Goal: Task Accomplishment & Management: Complete application form

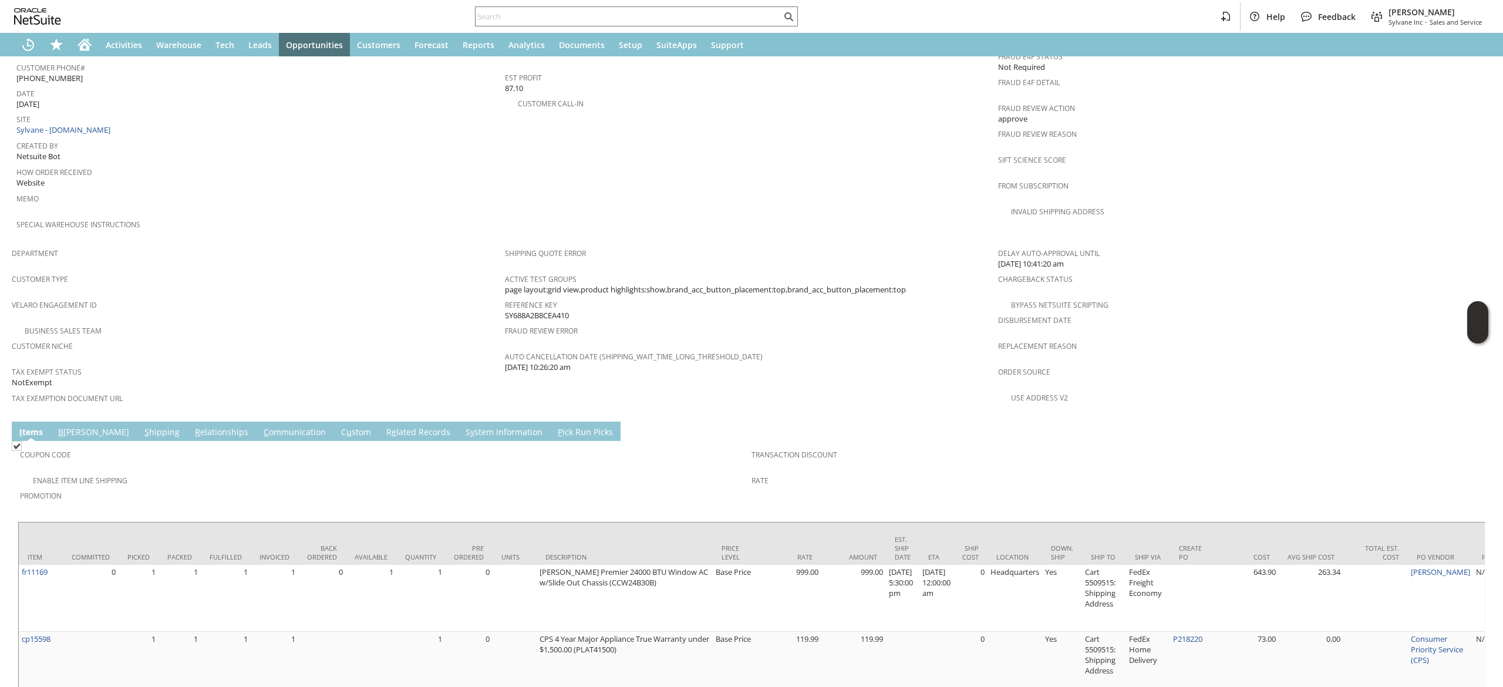
scroll to position [611, 0]
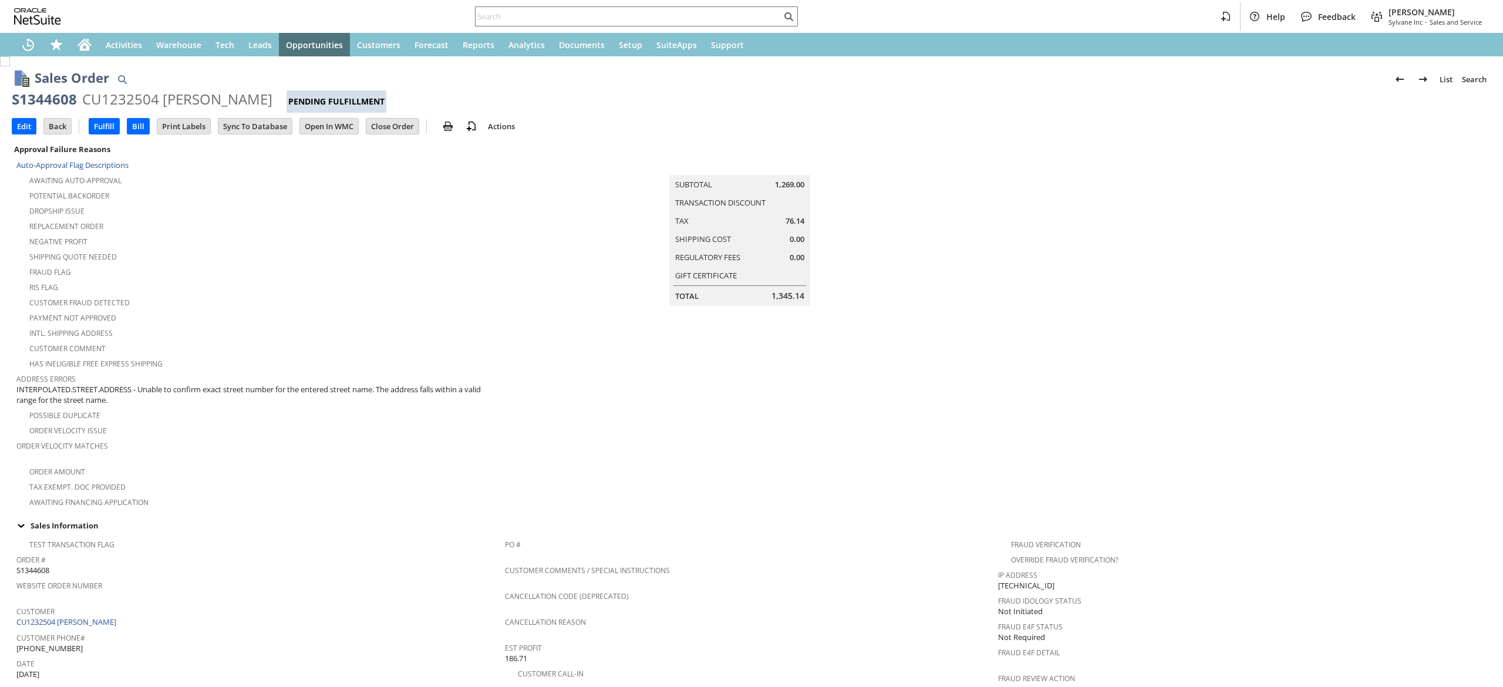
scroll to position [117, 0]
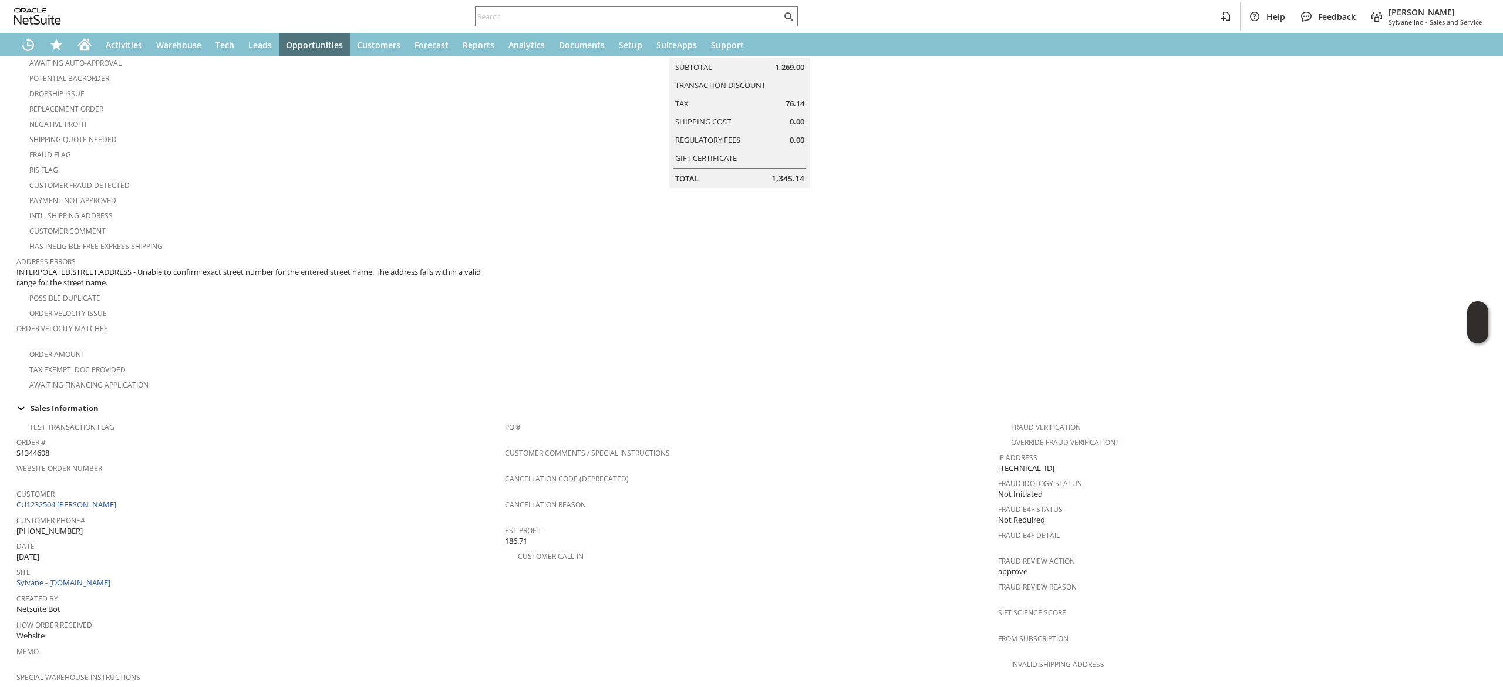
click at [143, 494] on div "Customer CU1232504 Denise Stull" at bounding box center [257, 497] width 482 height 25
copy tbody "CU1232504 Denise Stull"
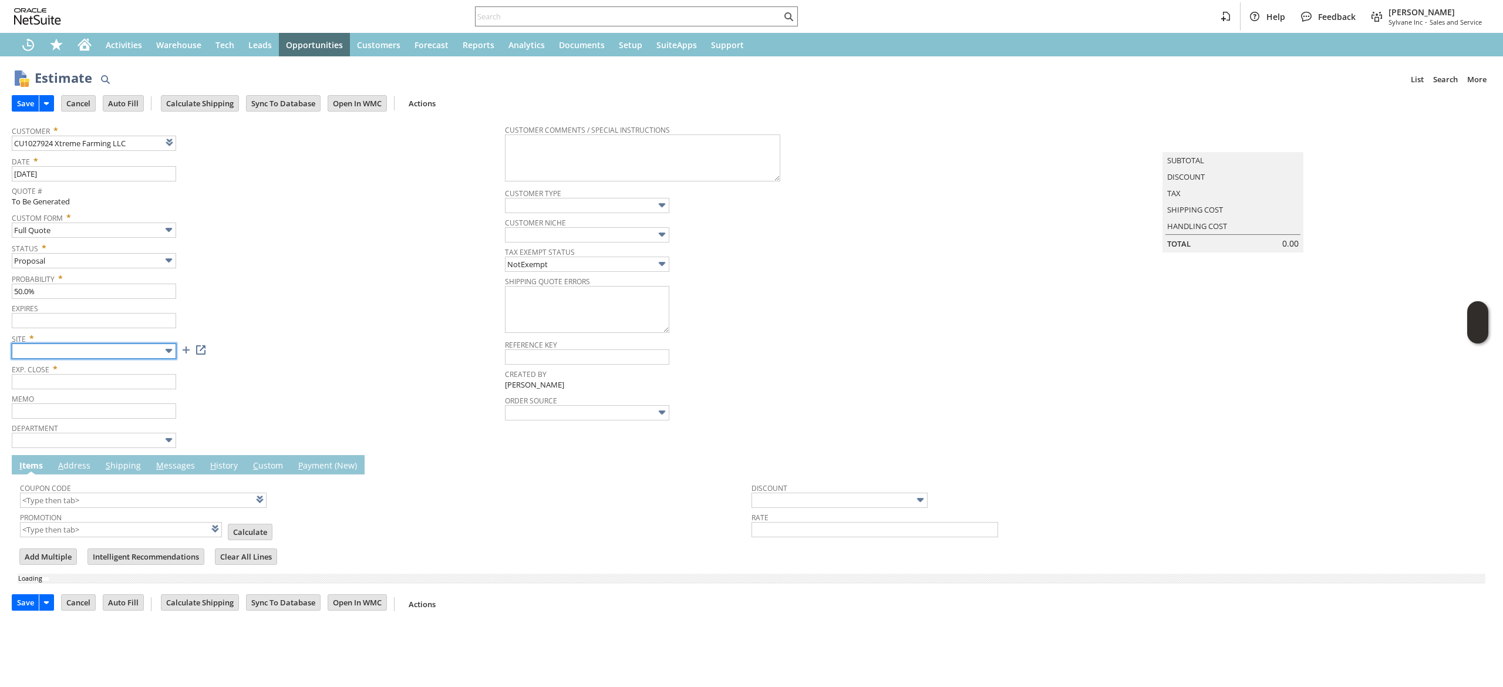
click at [136, 356] on input "text" at bounding box center [94, 350] width 164 height 15
click at [168, 351] on img at bounding box center [168, 350] width 13 height 13
type input "9/19/2025"
type input "8/20/2025"
type input "Add"
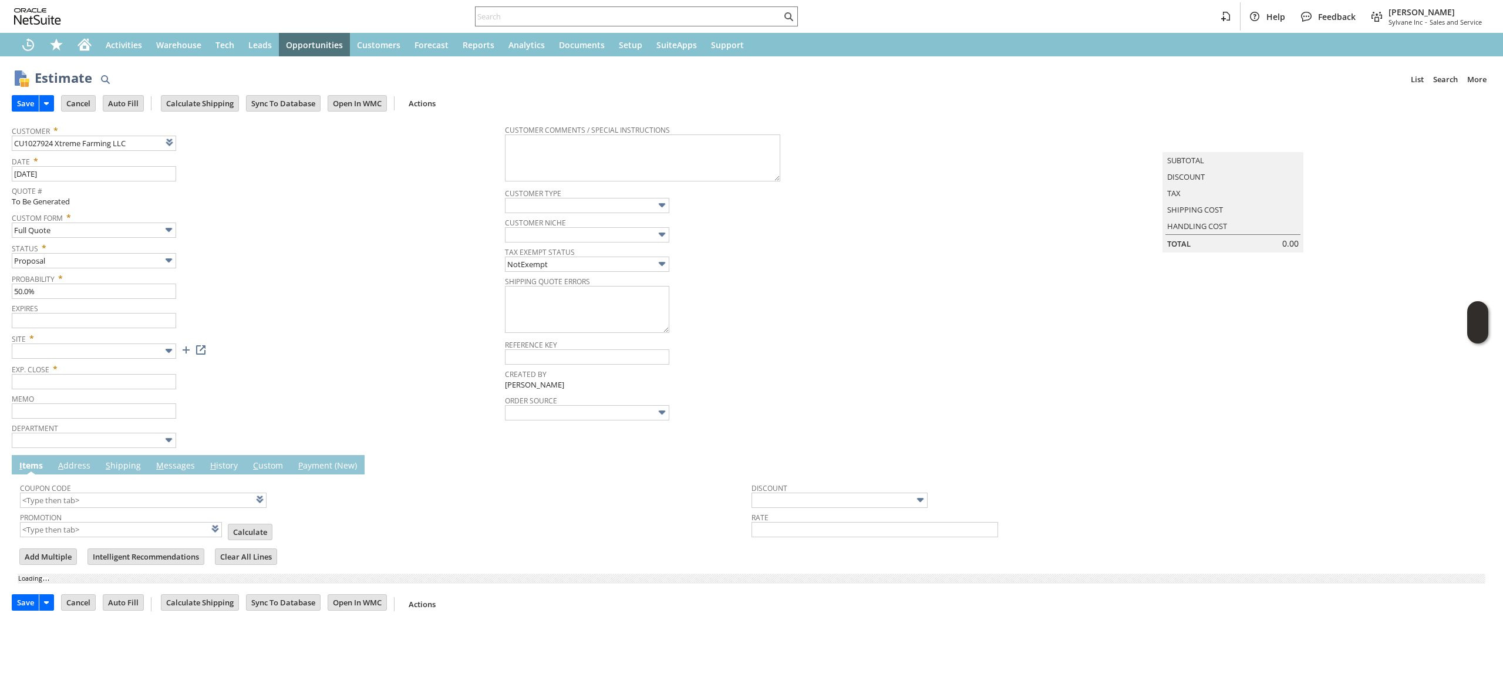
type input "Copy Previous"
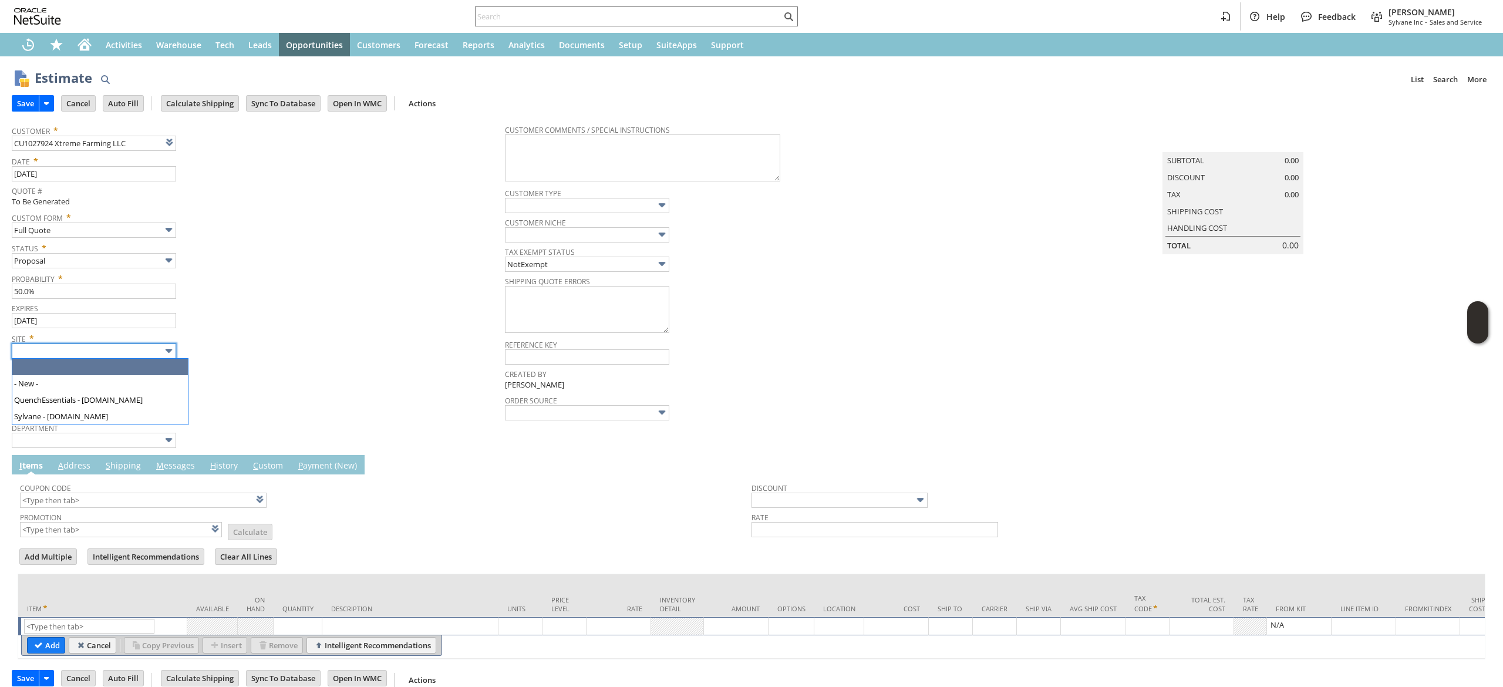
type input "Intelligent Recommendations ⁰"
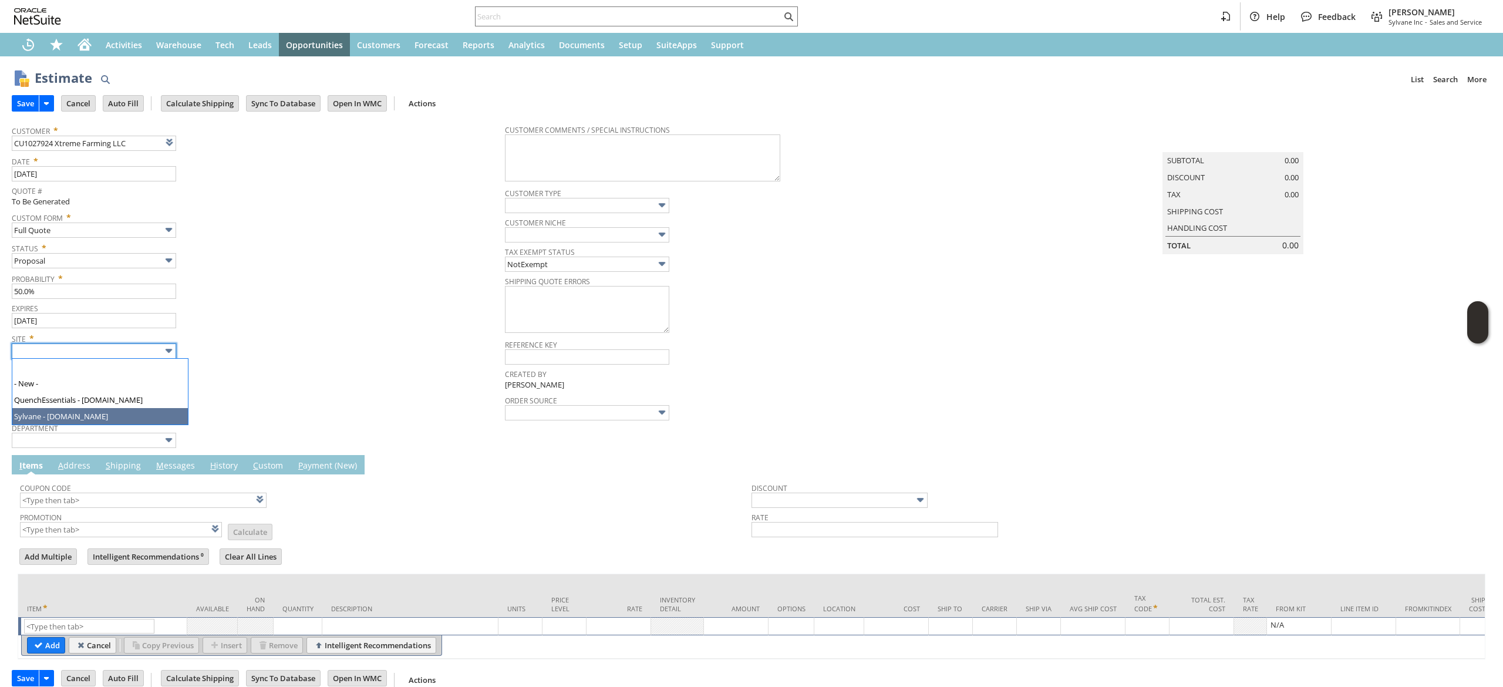
type input "Sylvane - [DOMAIN_NAME]"
click at [86, 619] on td "List Search" at bounding box center [102, 626] width 169 height 18
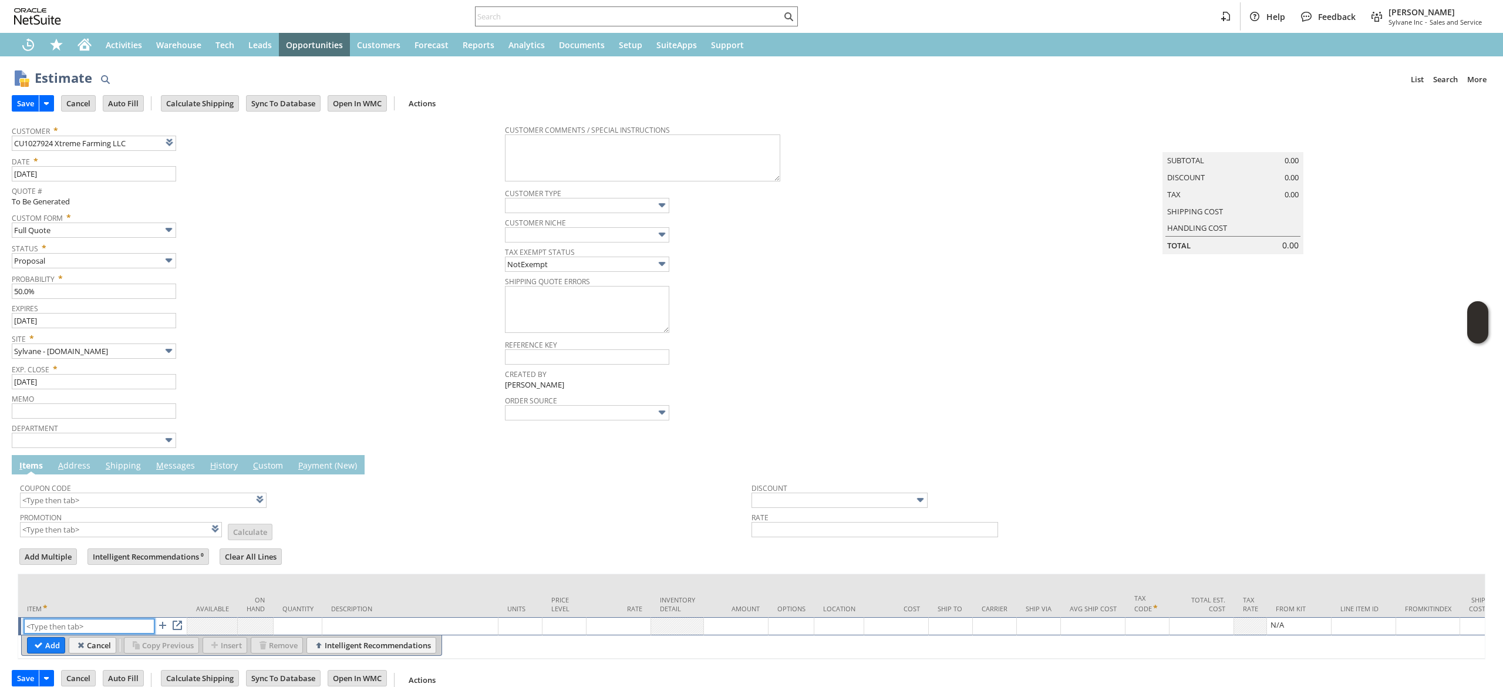
click at [85, 622] on input "text" at bounding box center [89, 626] width 130 height 15
paste input "tr13930"
type input "tr13930"
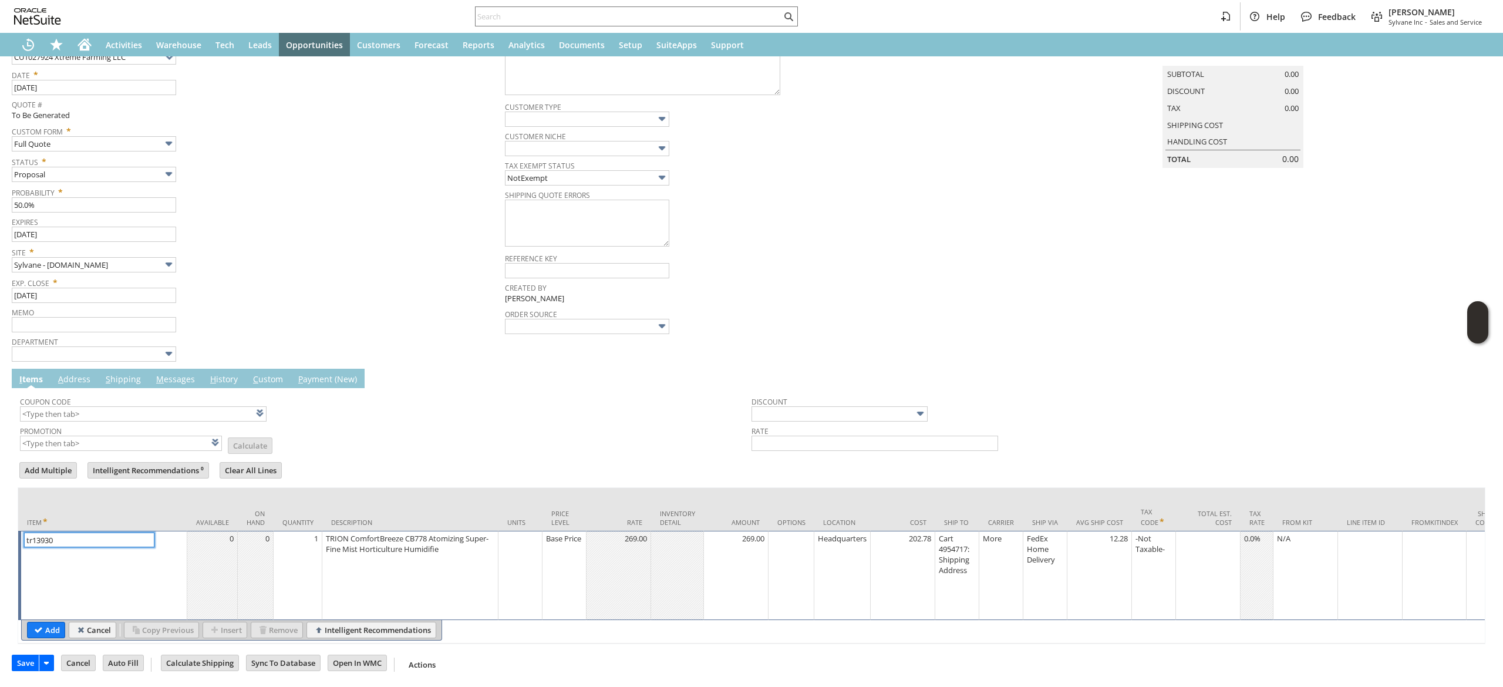
scroll to position [104, 0]
click at [49, 622] on input "Add" at bounding box center [46, 629] width 37 height 15
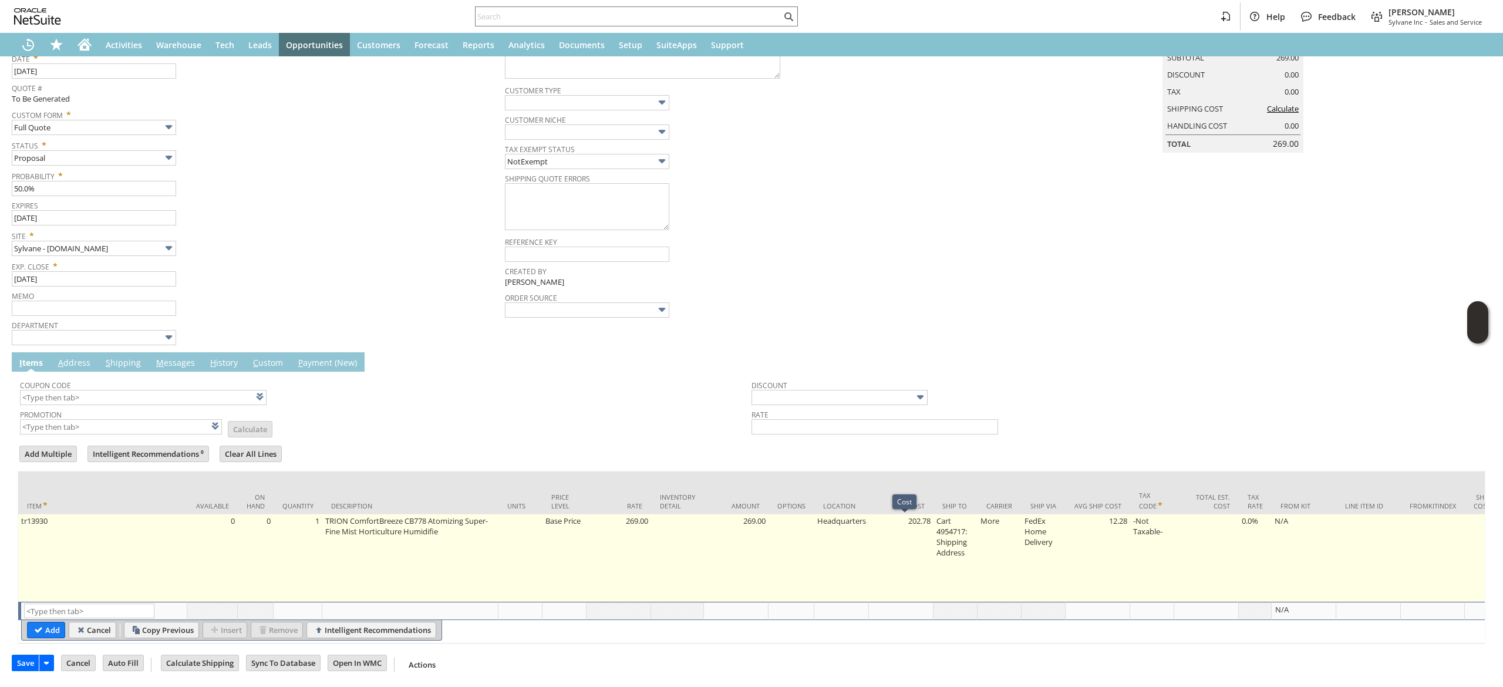
click at [951, 537] on td "Cart 4954717: Shipping Address" at bounding box center [955, 557] width 44 height 87
type input "Cart 4954717: Shipping Address"
type input "OK"
type input "Make Copy"
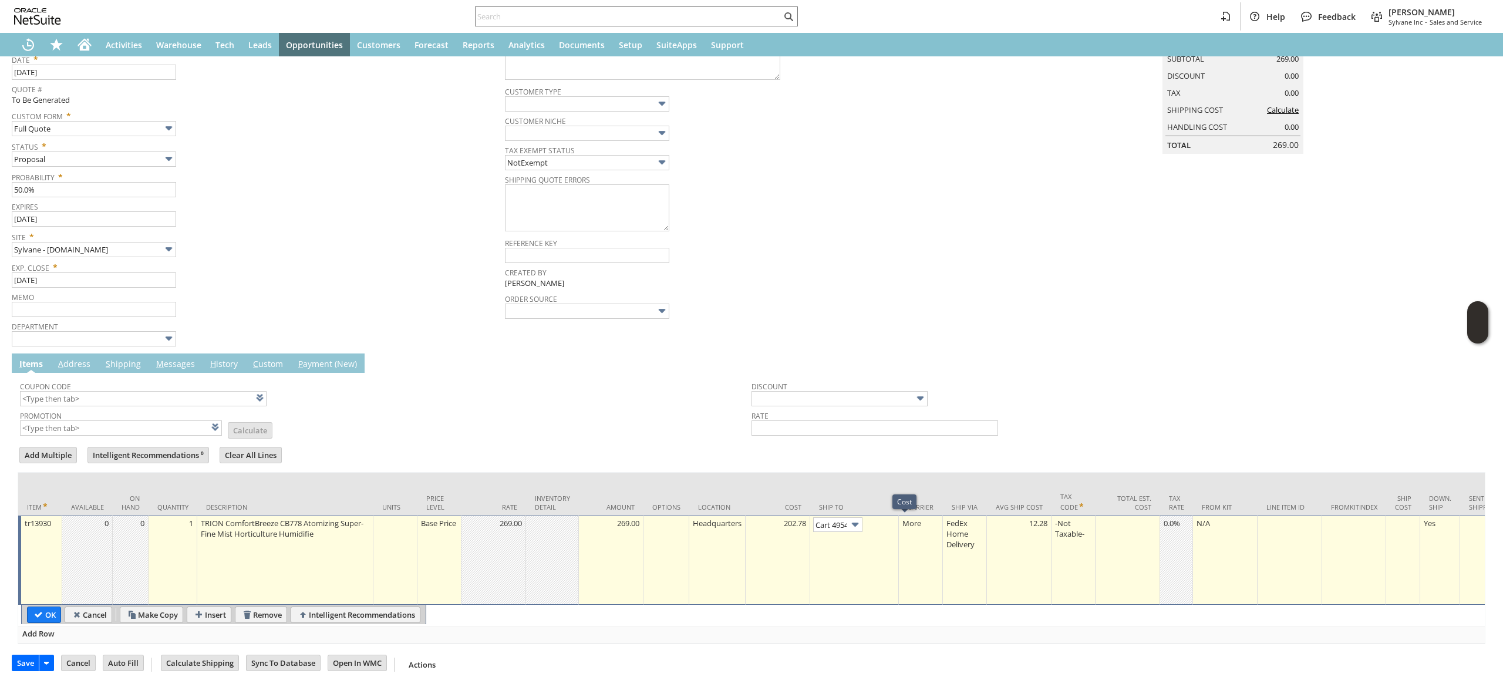
scroll to position [0, 78]
click at [862, 522] on img at bounding box center [854, 523] width 13 height 13
type input "4001 Five Oaks ct"
click at [40, 607] on input "OK" at bounding box center [44, 613] width 33 height 15
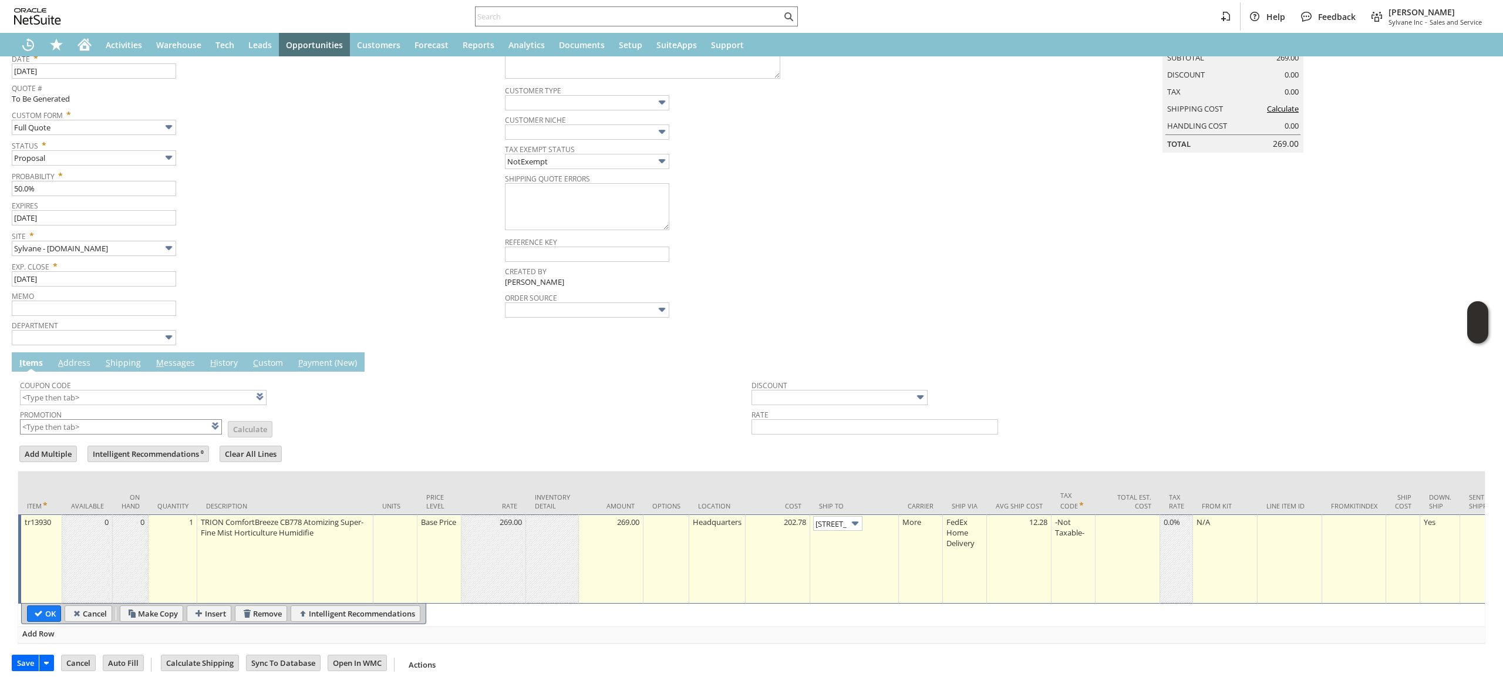
click at [42, 606] on input "OK" at bounding box center [44, 613] width 33 height 15
drag, startPoint x: 43, startPoint y: 615, endPoint x: 117, endPoint y: 439, distance: 190.4
click at [46, 614] on input "OK" at bounding box center [44, 613] width 33 height 15
type input "Add"
type input "Copy Previous"
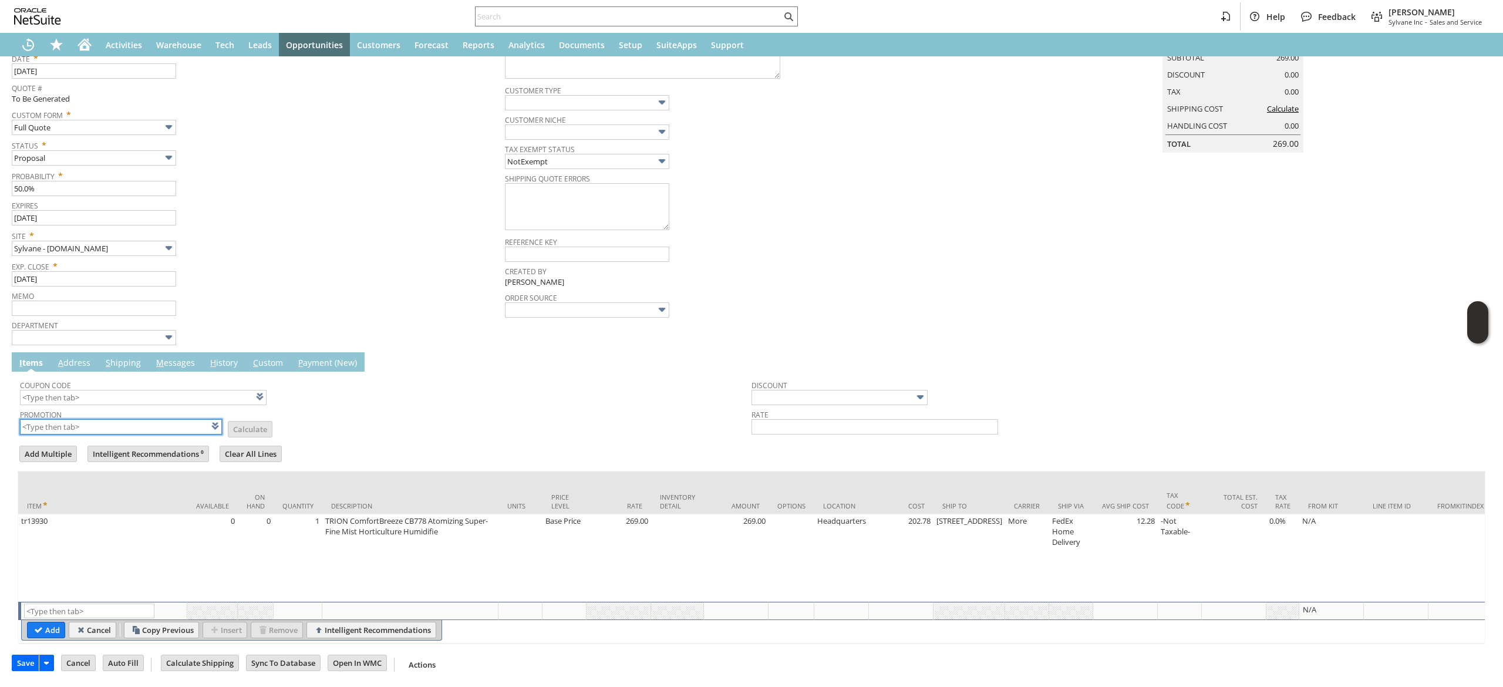
click at [131, 423] on input "text" at bounding box center [121, 426] width 202 height 15
type input "XA325"
click at [362, 413] on td "Promotion XA325 List Calculate" at bounding box center [385, 420] width 731 height 29
type input "XA325"
type input "Promo Code"
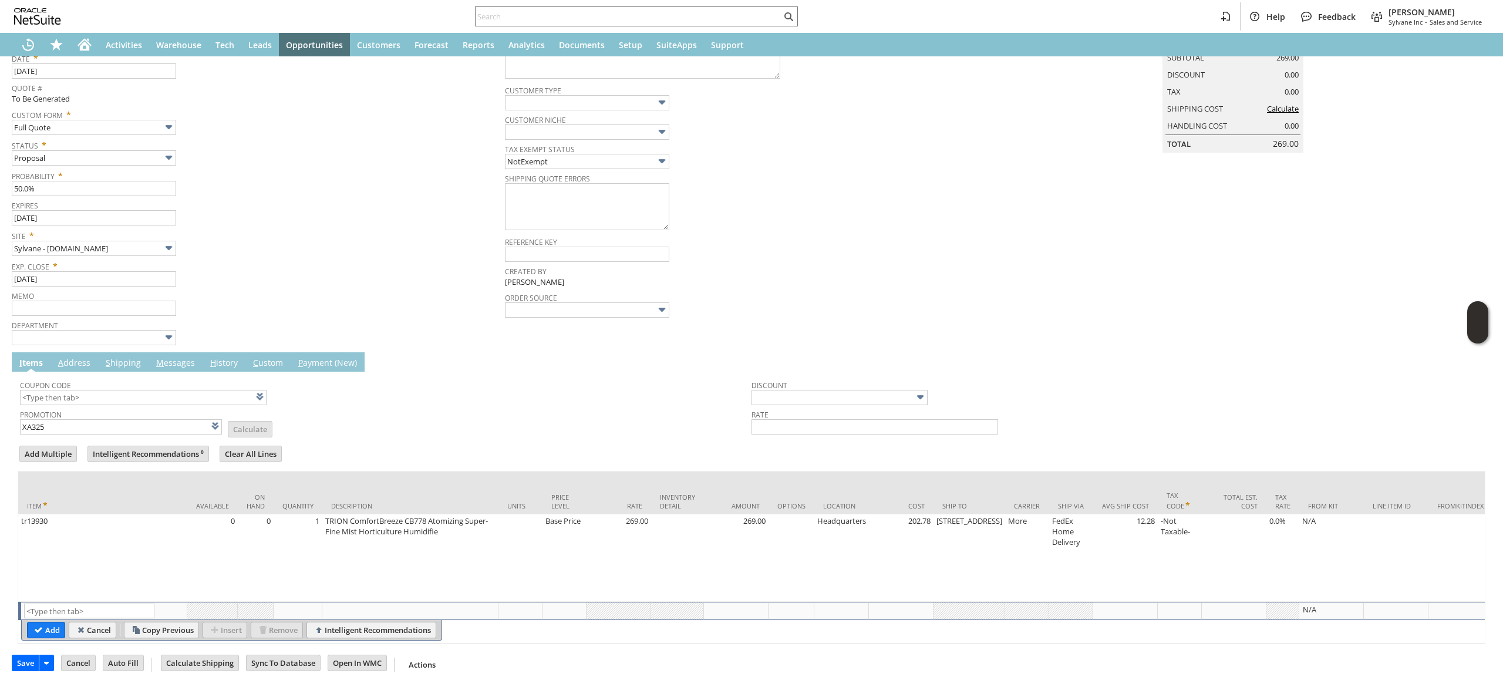
type input "-5.0%"
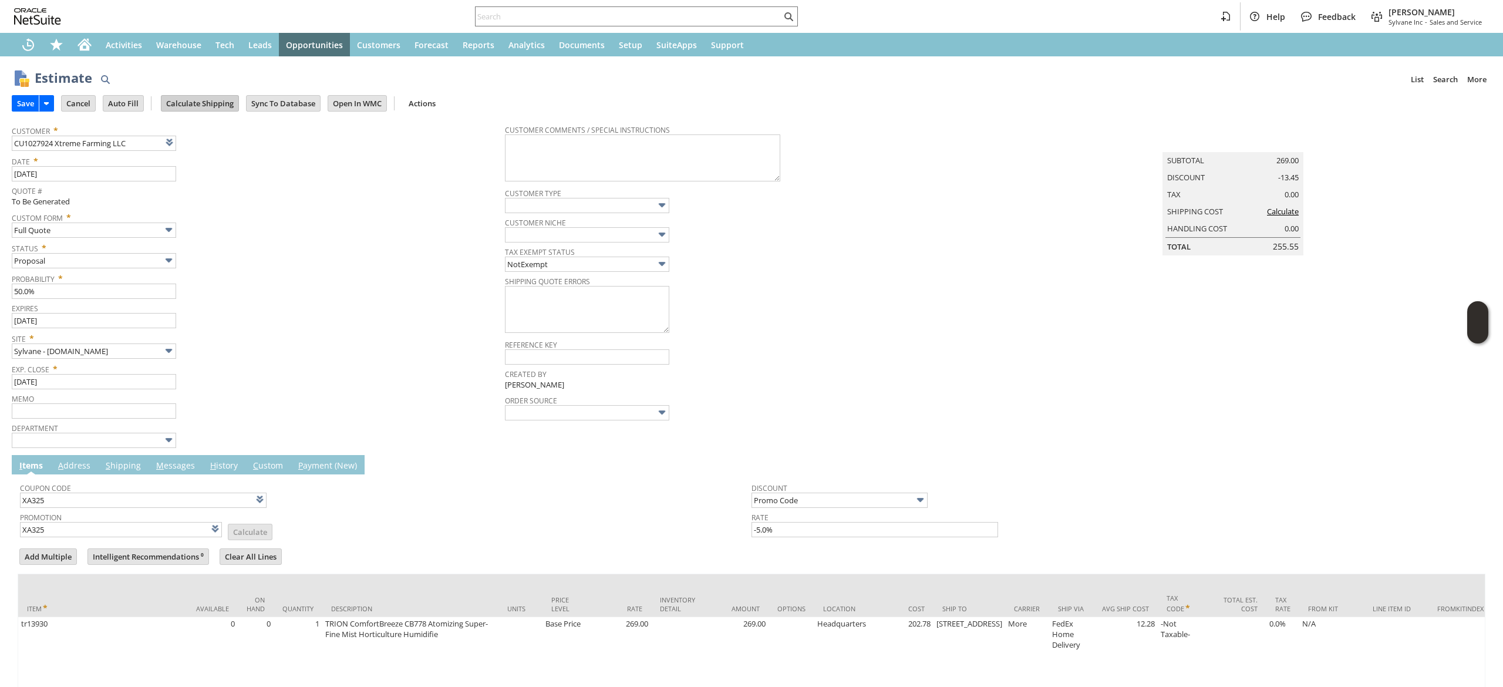
click at [210, 100] on input "Calculate Shipping" at bounding box center [199, 103] width 77 height 15
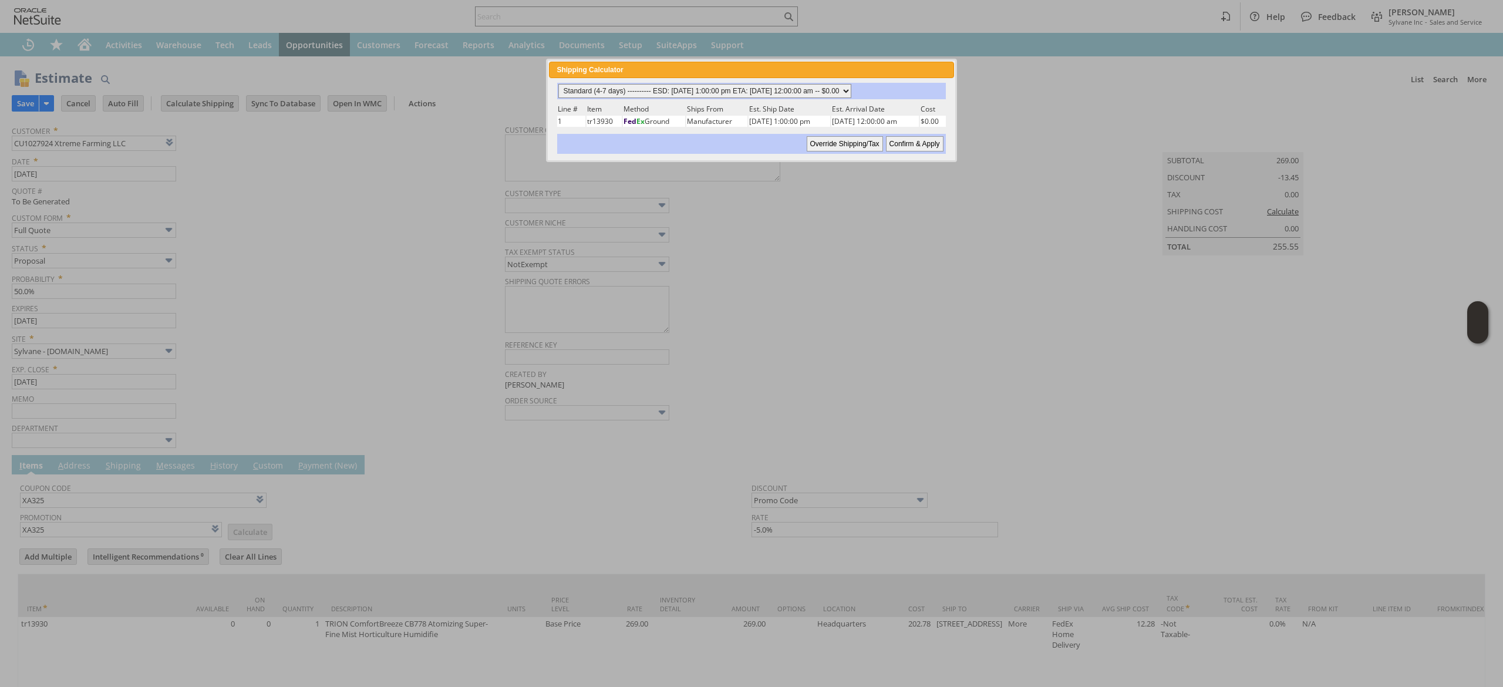
click at [762, 92] on select "Standard (4-7 days) ---------- ESD: 08/28/2025 1:00:00 pm ETA: 08/29/2025 12:00…" at bounding box center [704, 91] width 293 height 14
click at [558, 84] on select "Standard (4-7 days) ---------- ESD: 08/28/2025 1:00:00 pm ETA: 08/29/2025 12:00…" at bounding box center [704, 91] width 293 height 14
click at [912, 143] on input "Confirm & Apply" at bounding box center [915, 143] width 58 height 15
type input "Add"
type input "Copy Previous"
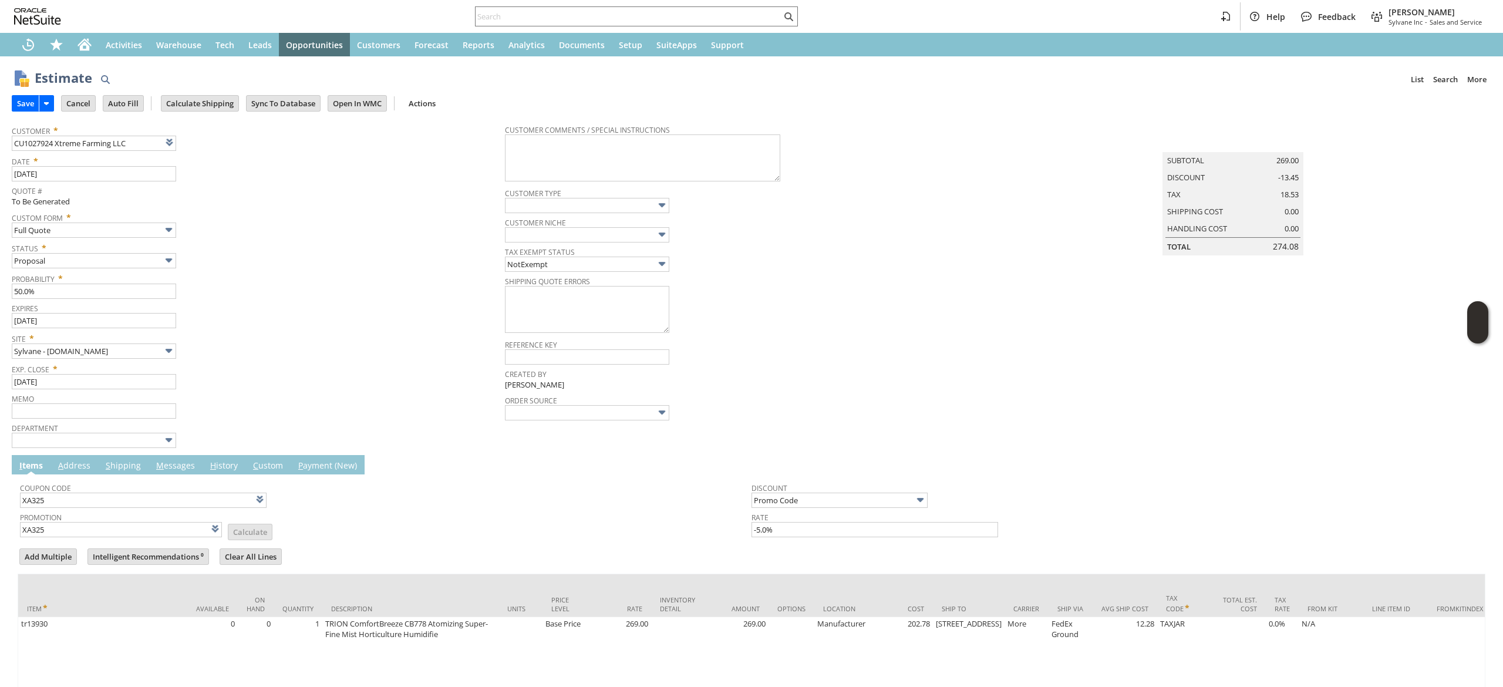
scroll to position [119, 0]
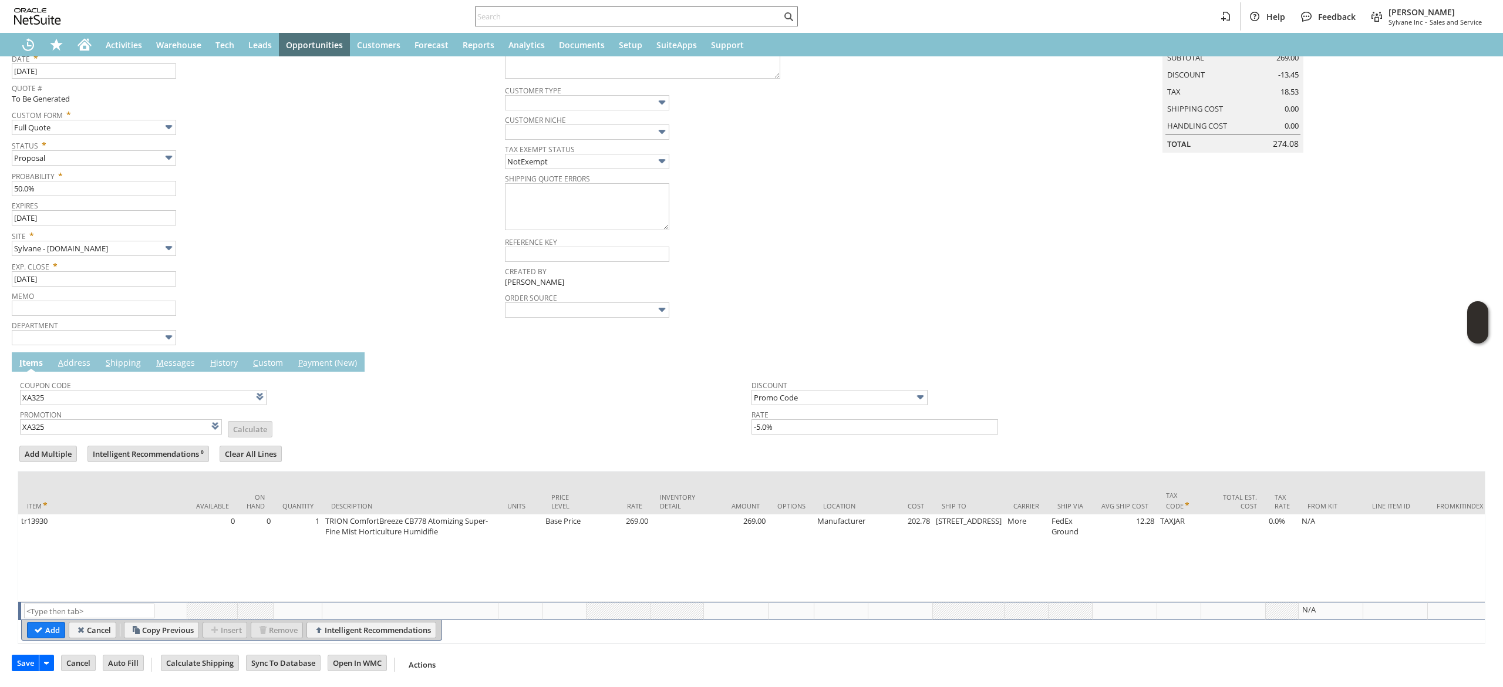
click at [175, 352] on td "M essages" at bounding box center [175, 361] width 54 height 19
click at [169, 357] on link "M essages" at bounding box center [175, 363] width 45 height 13
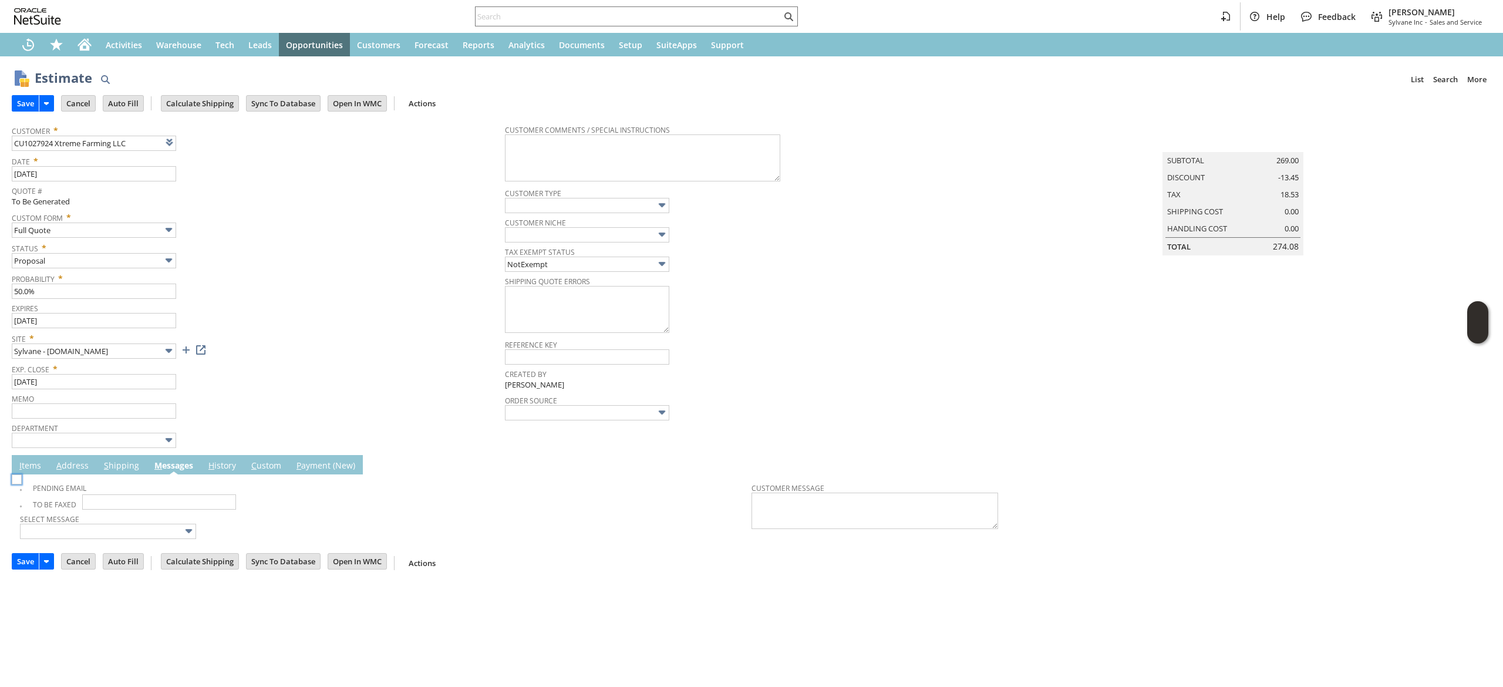
scroll to position [0, 0]
click at [22, 478] on td "Pending Email" at bounding box center [385, 486] width 731 height 18
click at [32, 487] on span at bounding box center [26, 487] width 13 height 11
click at [22, 484] on img at bounding box center [17, 479] width 10 height 10
checkbox input "true"
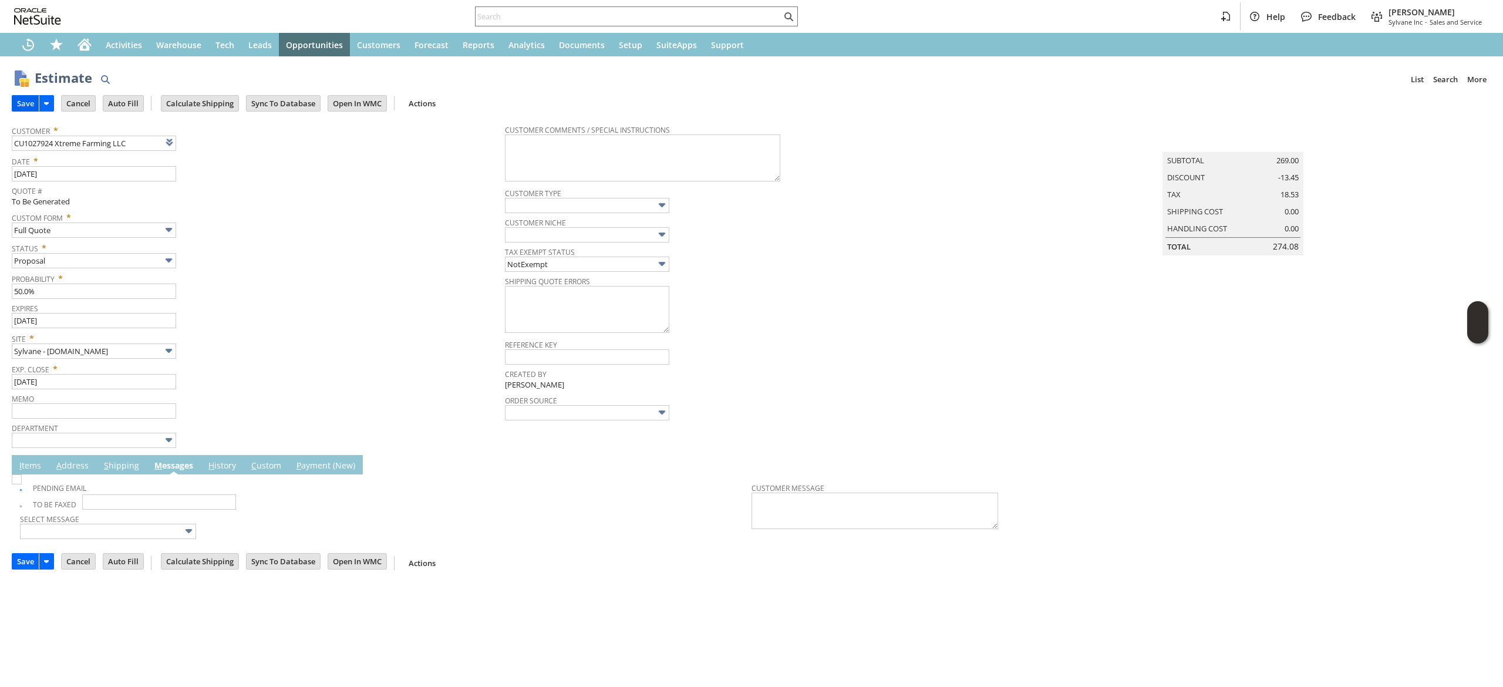
click at [24, 101] on input "Save" at bounding box center [25, 103] width 26 height 15
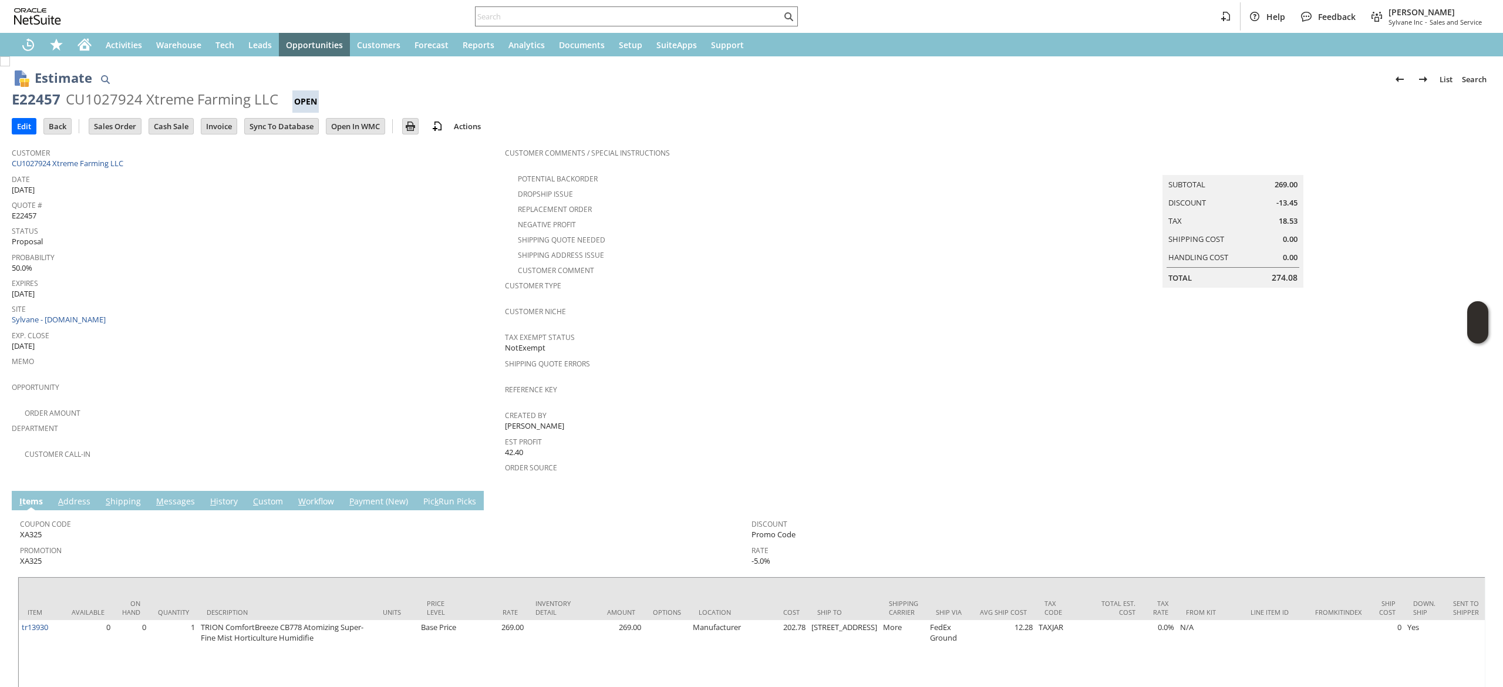
click at [148, 166] on div "Customer CU1027924 Xtreme Farming LLC" at bounding box center [255, 156] width 487 height 25
click at [149, 166] on div "Customer CU1027924 Xtreme Farming LLC" at bounding box center [255, 156] width 487 height 25
click at [187, 491] on td "M essages" at bounding box center [175, 500] width 54 height 19
click at [183, 495] on link "M essages" at bounding box center [175, 501] width 45 height 13
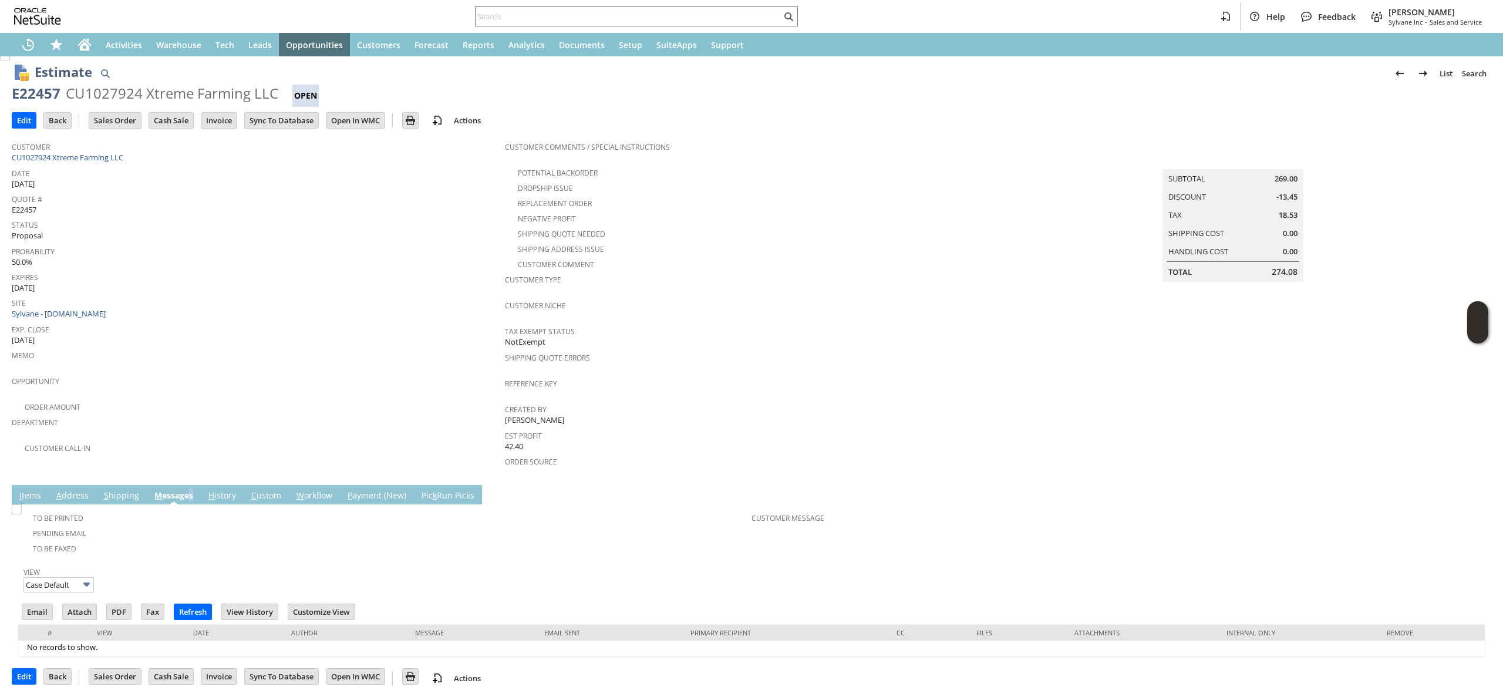
scroll to position [8, 0]
click at [23, 602] on input "Email" at bounding box center [37, 609] width 30 height 15
click at [973, 239] on div "Shipping Address Issue" at bounding box center [751, 246] width 493 height 14
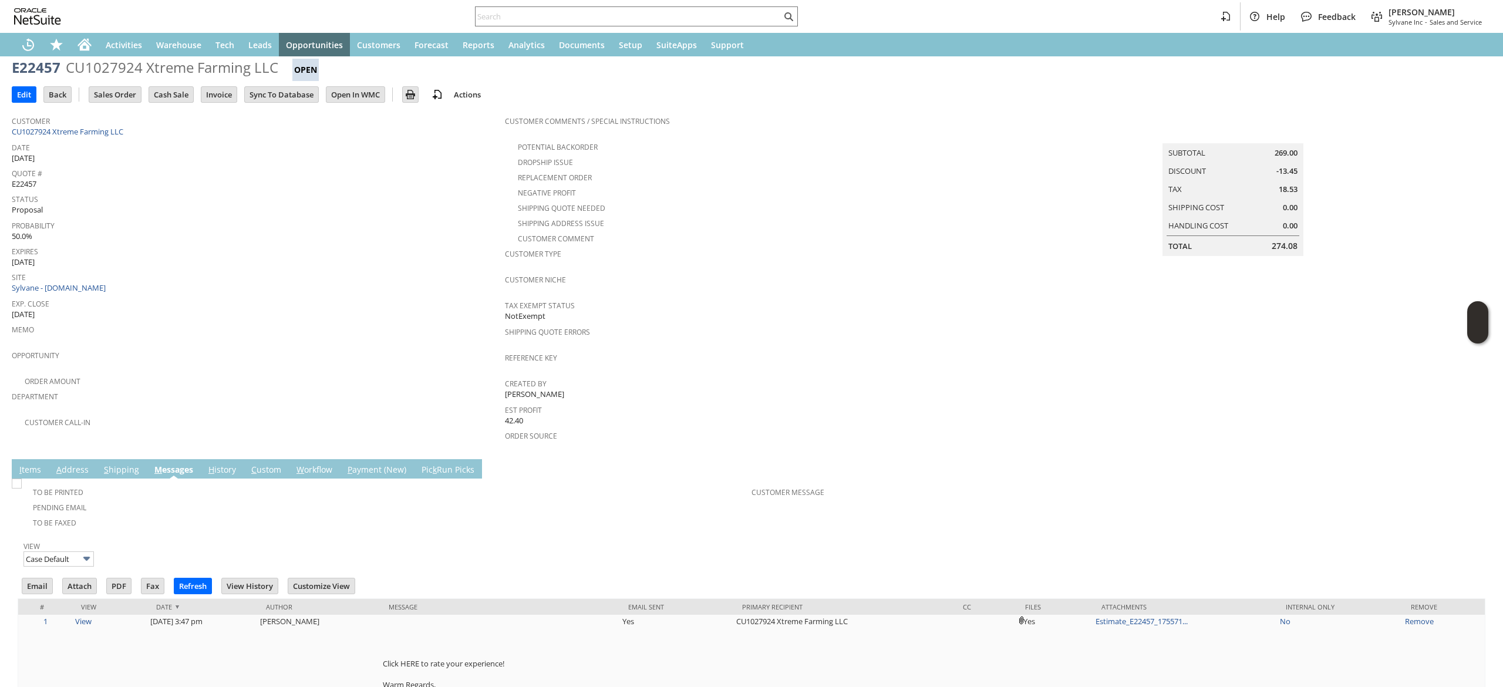
scroll to position [0, 0]
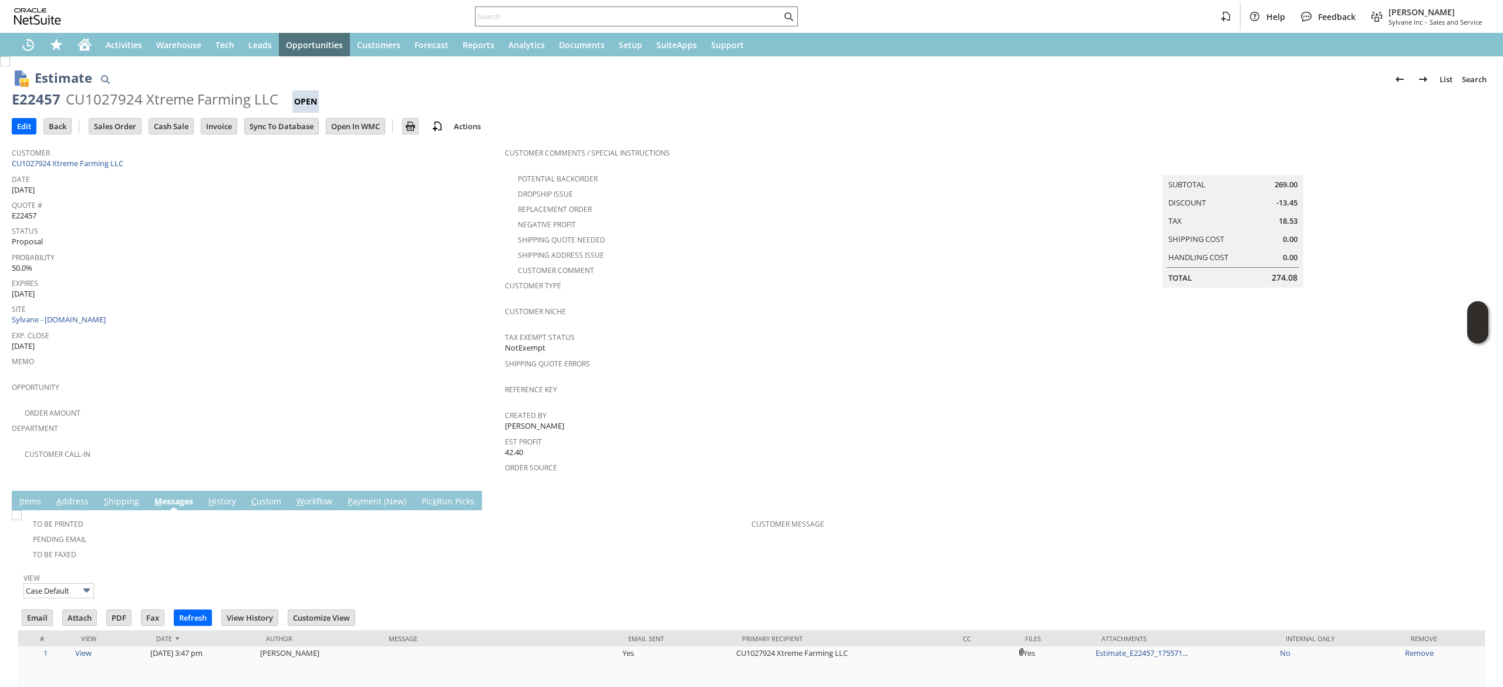
click at [156, 156] on span "Customer" at bounding box center [255, 150] width 487 height 13
click at [157, 160] on div "Customer CU1027924 Xtreme Farming LLC" at bounding box center [255, 156] width 487 height 25
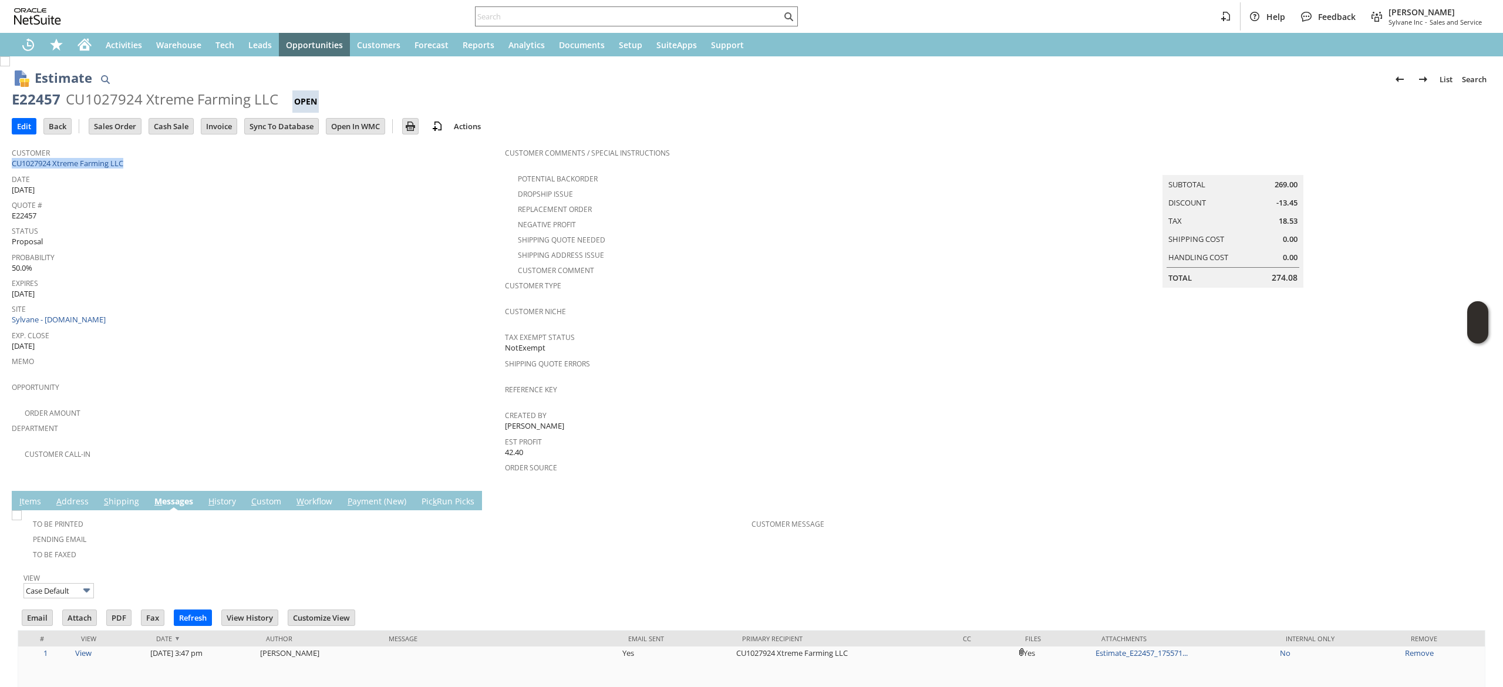
click at [157, 160] on div "Customer CU1027924 Xtreme Farming LLC" at bounding box center [255, 156] width 487 height 25
copy tbody "CU1027924 Xtreme Farming LLC"
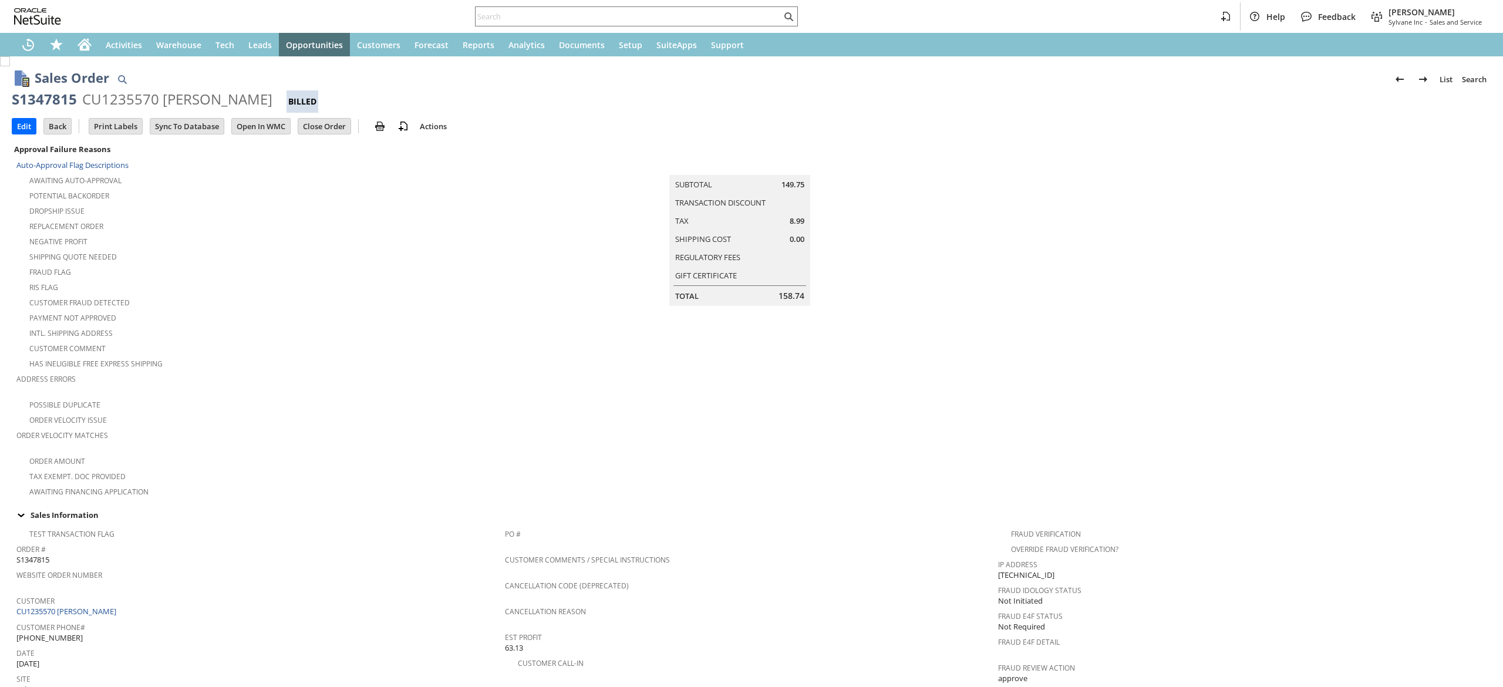
scroll to position [526, 0]
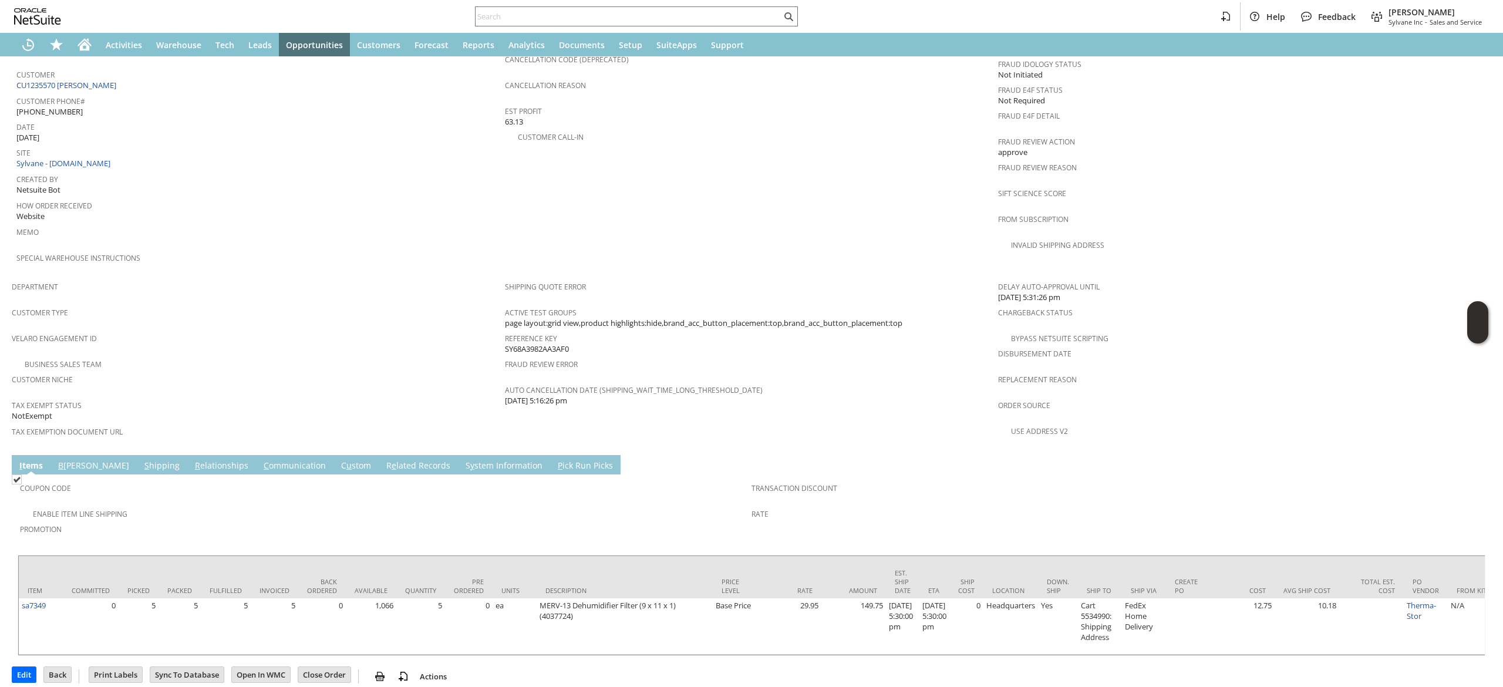
click at [141, 460] on link "S hipping" at bounding box center [161, 466] width 41 height 13
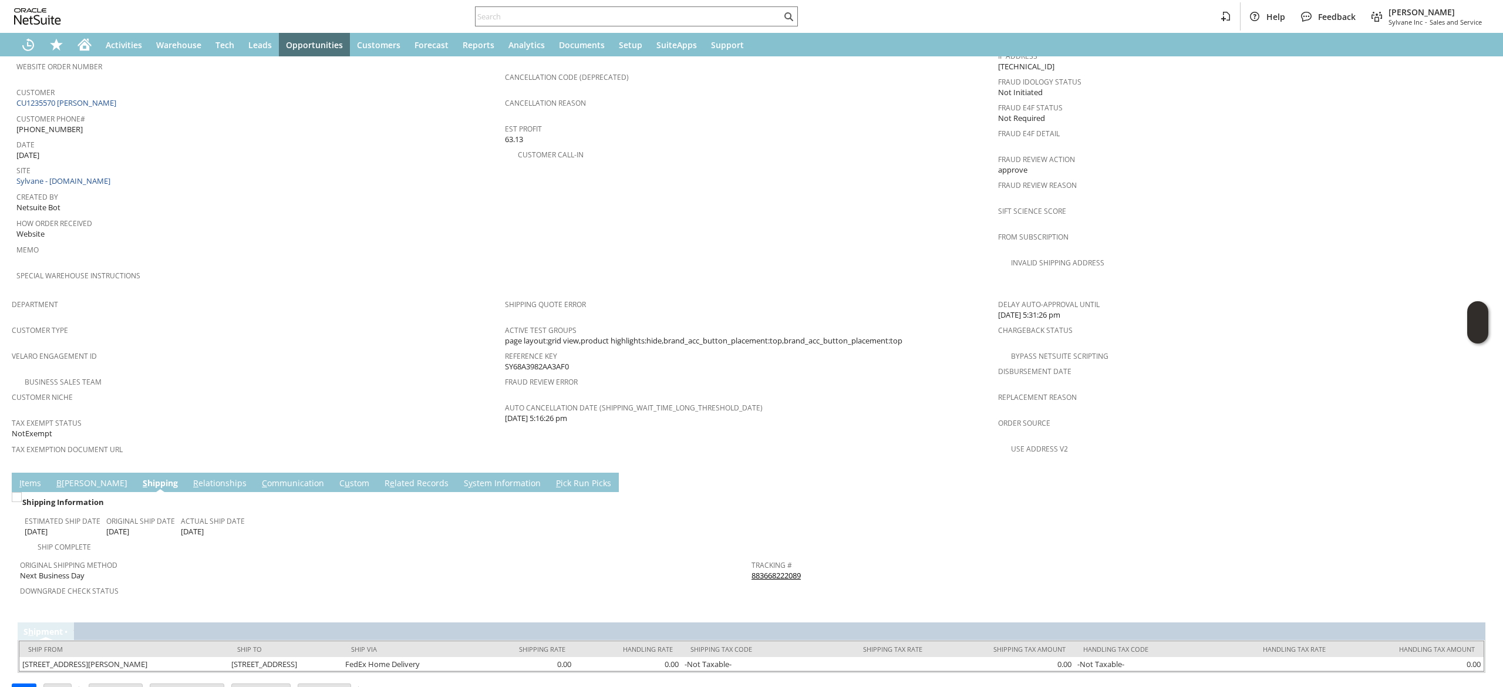
click at [28, 492] on td "Shipping Information Estimated Ship Date 8/18/2025 Original Ship Date 8/18/2025…" at bounding box center [751, 551] width 1467 height 119
click at [33, 477] on link "I tems" at bounding box center [30, 483] width 28 height 13
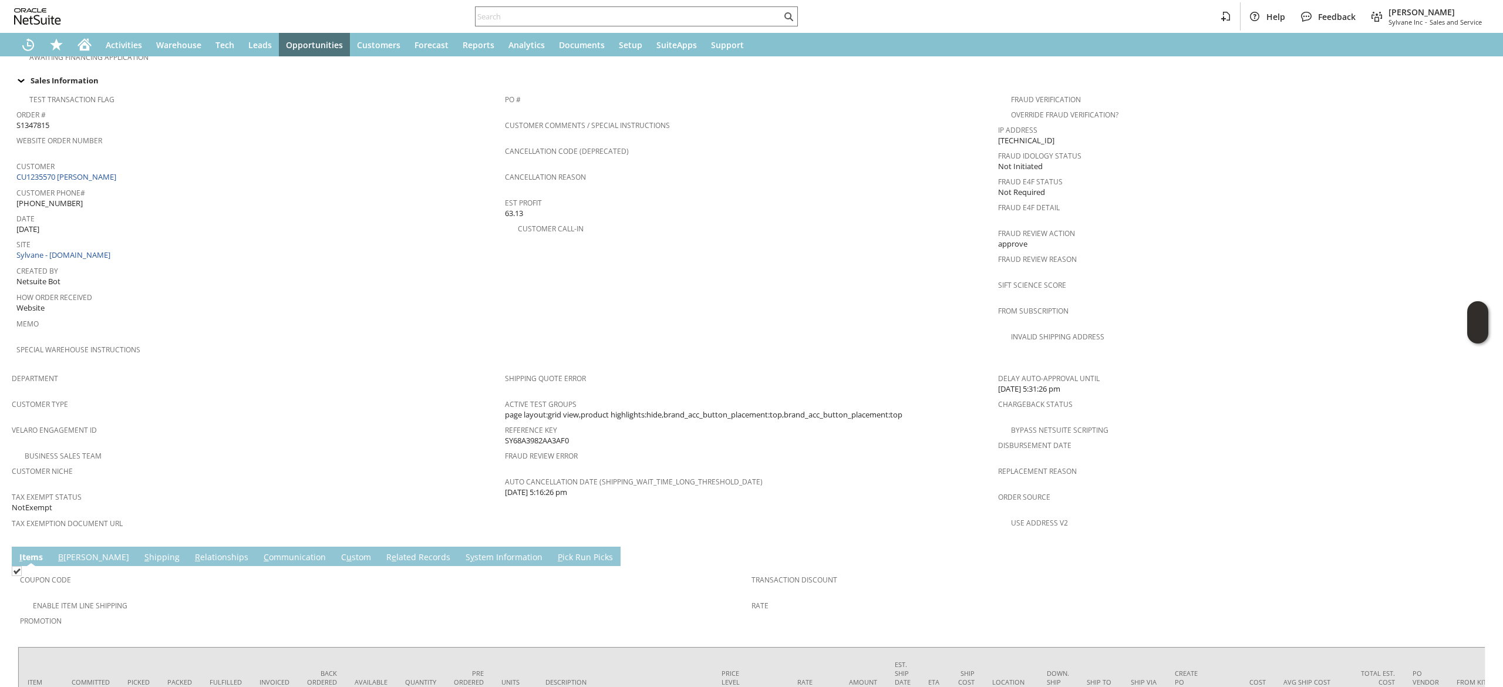
scroll to position [526, 0]
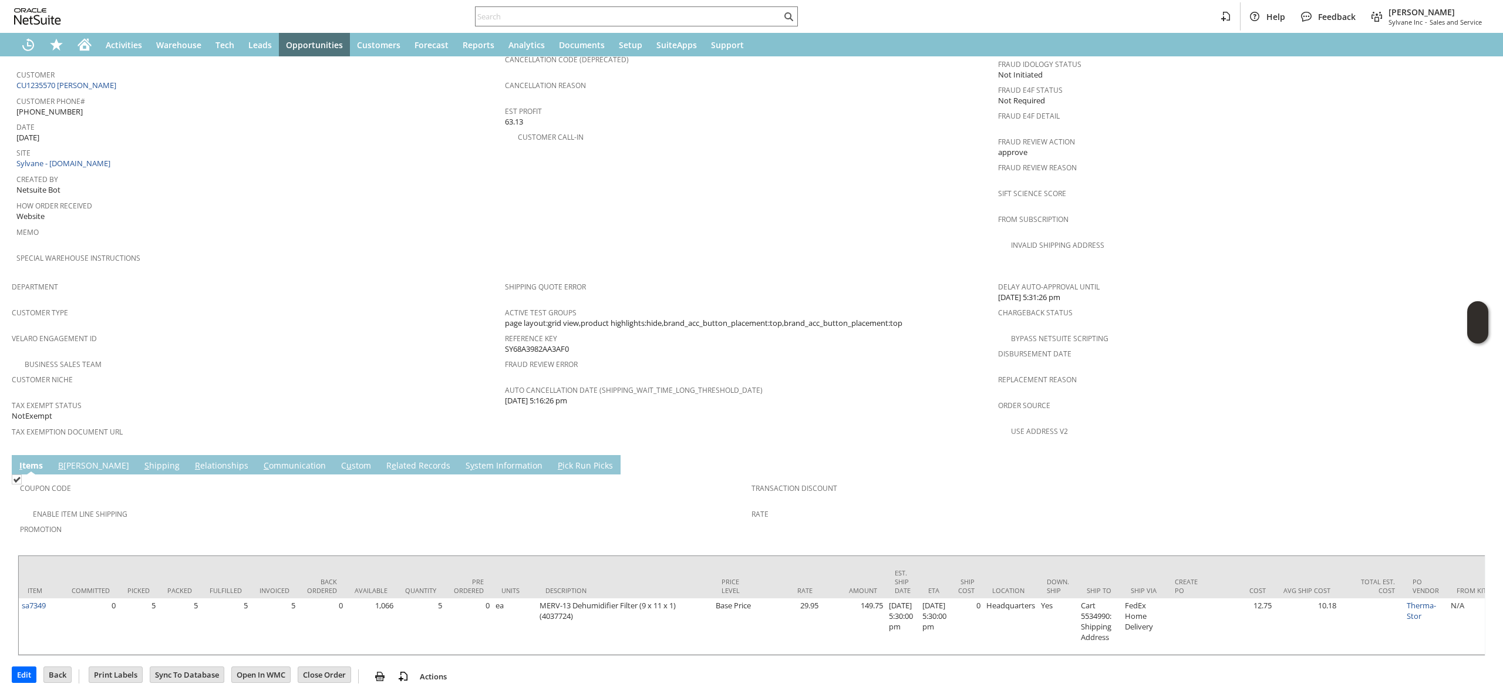
click at [271, 460] on link "C ommunication" at bounding box center [295, 466] width 68 height 13
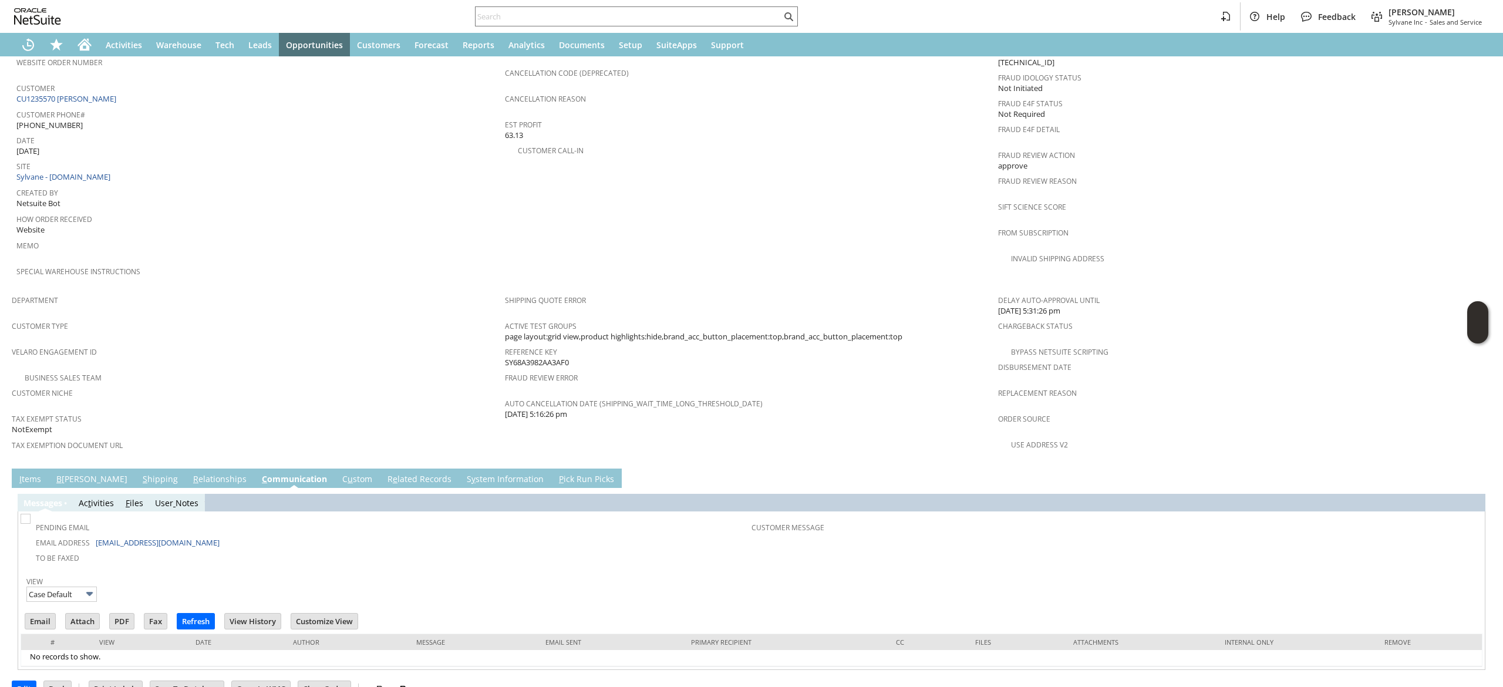
scroll to position [0, 0]
click at [140, 473] on link "S hipping" at bounding box center [160, 479] width 41 height 13
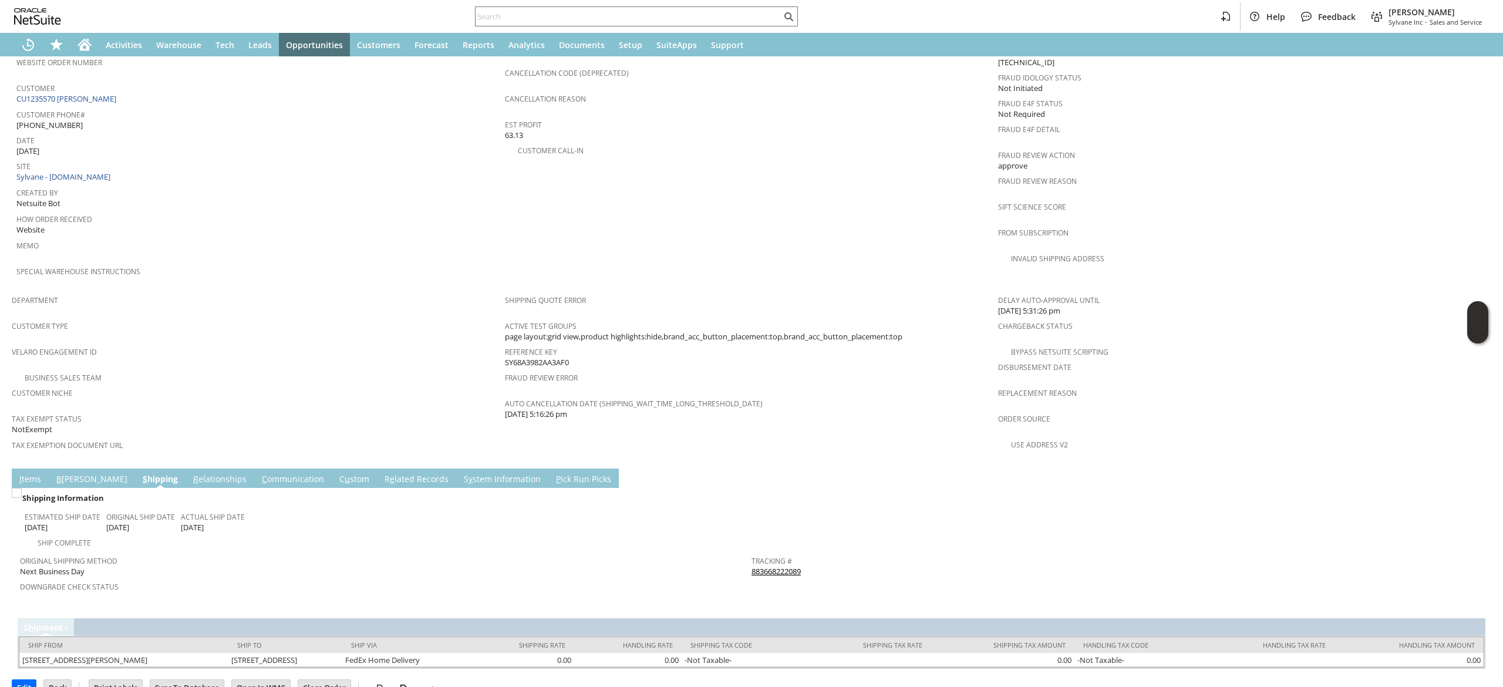
scroll to position [508, 0]
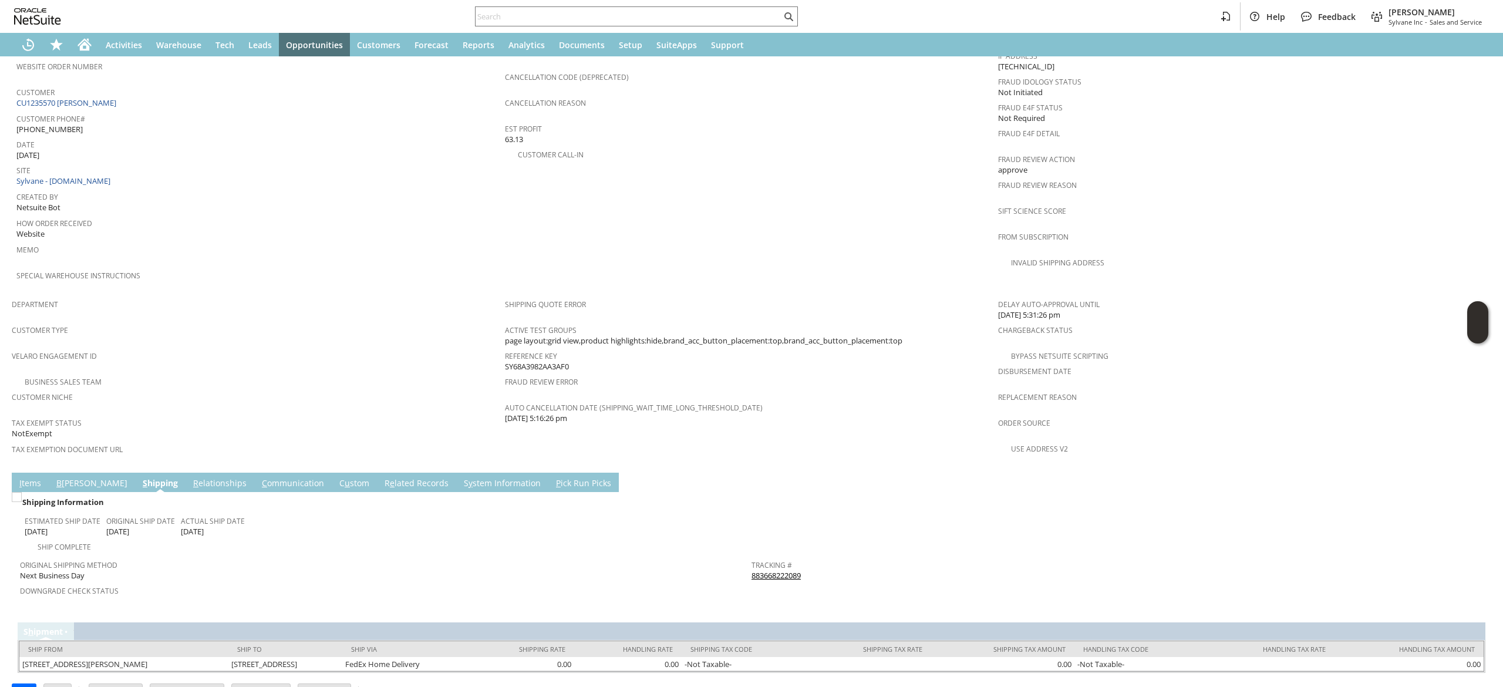
click at [758, 570] on link "883668222089" at bounding box center [775, 575] width 49 height 11
drag, startPoint x: 279, startPoint y: 468, endPoint x: 262, endPoint y: 461, distance: 19.0
click at [279, 494] on div "Shipping Information" at bounding box center [383, 501] width 727 height 15
click at [262, 477] on link "C ommunication" at bounding box center [293, 483] width 68 height 13
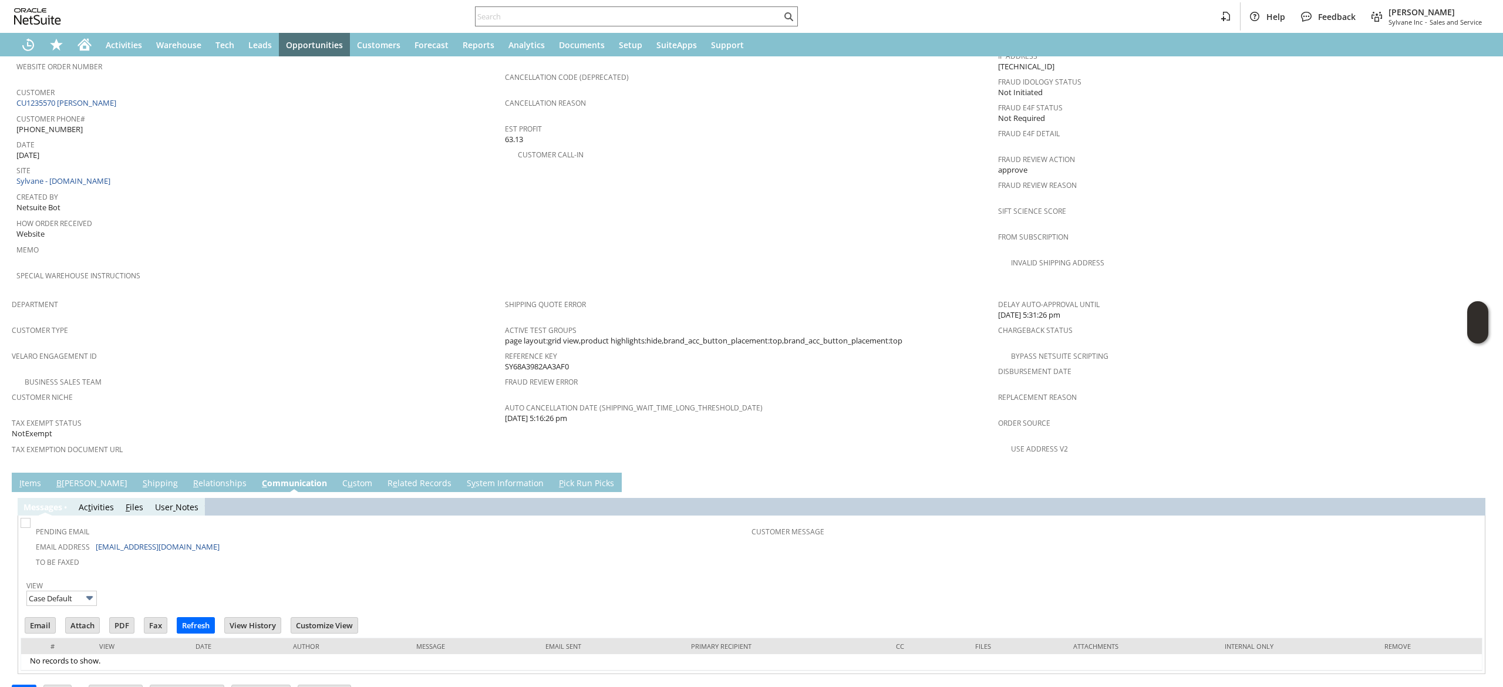
scroll to position [0, 0]
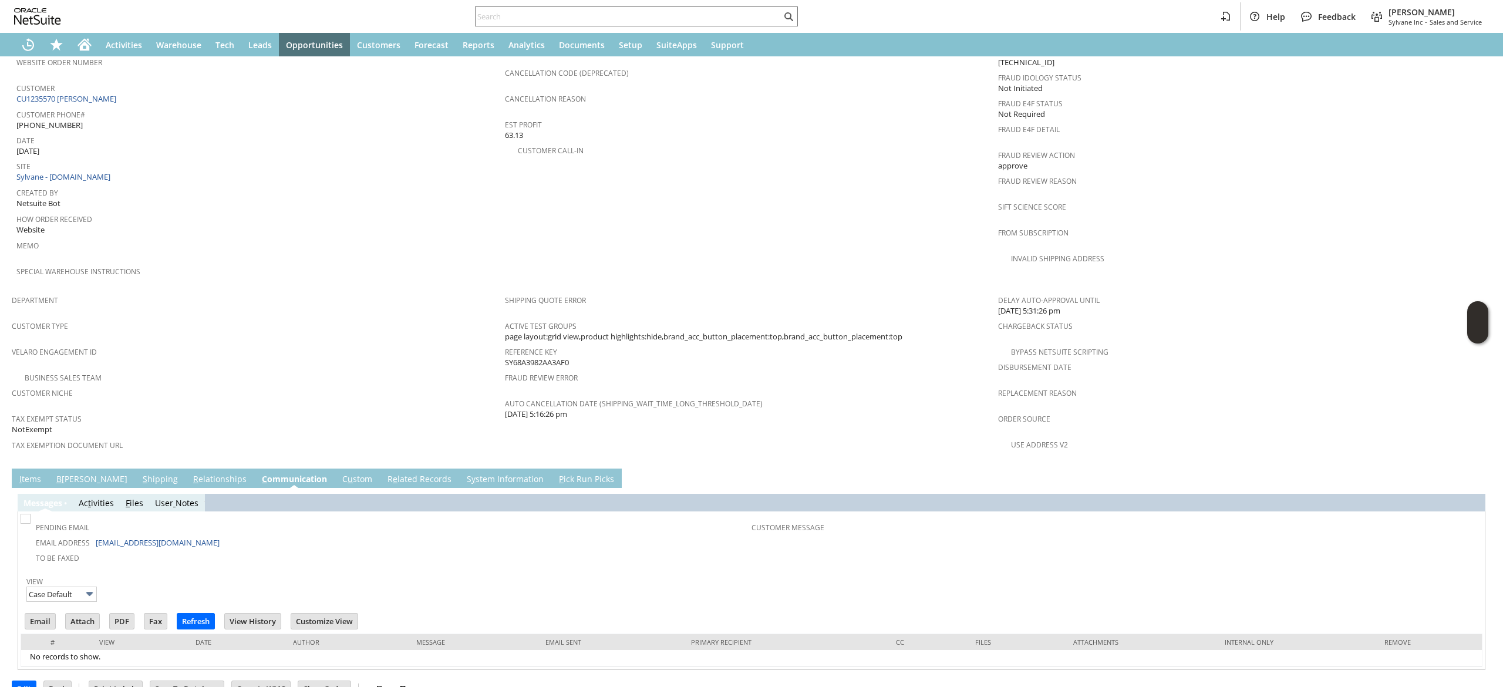
click at [475, 473] on link "S y stem Information" at bounding box center [505, 479] width 83 height 13
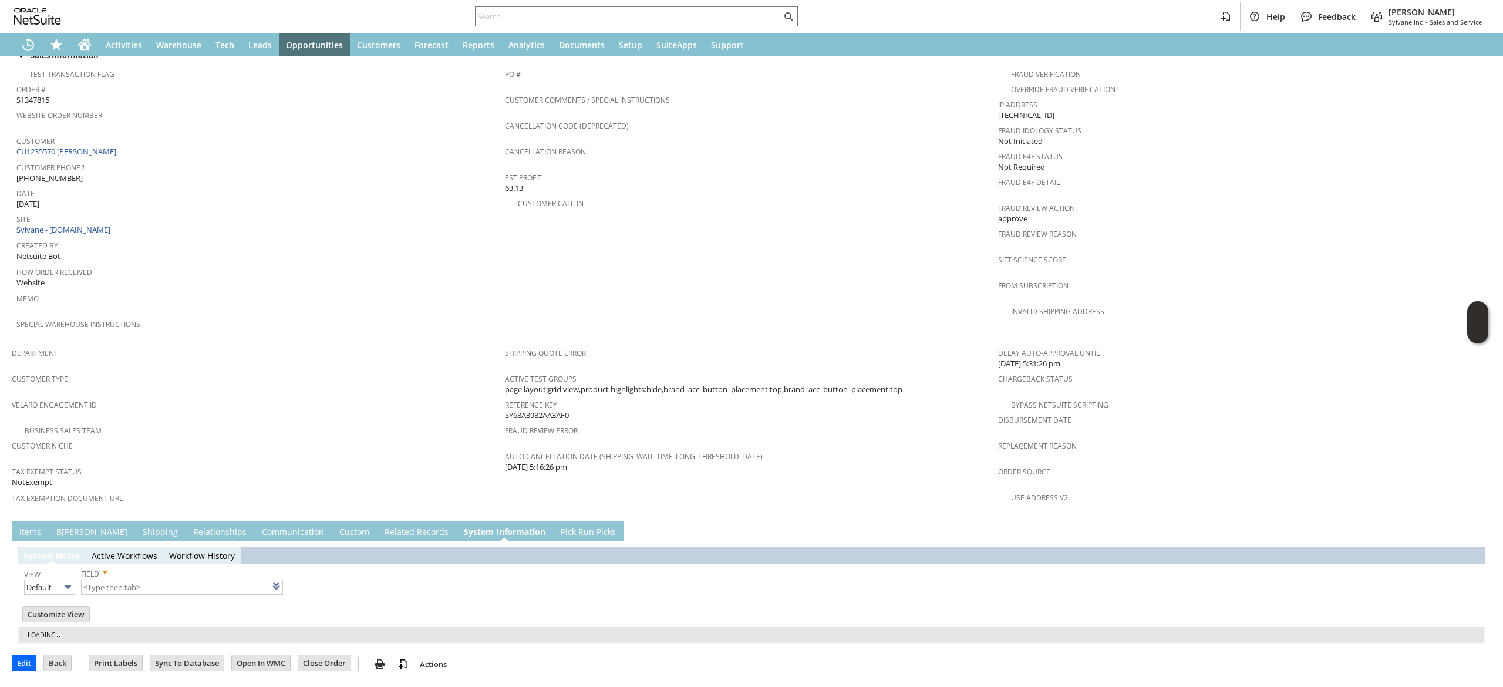
scroll to position [434, 0]
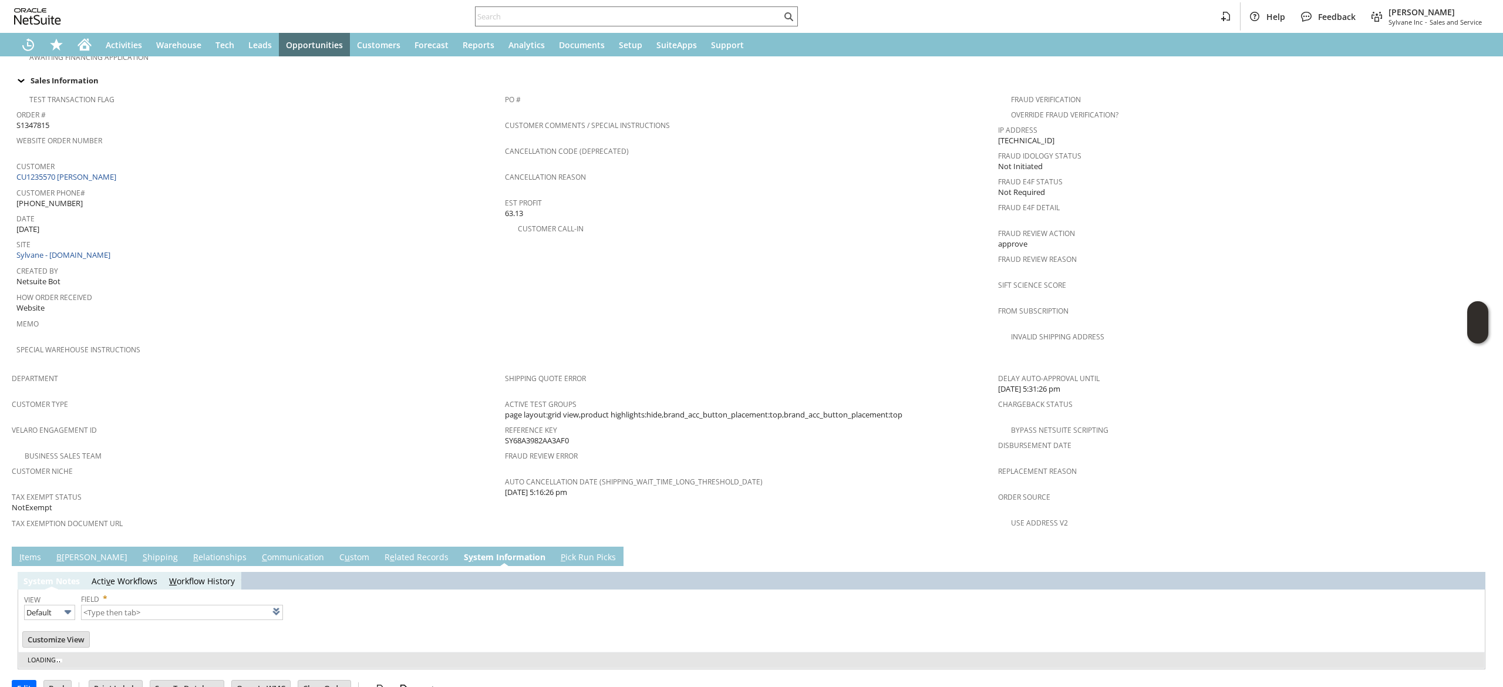
click at [382, 551] on link "R e lated Records" at bounding box center [417, 557] width 70 height 13
type input "1 to 25 of 97"
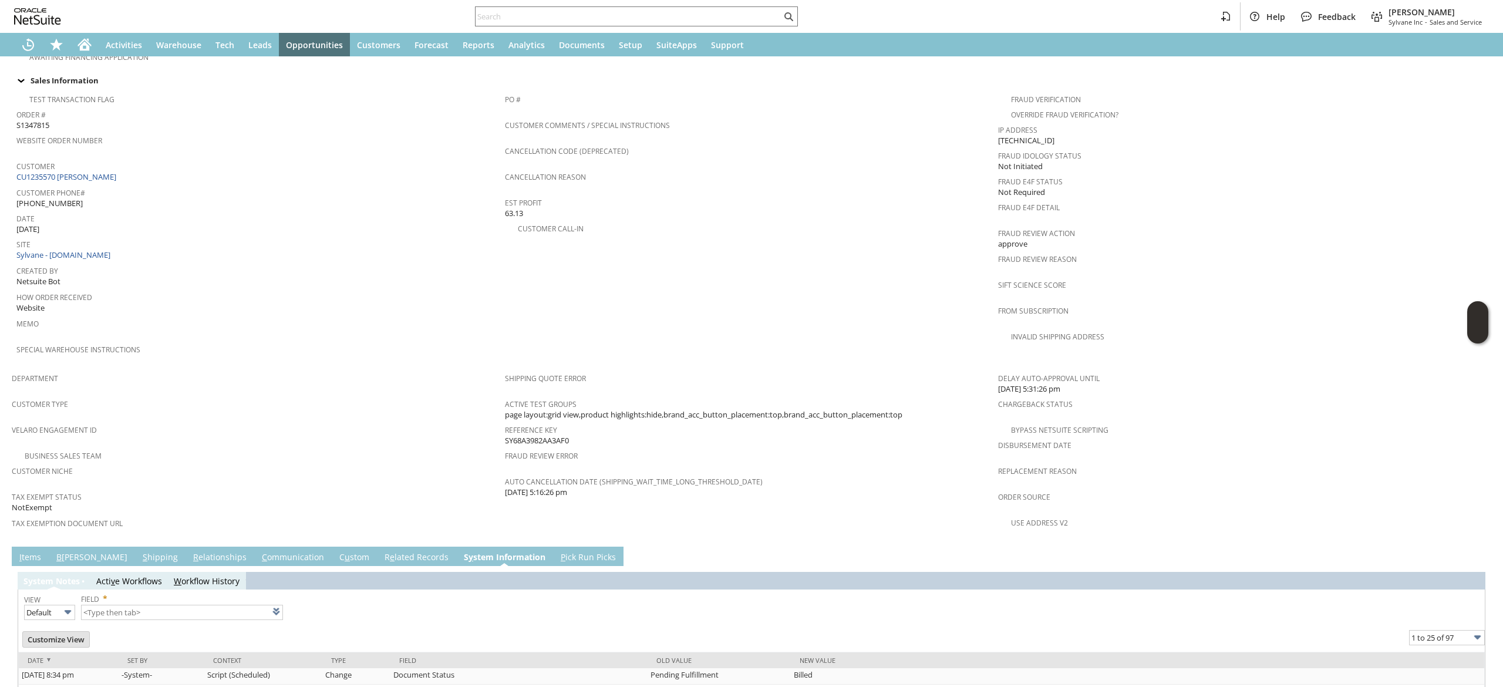
click at [382, 551] on link "R e lated Records" at bounding box center [417, 557] width 70 height 13
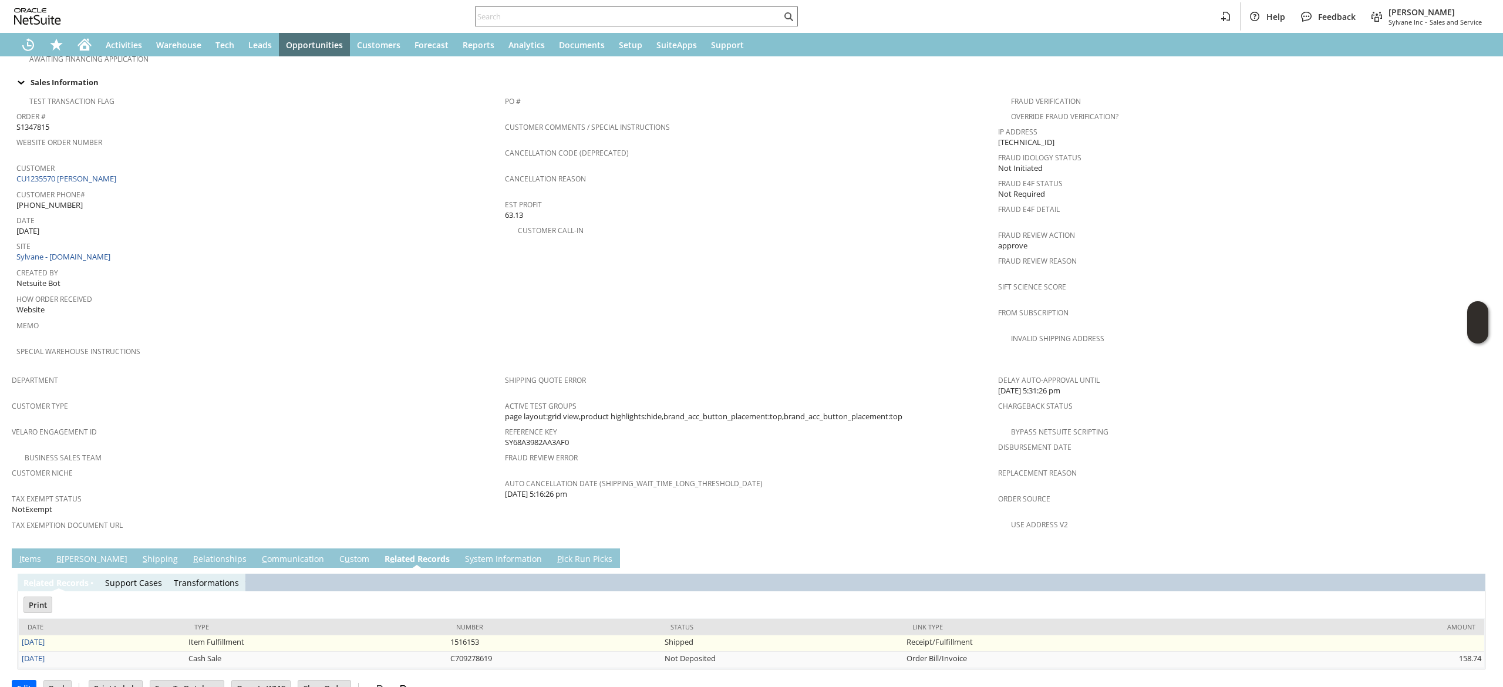
click at [50, 635] on td "8/18/2025" at bounding box center [102, 643] width 167 height 16
click at [45, 636] on link "8/18/2025" at bounding box center [33, 641] width 23 height 11
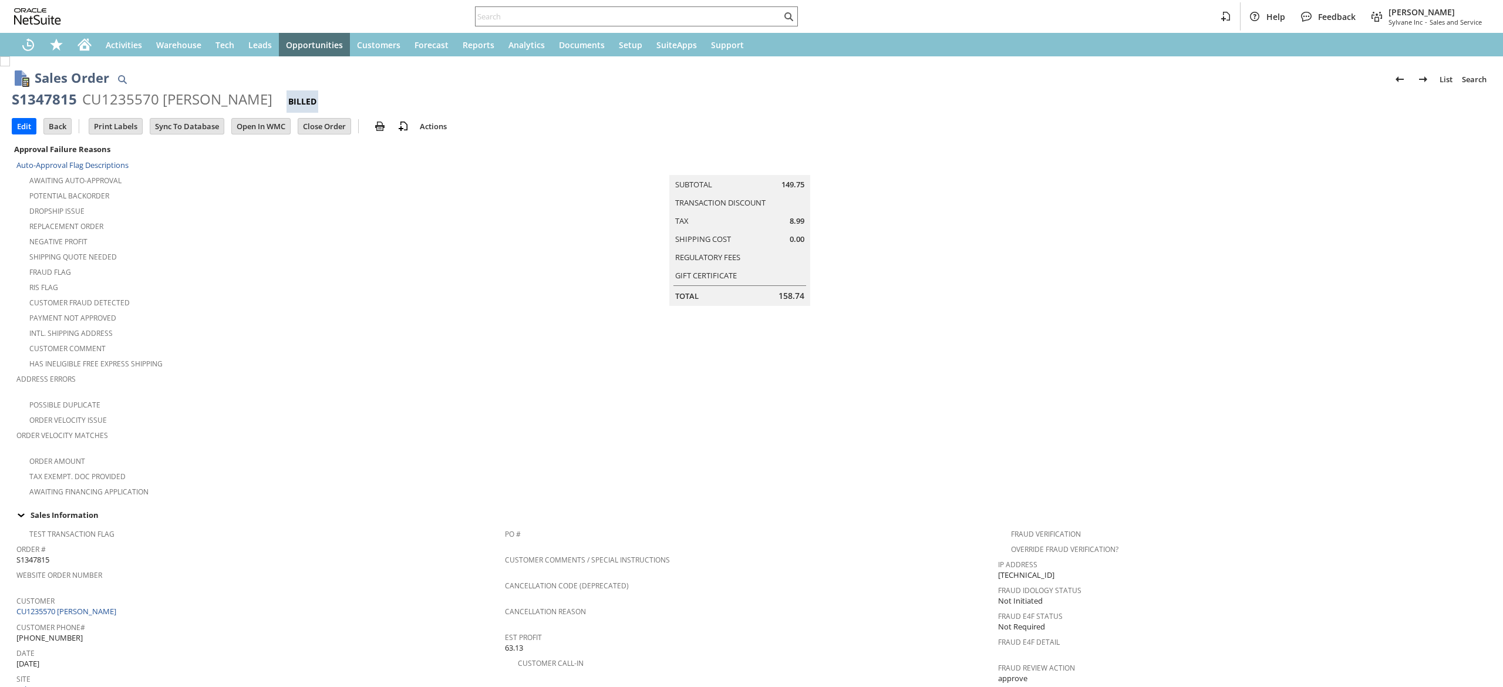
scroll to position [494, 0]
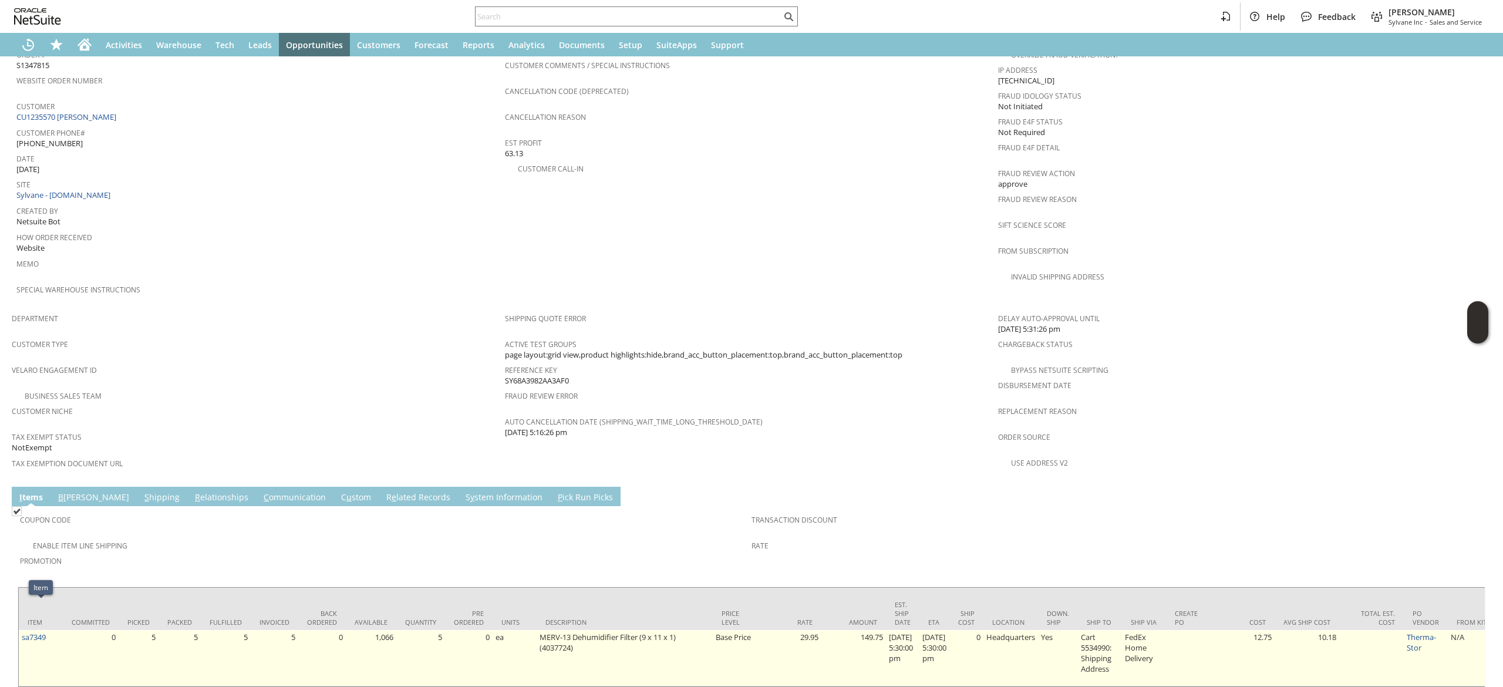
click at [50, 630] on td "sa7349" at bounding box center [41, 658] width 44 height 56
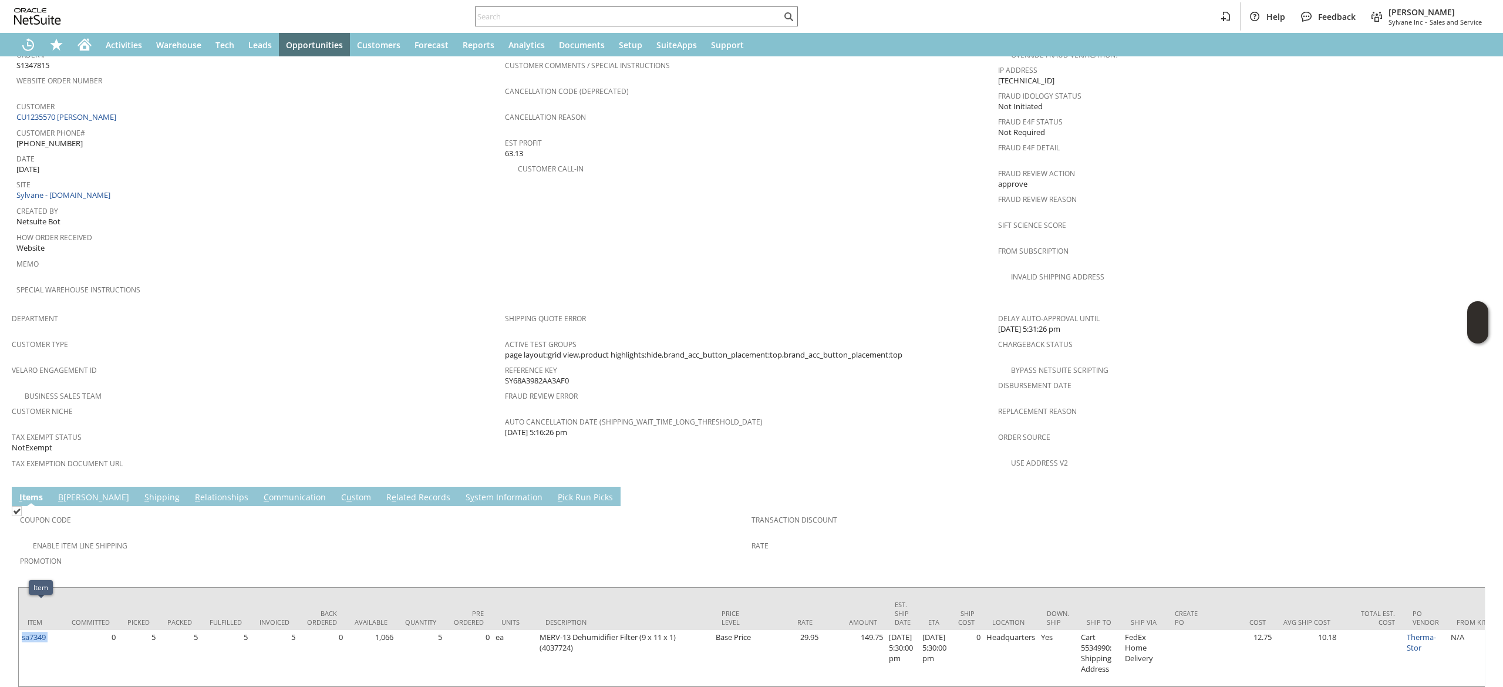
copy tr "sa7349"
click at [261, 491] on link "C ommunication" at bounding box center [295, 497] width 68 height 13
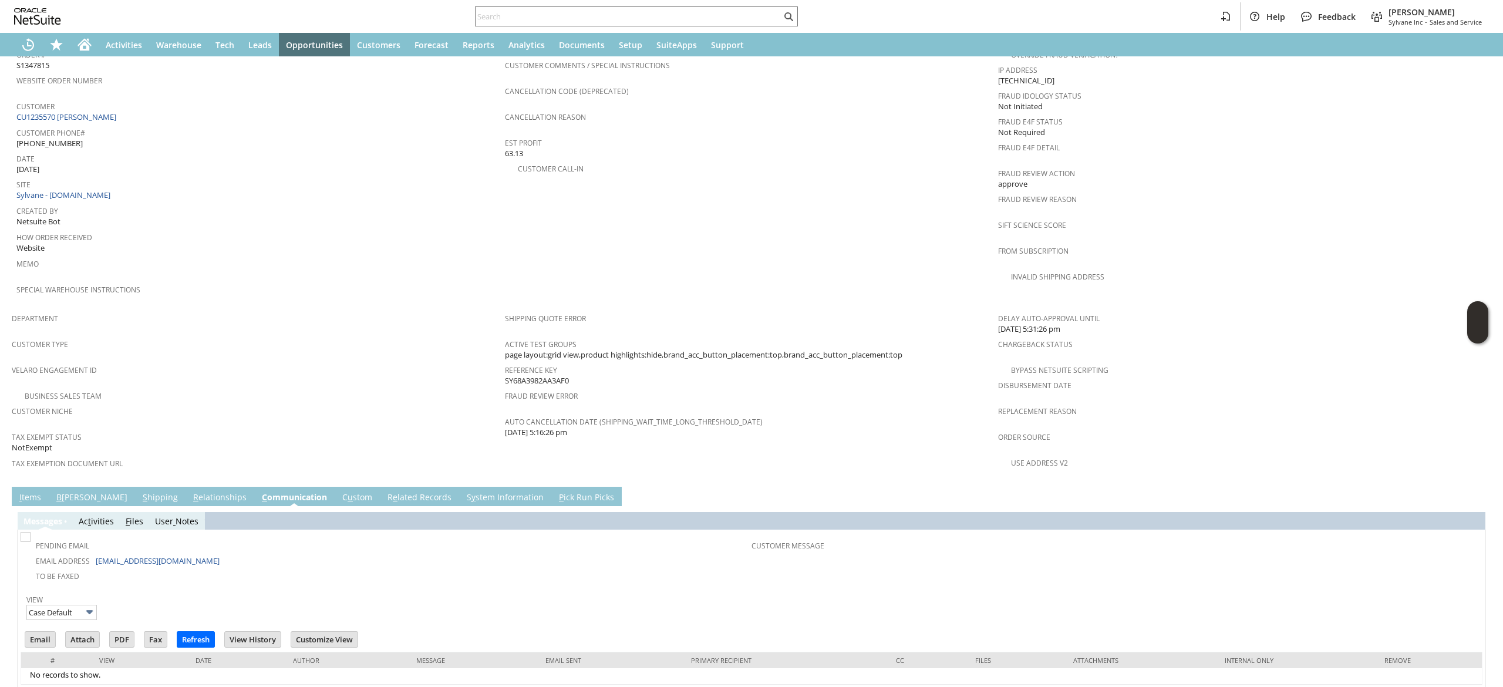
scroll to position [512, 0]
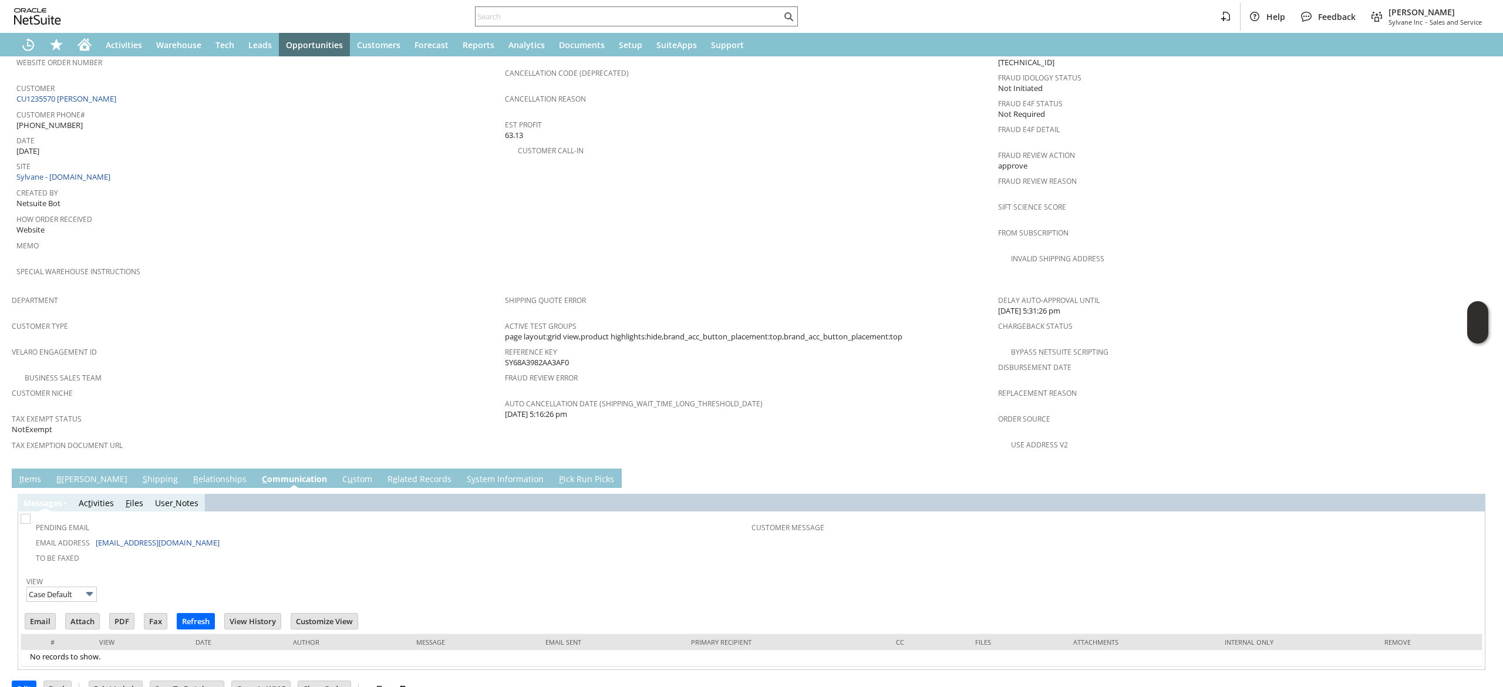
click at [384, 473] on link "R e lated Records" at bounding box center [419, 479] width 70 height 13
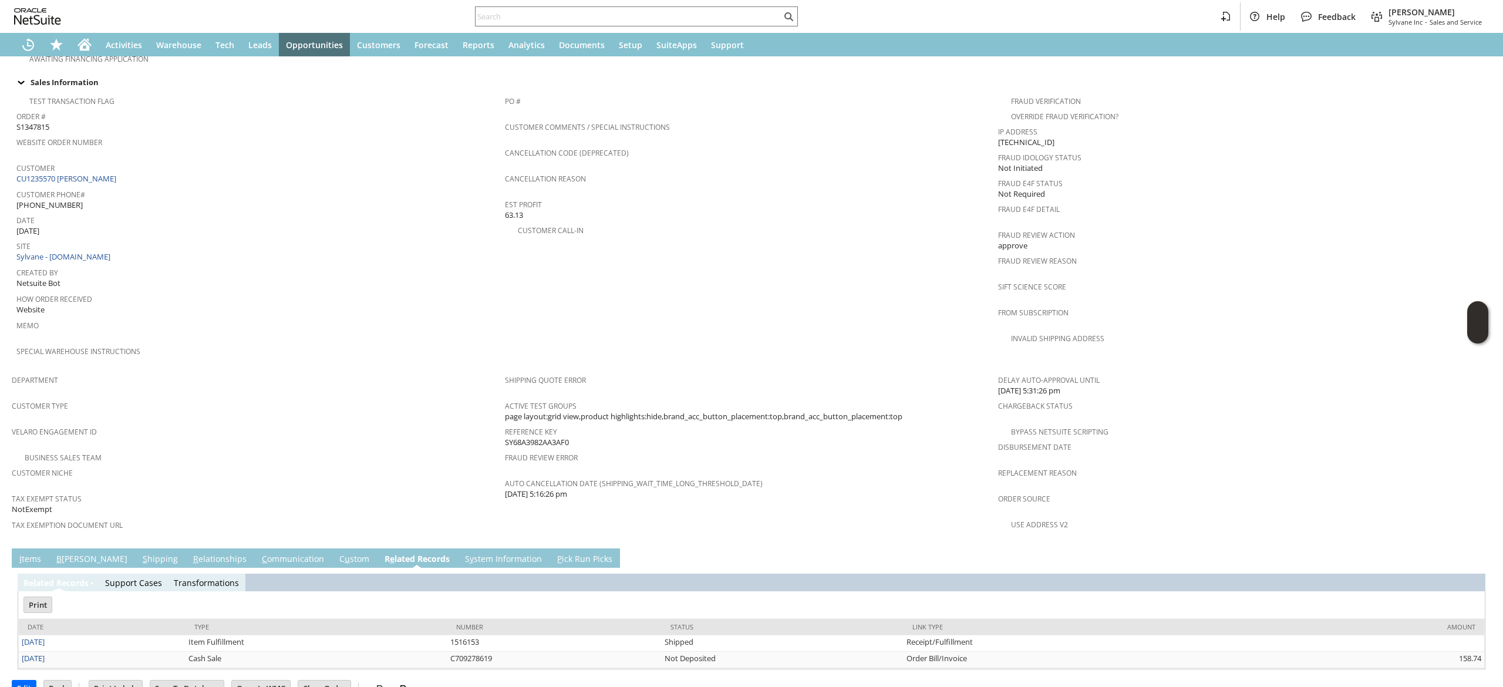
scroll to position [0, 0]
click at [33, 653] on link "8/18/2025" at bounding box center [33, 658] width 23 height 11
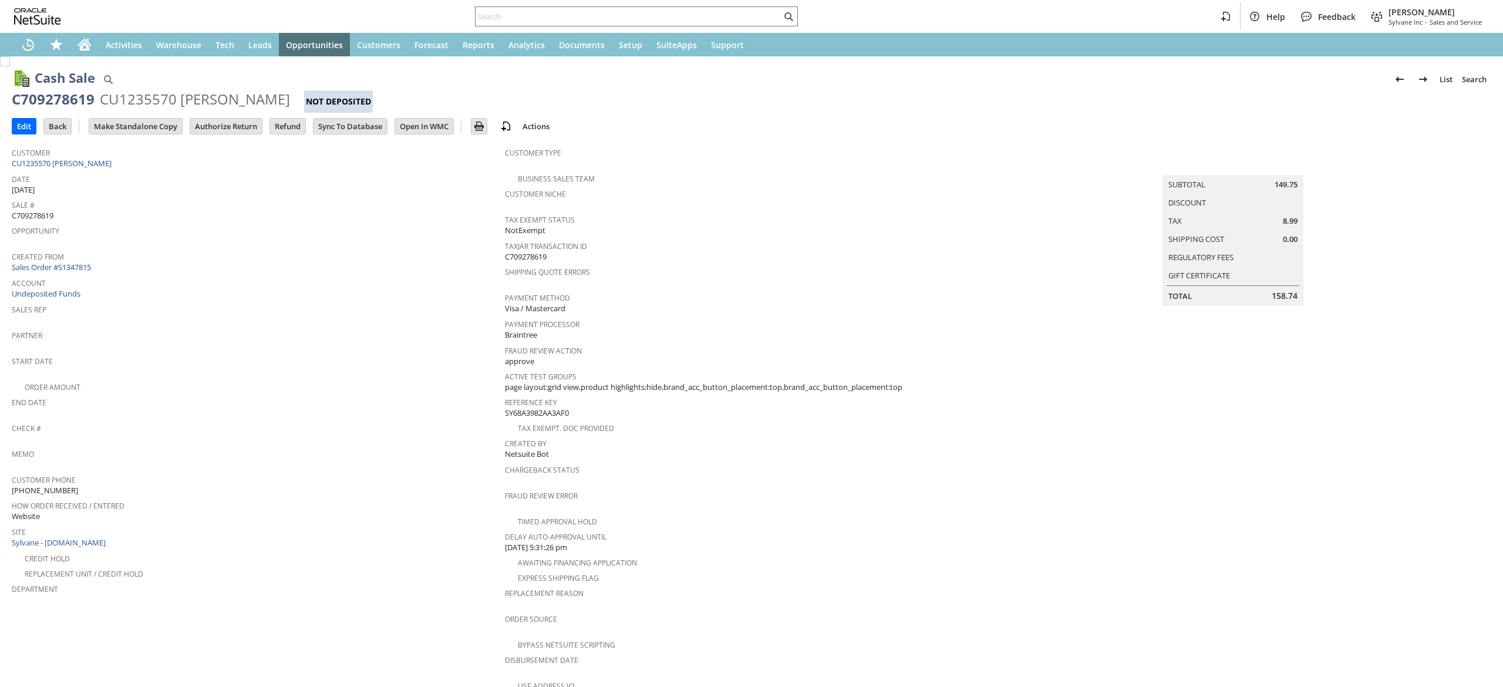
click at [230, 121] on input "Authorize Return" at bounding box center [226, 126] width 72 height 15
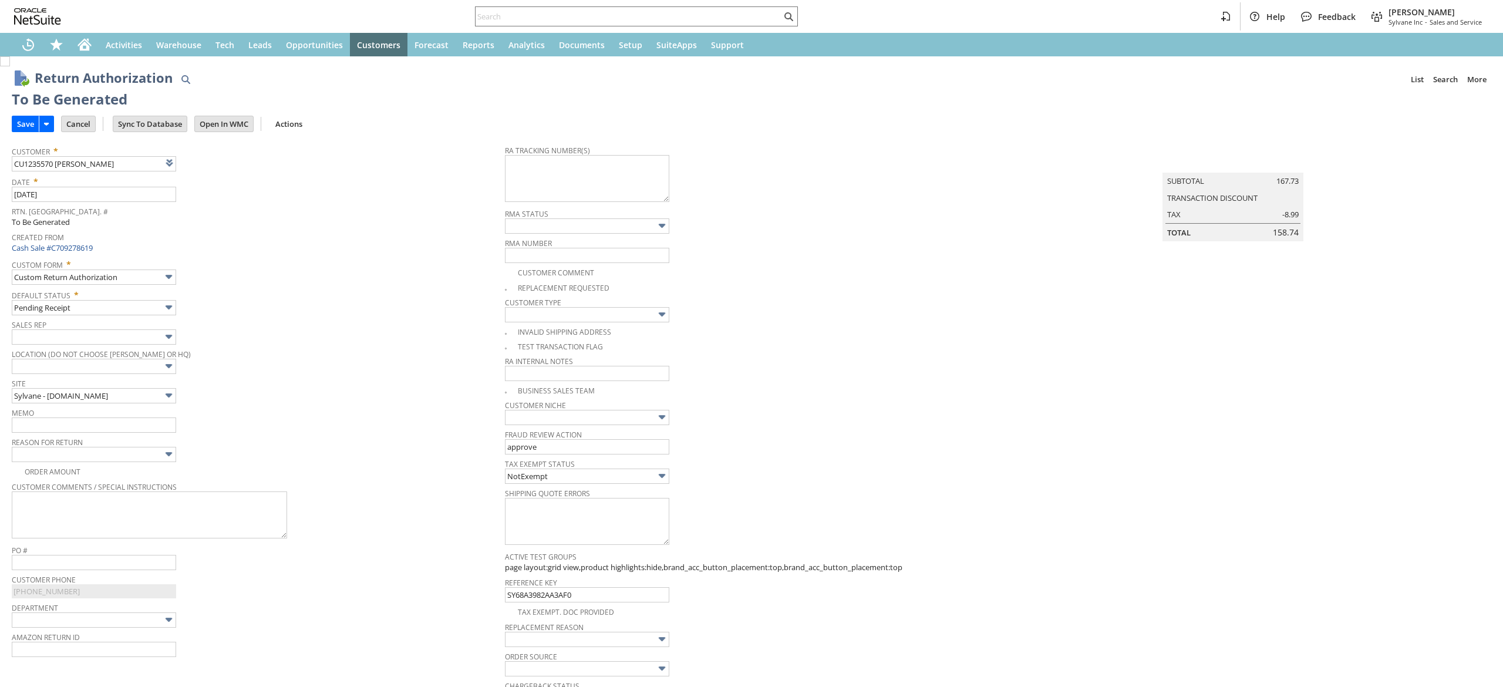
type input "Add"
type input "Copy Previous"
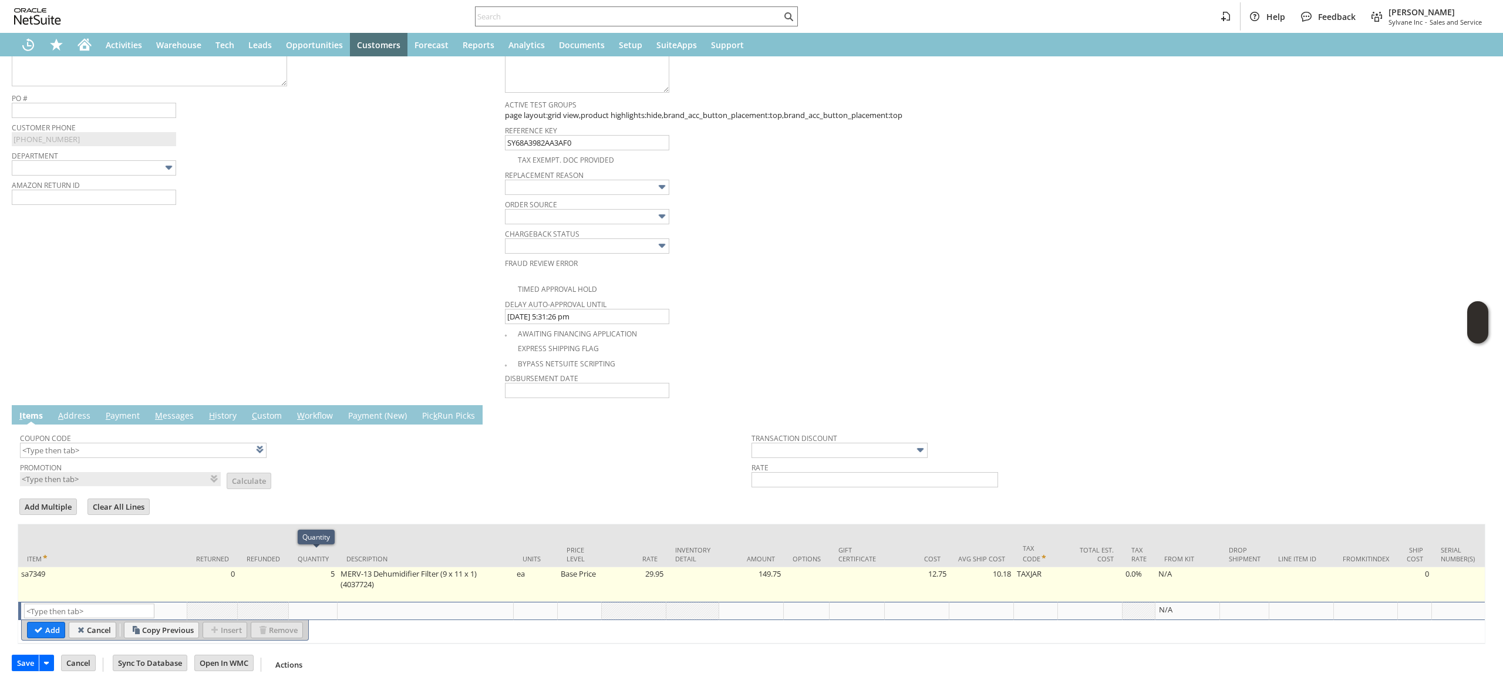
click at [316, 567] on td "5" at bounding box center [313, 584] width 49 height 35
type input "5"
type input "29.95"
type input "OK"
type input "Make Copy"
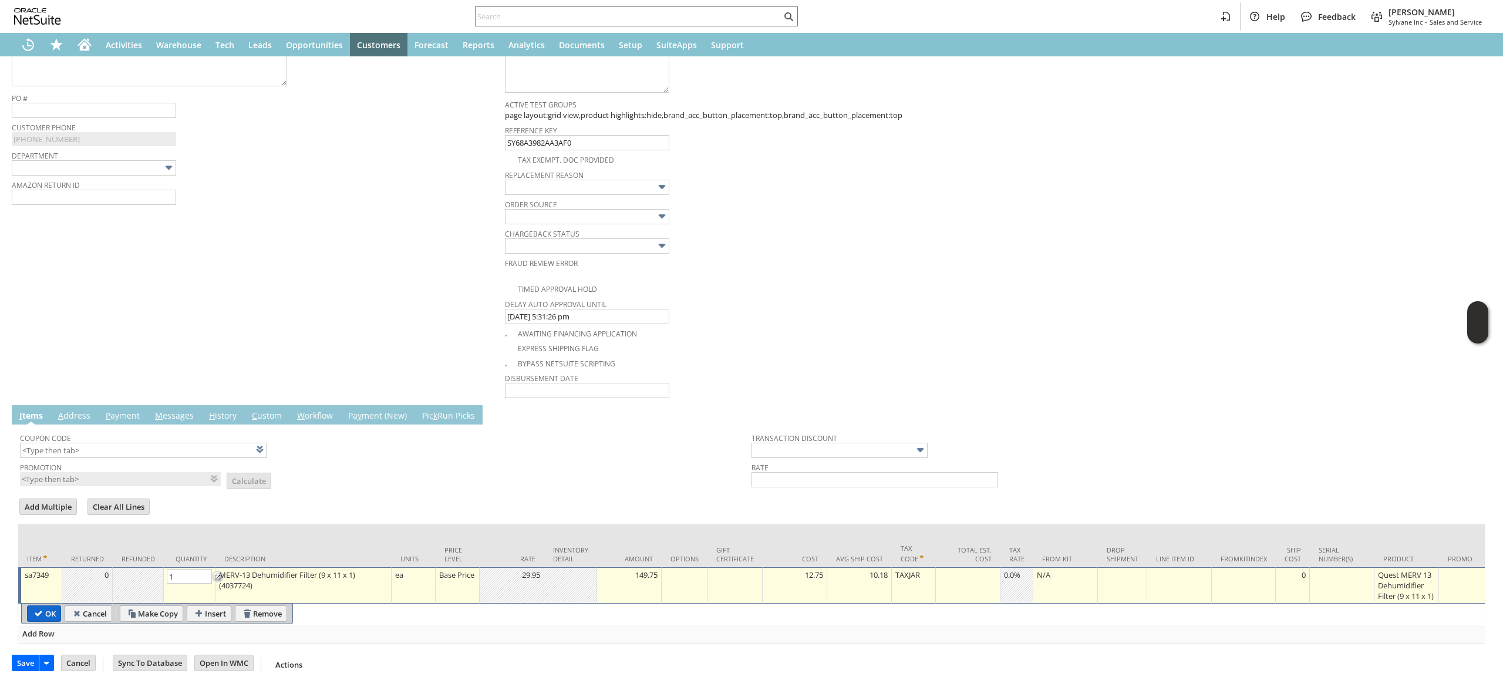
type input "1"
click at [56, 606] on input "OK" at bounding box center [44, 613] width 33 height 15
type input "Add"
type input "Copy Previous"
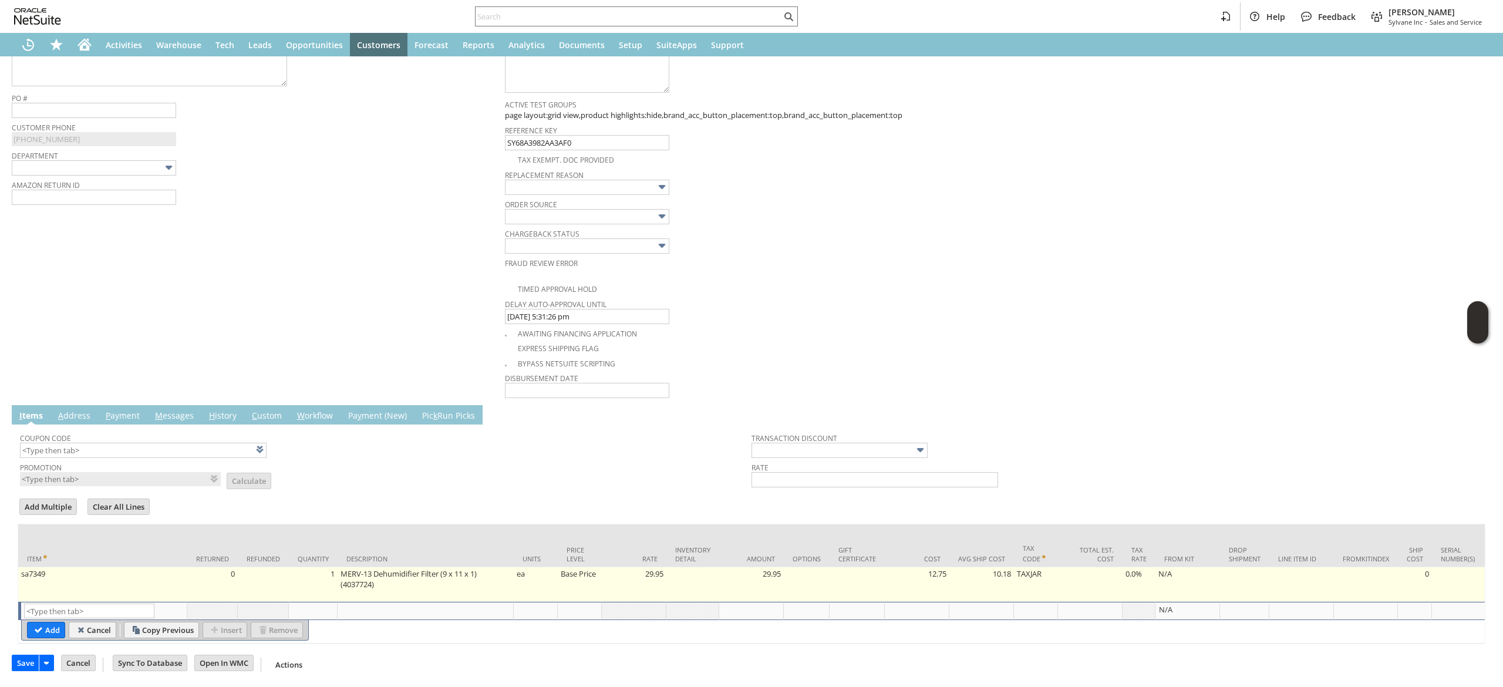
click at [590, 571] on td "Base Price" at bounding box center [580, 584] width 44 height 35
type input "Base Price"
type input "sa7349"
type input "OK"
type input "Make Copy"
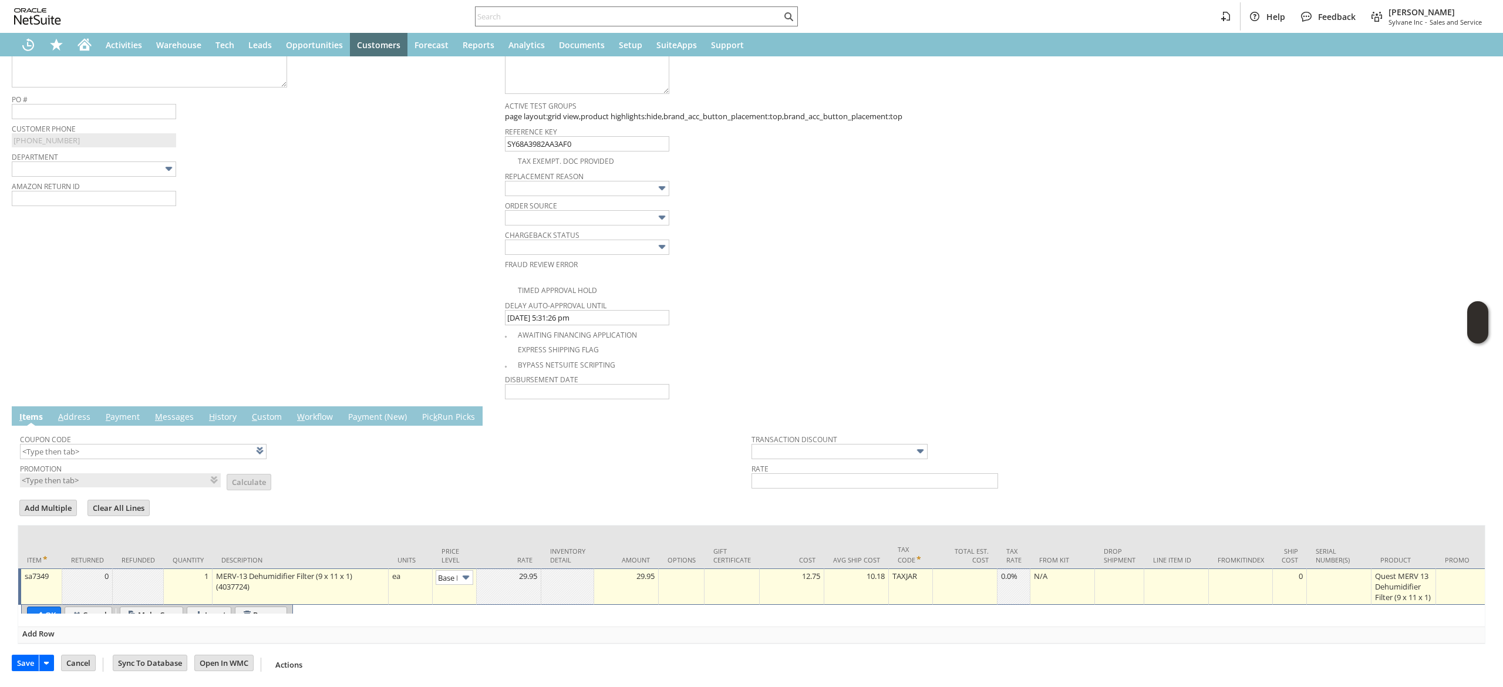
scroll to position [0, 18]
click at [470, 569] on img at bounding box center [465, 575] width 13 height 13
click at [459, 569] on img at bounding box center [465, 575] width 13 height 13
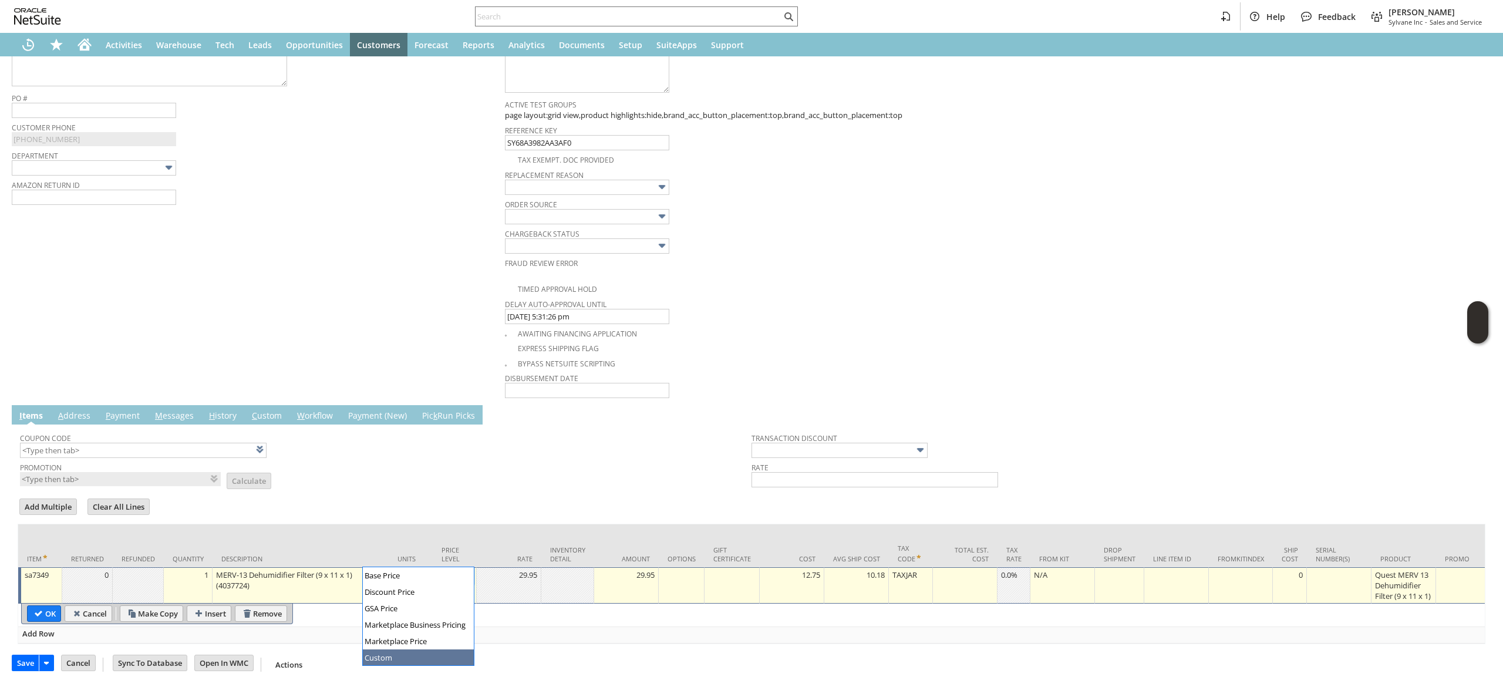
type input "Custom"
click at [518, 579] on td at bounding box center [509, 585] width 65 height 36
type input "0"
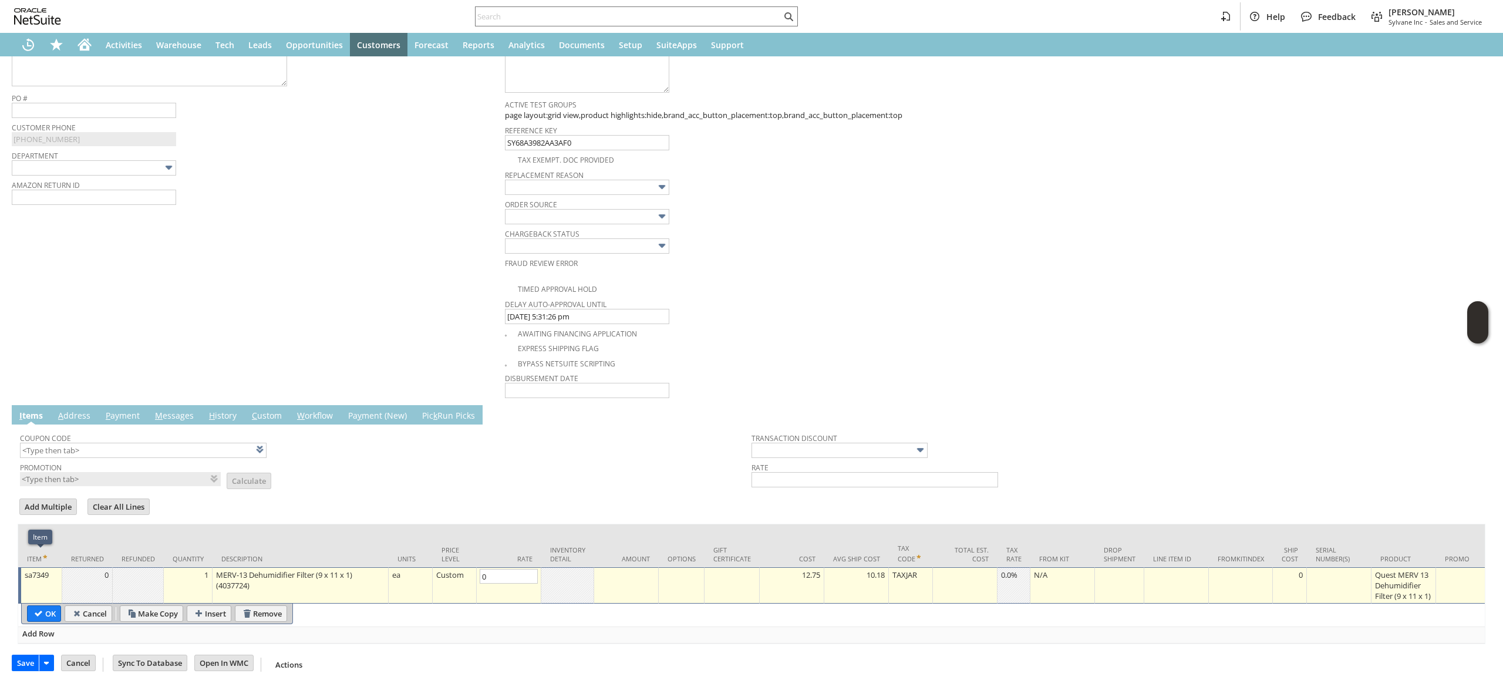
type input "0.00"
click at [43, 606] on input "OK" at bounding box center [44, 613] width 33 height 15
type input "Add"
type input "Copy Previous"
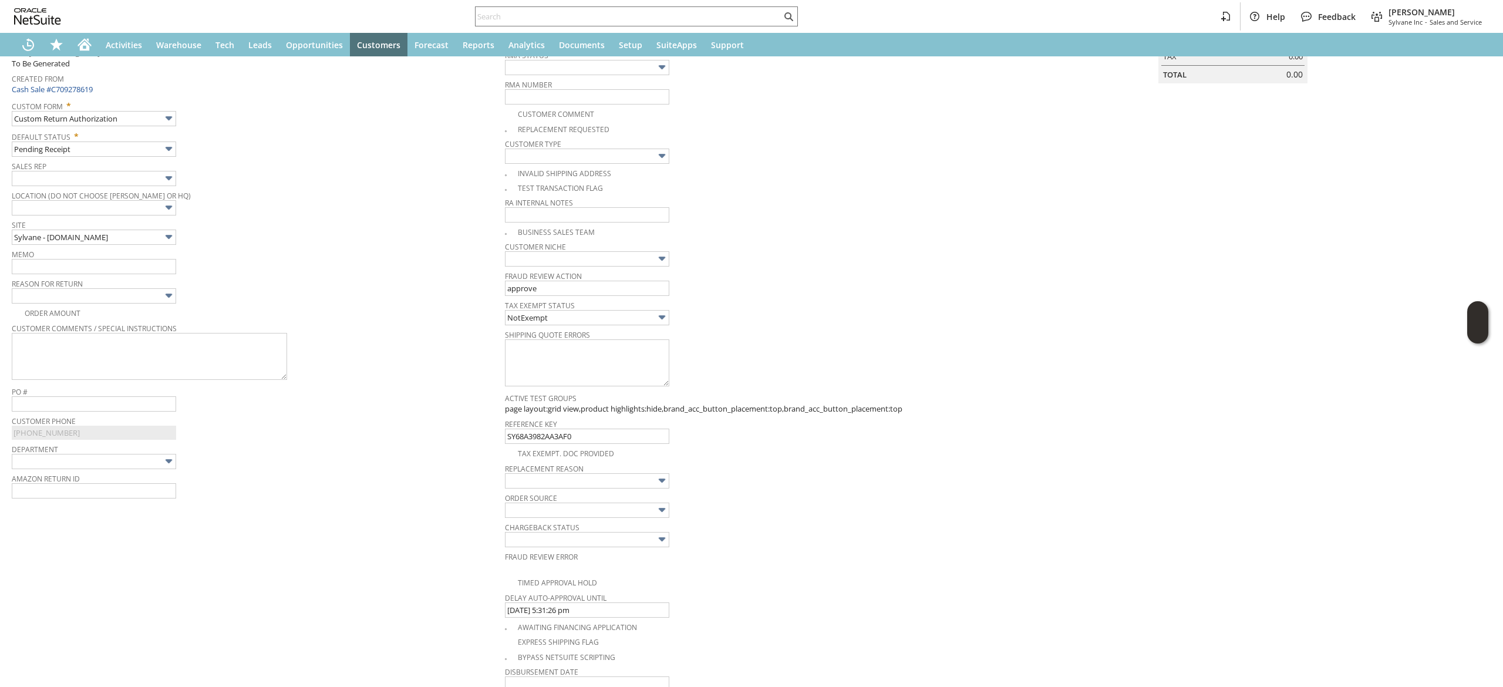
scroll to position [122, 0]
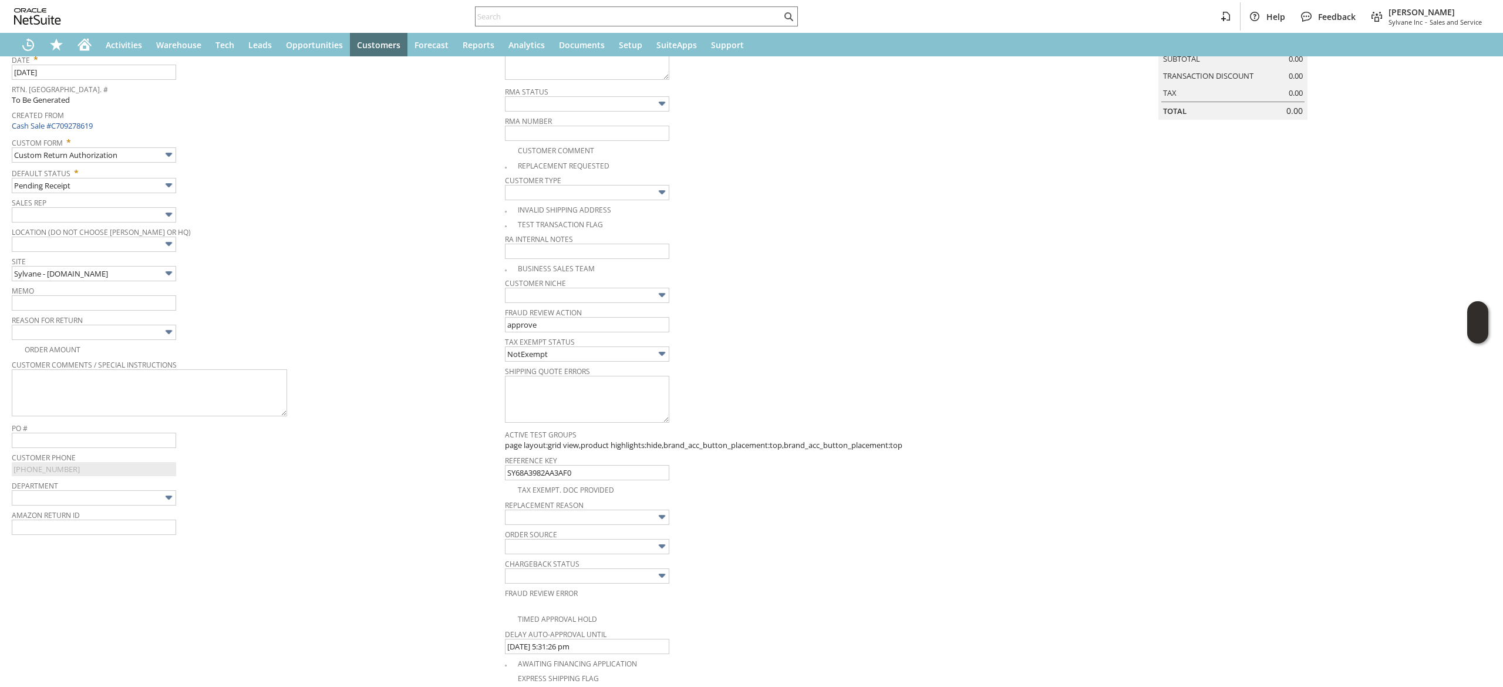
click at [621, 530] on span "Order Source" at bounding box center [748, 532] width 487 height 13
click at [618, 524] on input "text" at bounding box center [587, 516] width 164 height 15
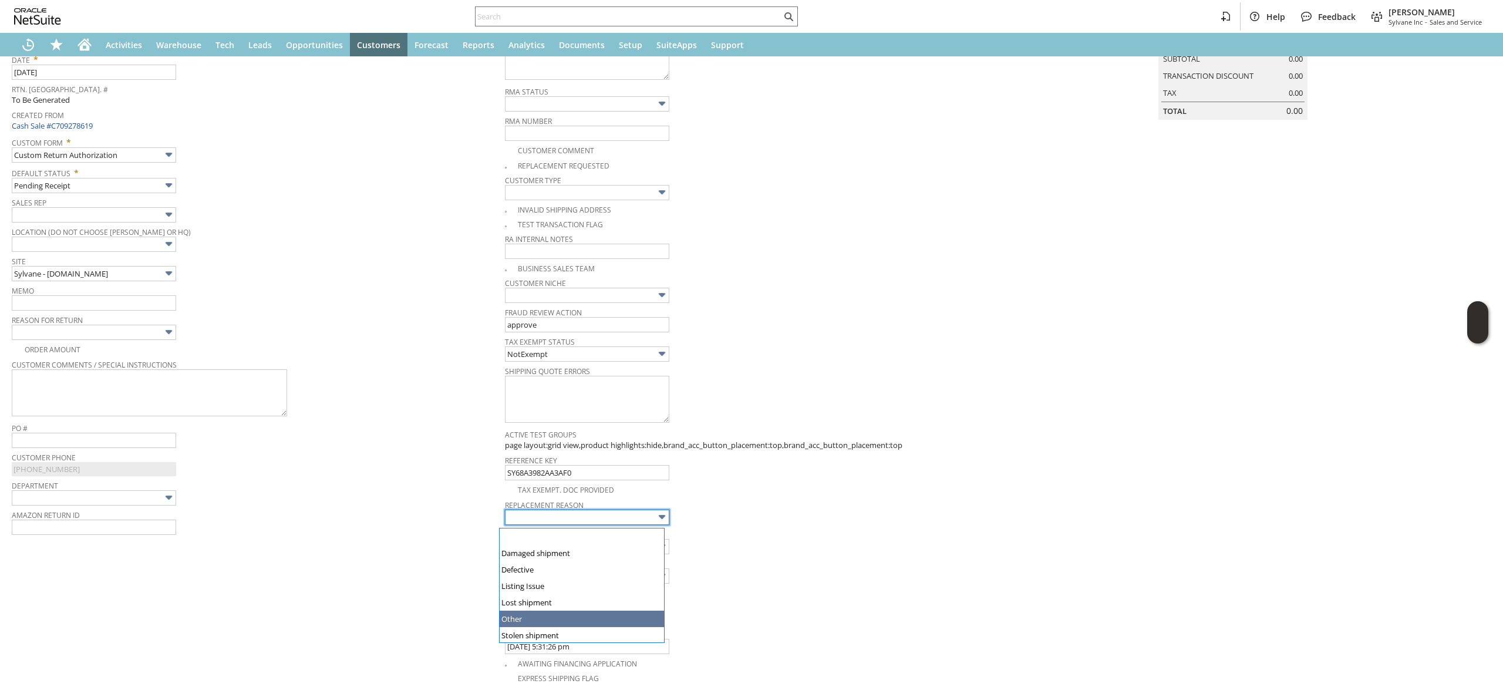
type input "Other"
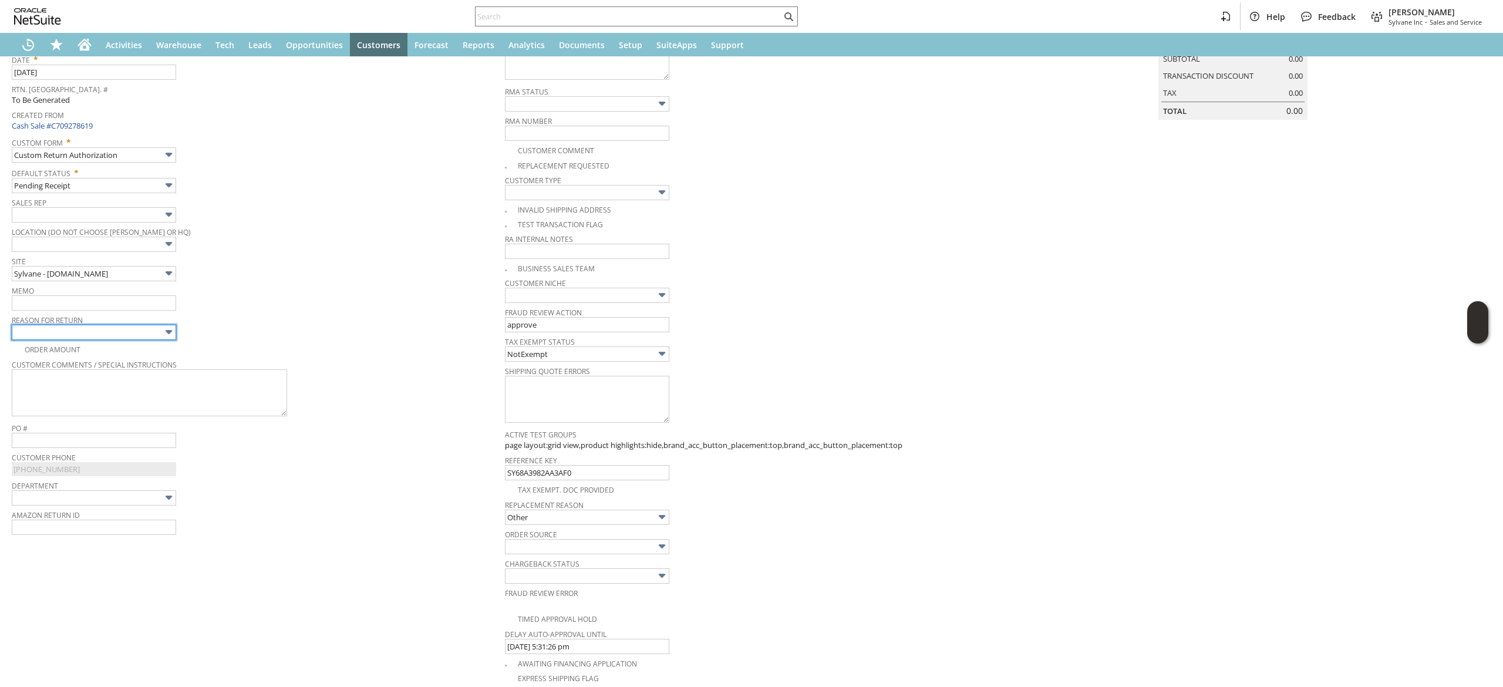
click at [140, 337] on input "text" at bounding box center [94, 332] width 164 height 15
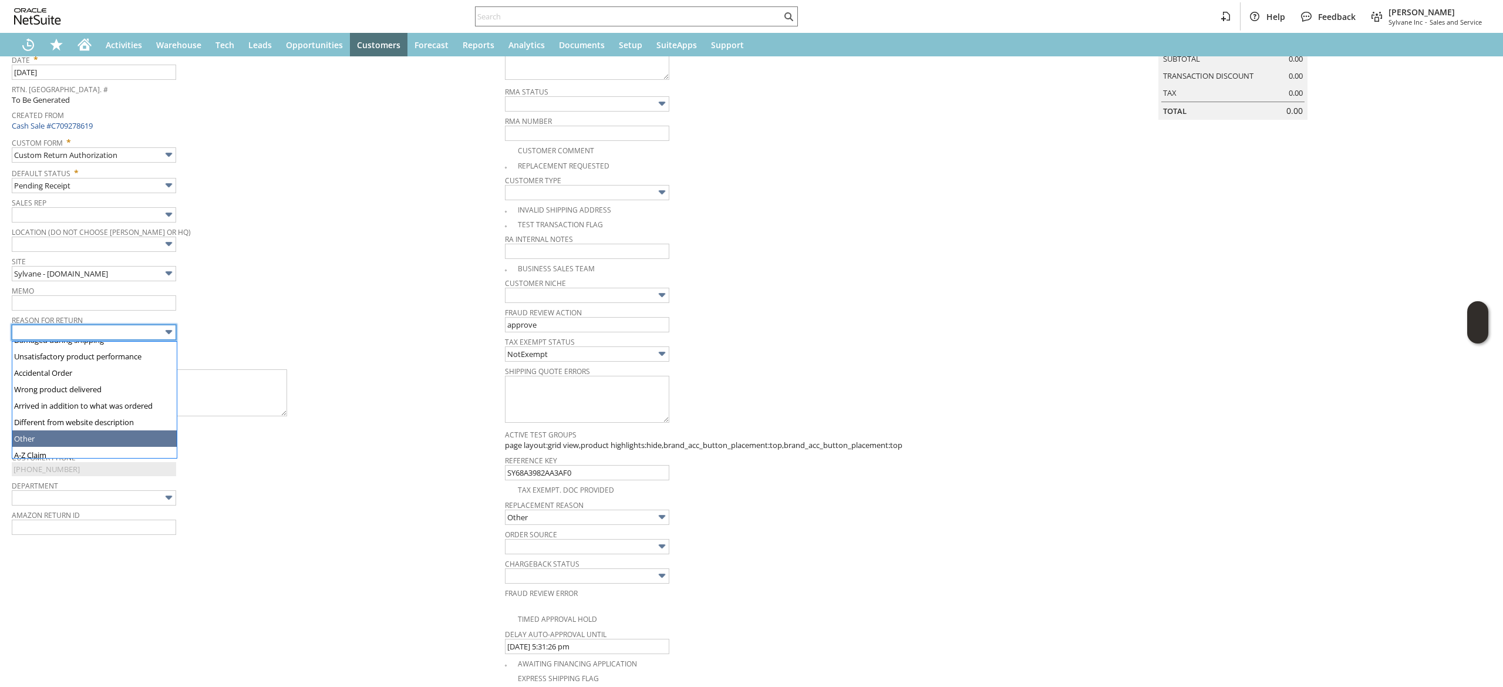
type input "Other"
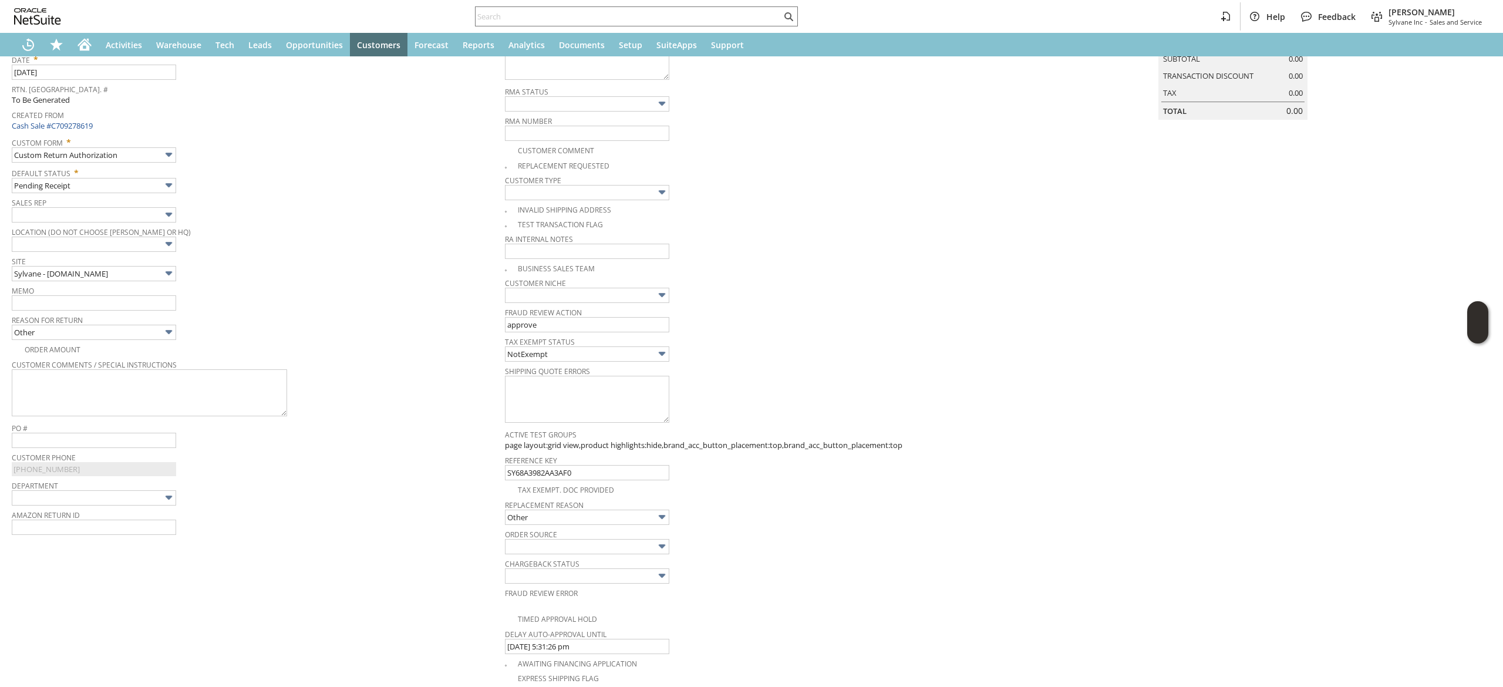
click at [122, 319] on span "Reason For Return" at bounding box center [255, 318] width 487 height 13
click at [127, 300] on input "text" at bounding box center [94, 302] width 164 height 15
type input "got 4 instead of 5"
drag, startPoint x: 404, startPoint y: 438, endPoint x: 563, endPoint y: 272, distance: 230.4
click at [413, 433] on div "PO #" at bounding box center [255, 434] width 487 height 28
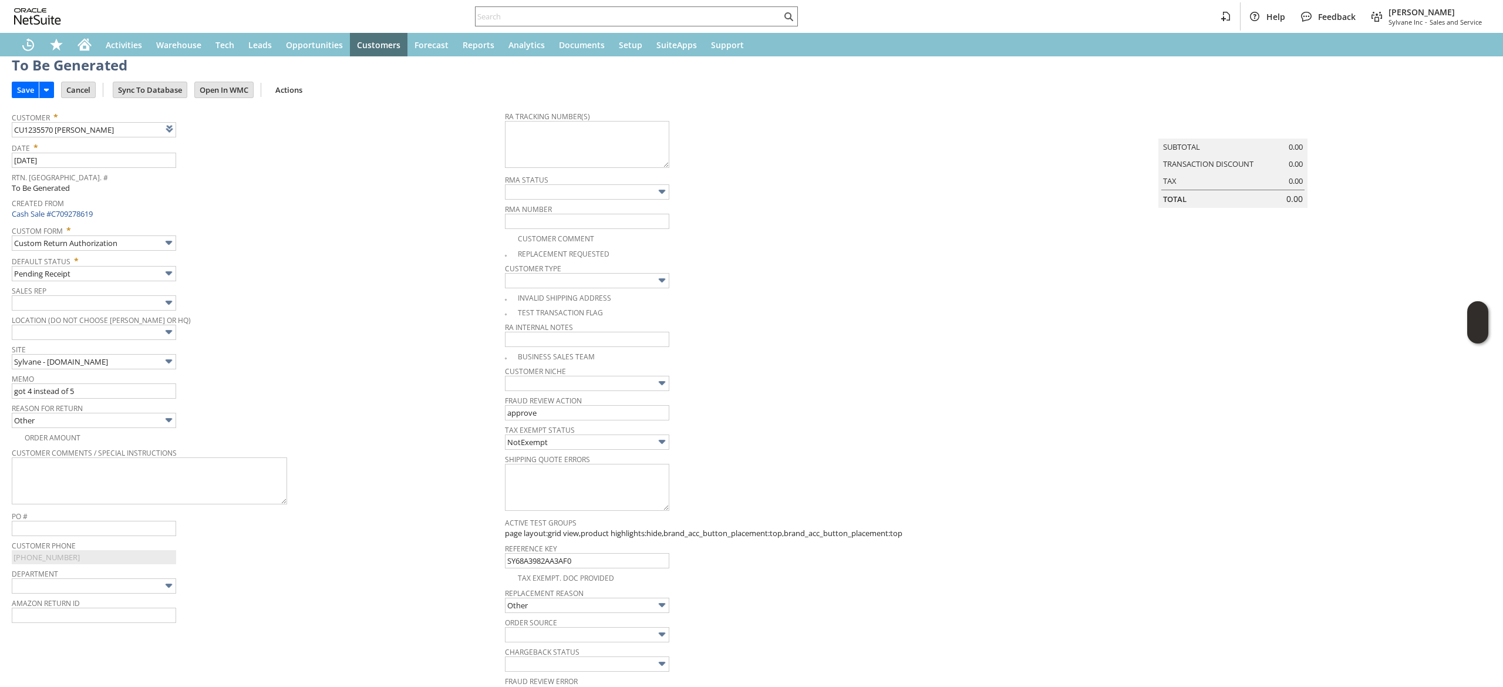
scroll to position [0, 0]
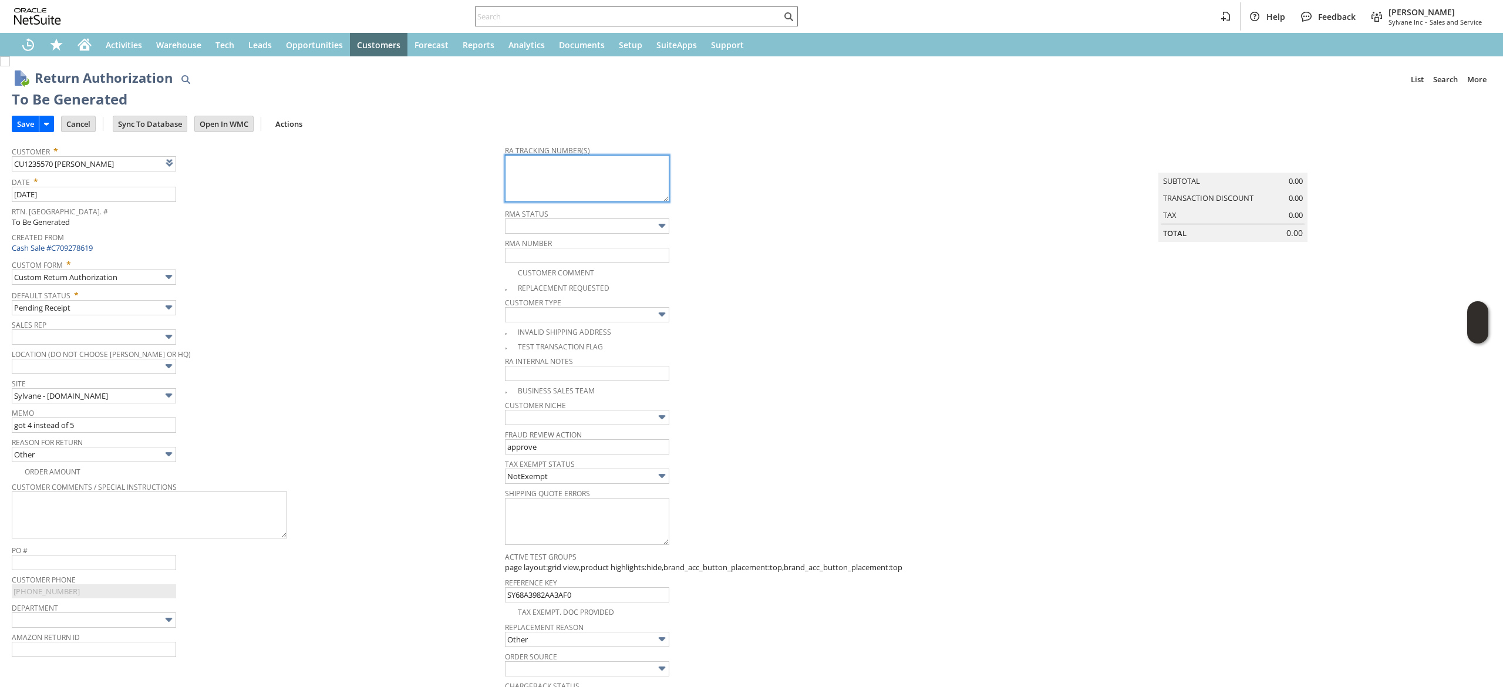
click at [576, 166] on textarea at bounding box center [587, 178] width 164 height 47
paste textarea "883668222089"
type textarea "883668222089"
click at [19, 128] on input "Save" at bounding box center [25, 123] width 26 height 15
click at [200, 166] on link at bounding box center [199, 162] width 13 height 13
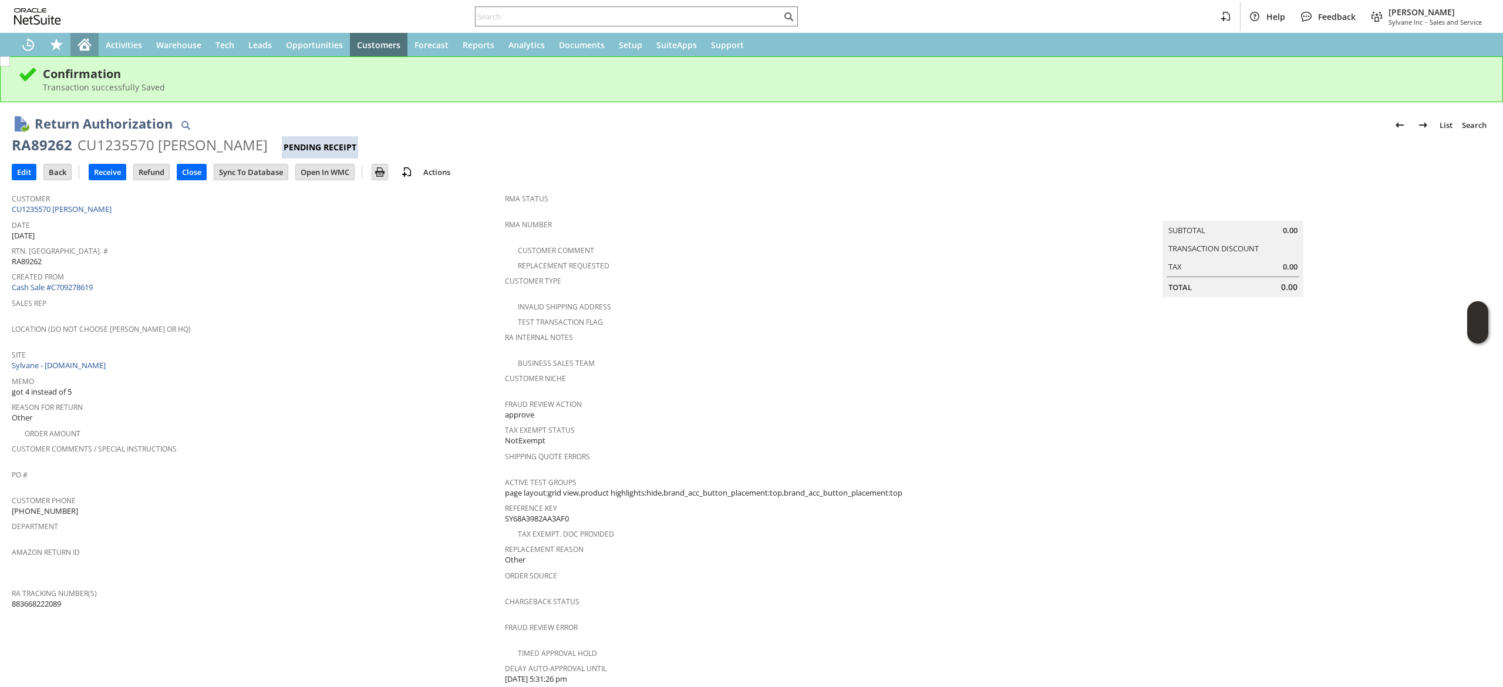
click at [83, 46] on icon "Home" at bounding box center [84, 46] width 9 height 9
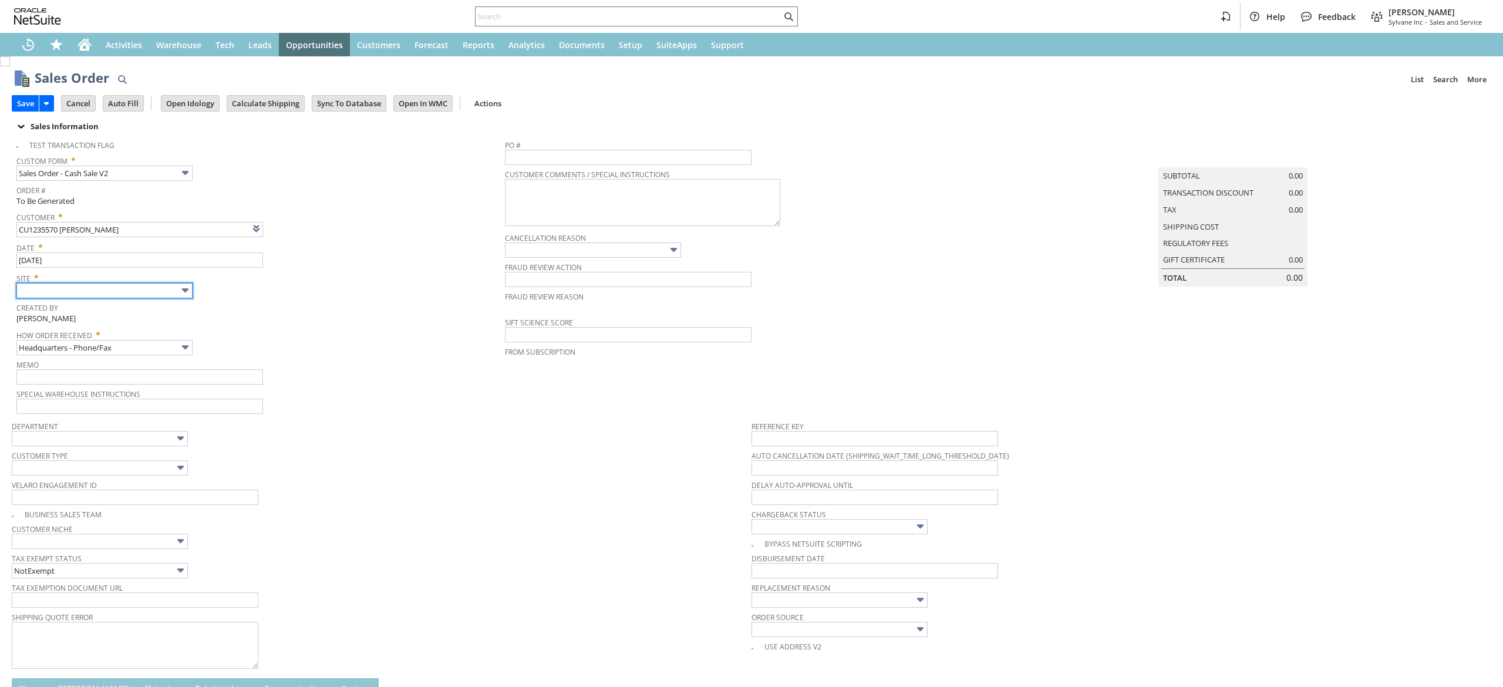
click at [122, 286] on input "text" at bounding box center [104, 290] width 176 height 15
type input "Intelligent Recommendations ⁰"
type input "Sylvane - [DOMAIN_NAME]"
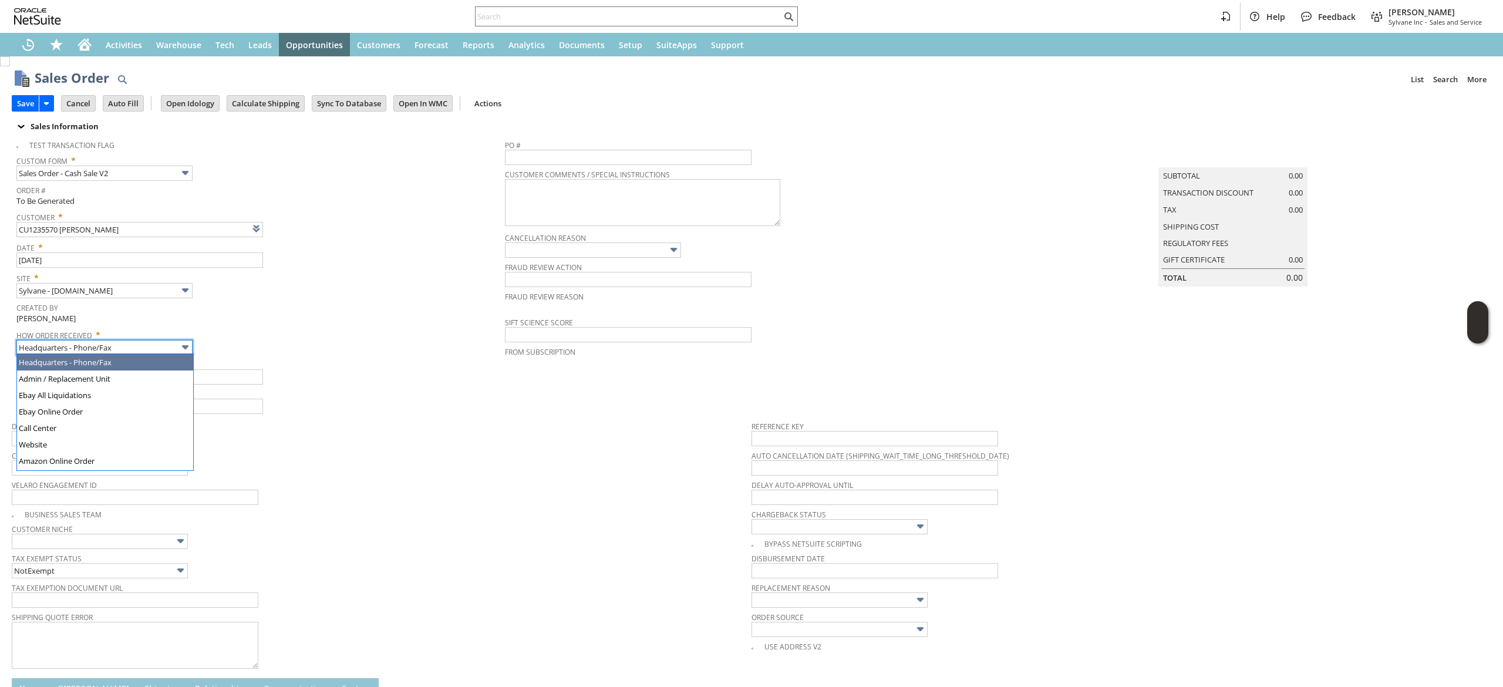
click at [127, 340] on input "Headquarters - Phone/Fax" at bounding box center [104, 347] width 176 height 15
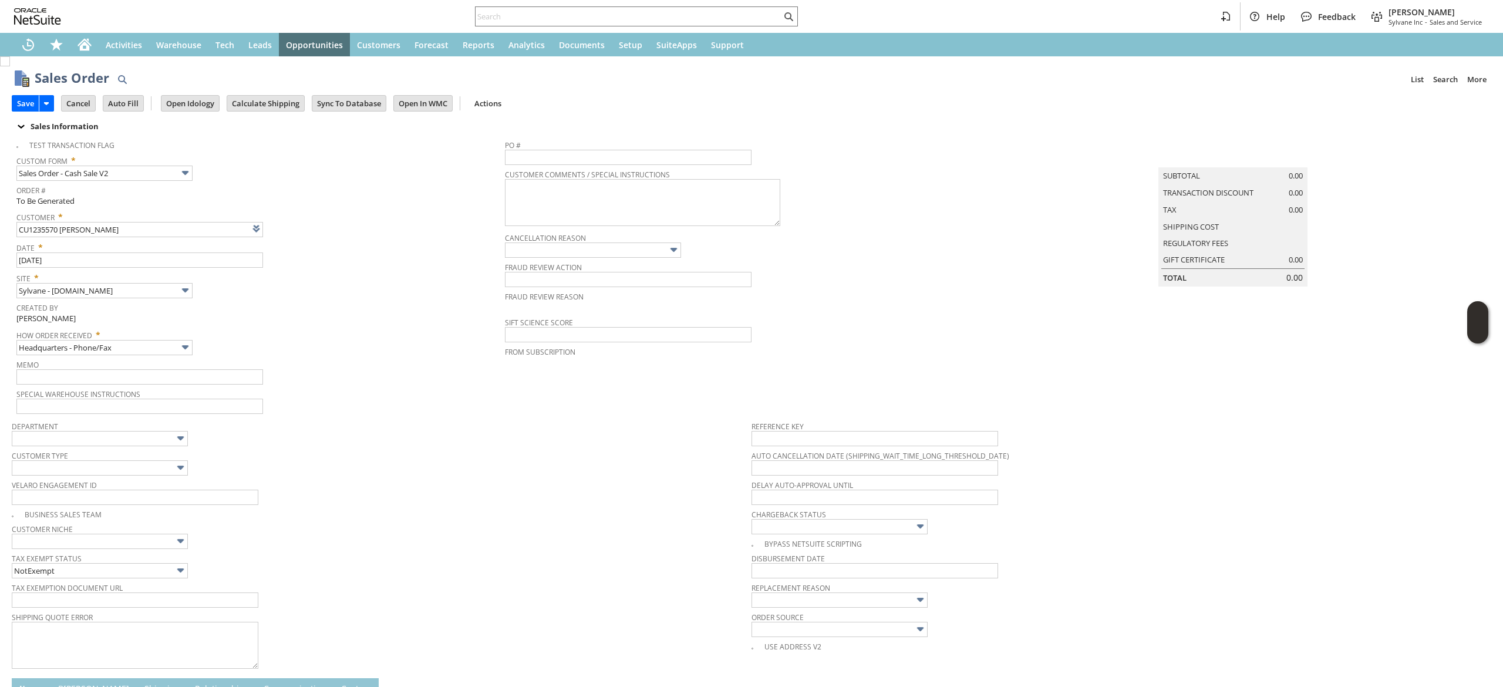
click at [117, 367] on span "Memo" at bounding box center [257, 362] width 482 height 13
click at [118, 375] on input "text" at bounding box center [139, 376] width 247 height 15
click at [131, 345] on input "Headquarters - Phone/Fax" at bounding box center [104, 347] width 176 height 15
type input "Admin / Replacement Unit"
click at [137, 369] on input "text" at bounding box center [139, 376] width 247 height 15
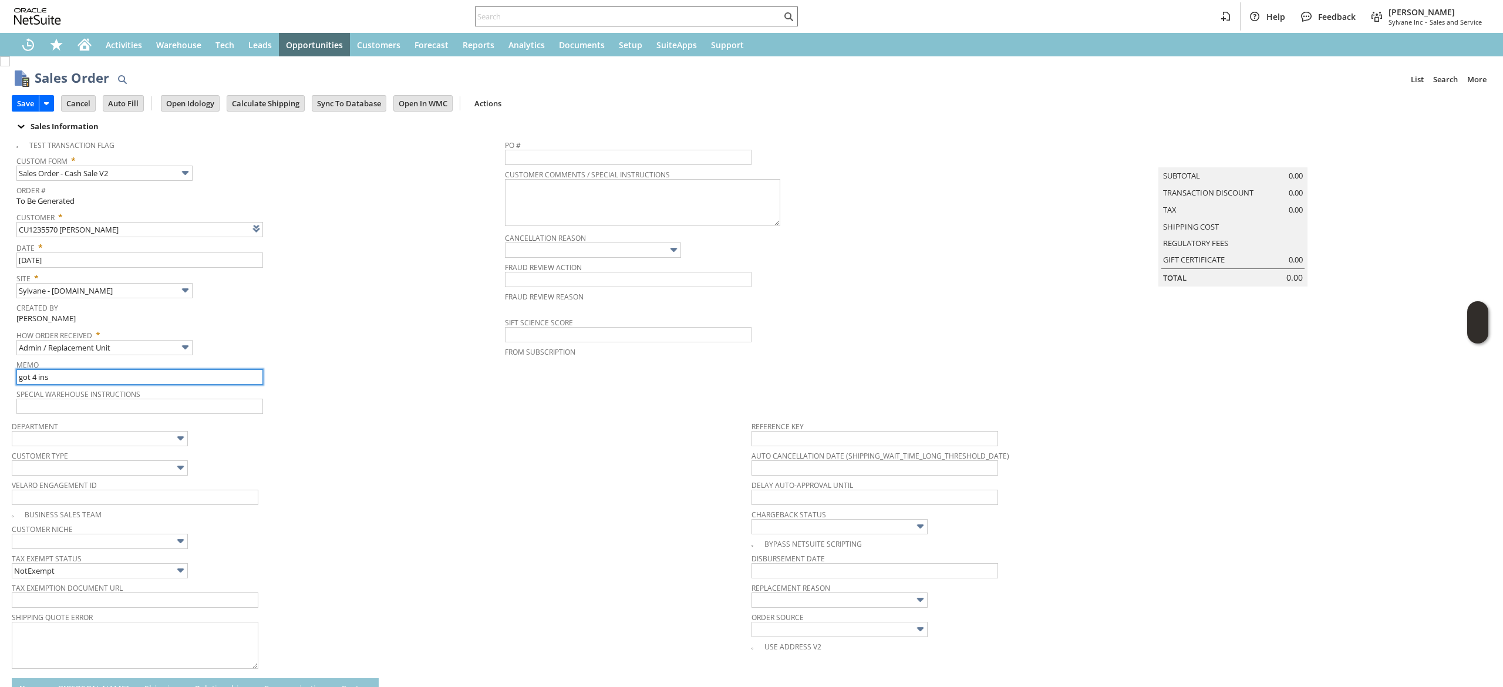
type input "got 4 instead of 5"
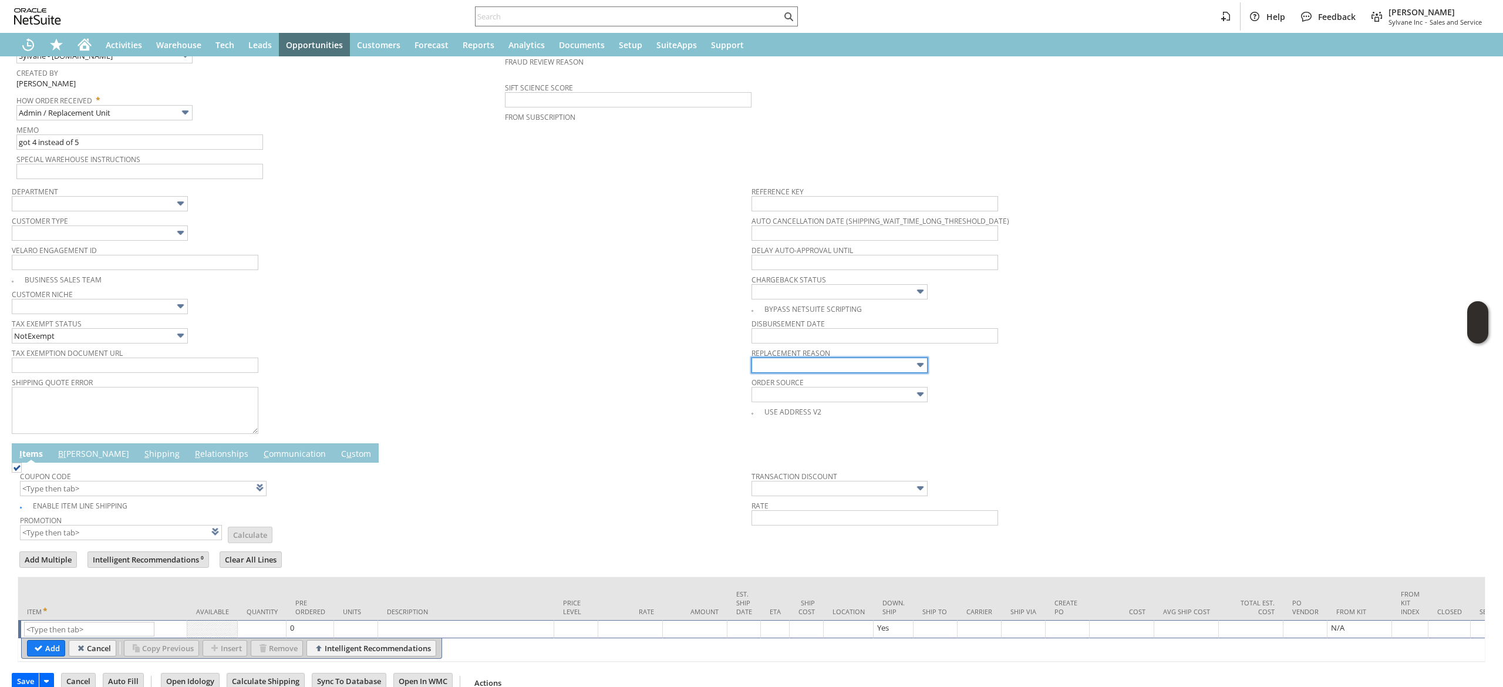
click at [877, 363] on input "text" at bounding box center [839, 364] width 176 height 15
type input "Other"
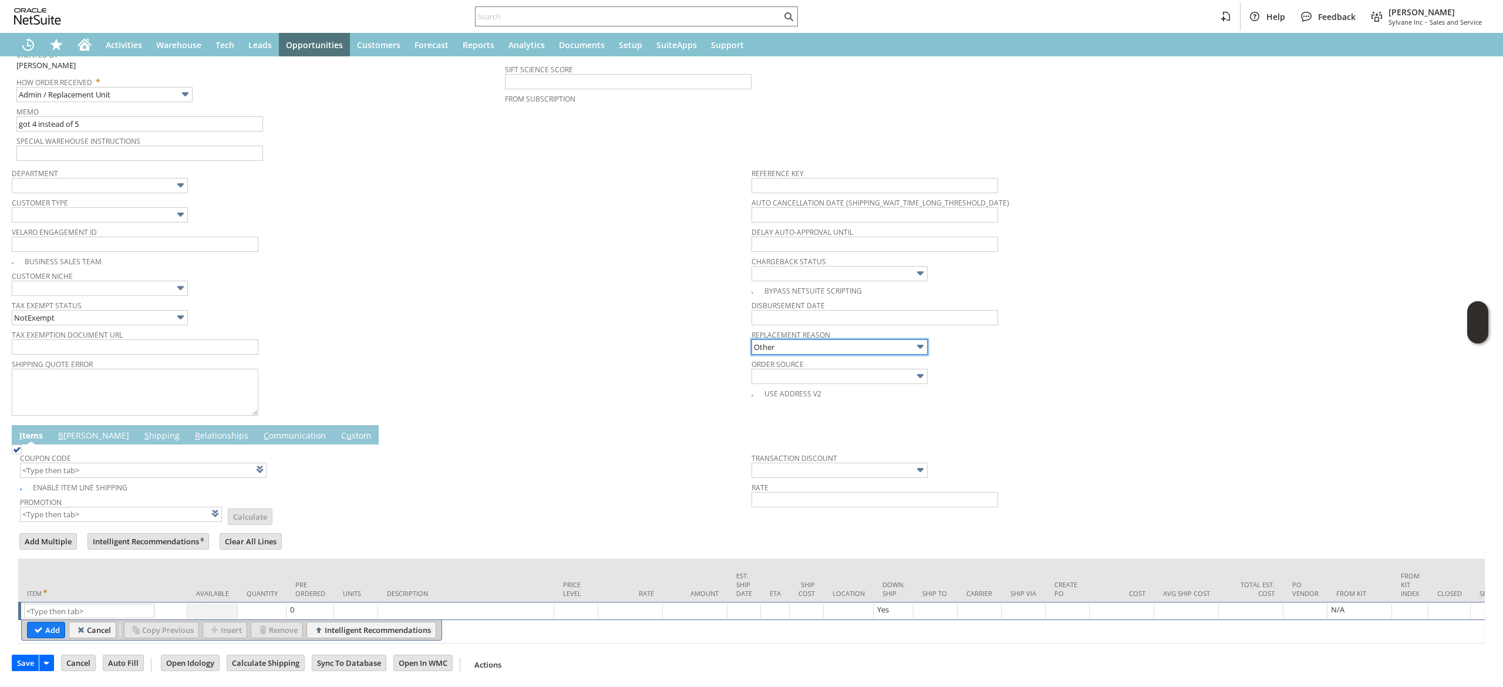
scroll to position [275, 0]
drag, startPoint x: 85, startPoint y: 590, endPoint x: 92, endPoint y: 593, distance: 7.4
click at [86, 603] on input "text" at bounding box center [89, 610] width 130 height 15
paste input "sa7349"
type input "sa7349"
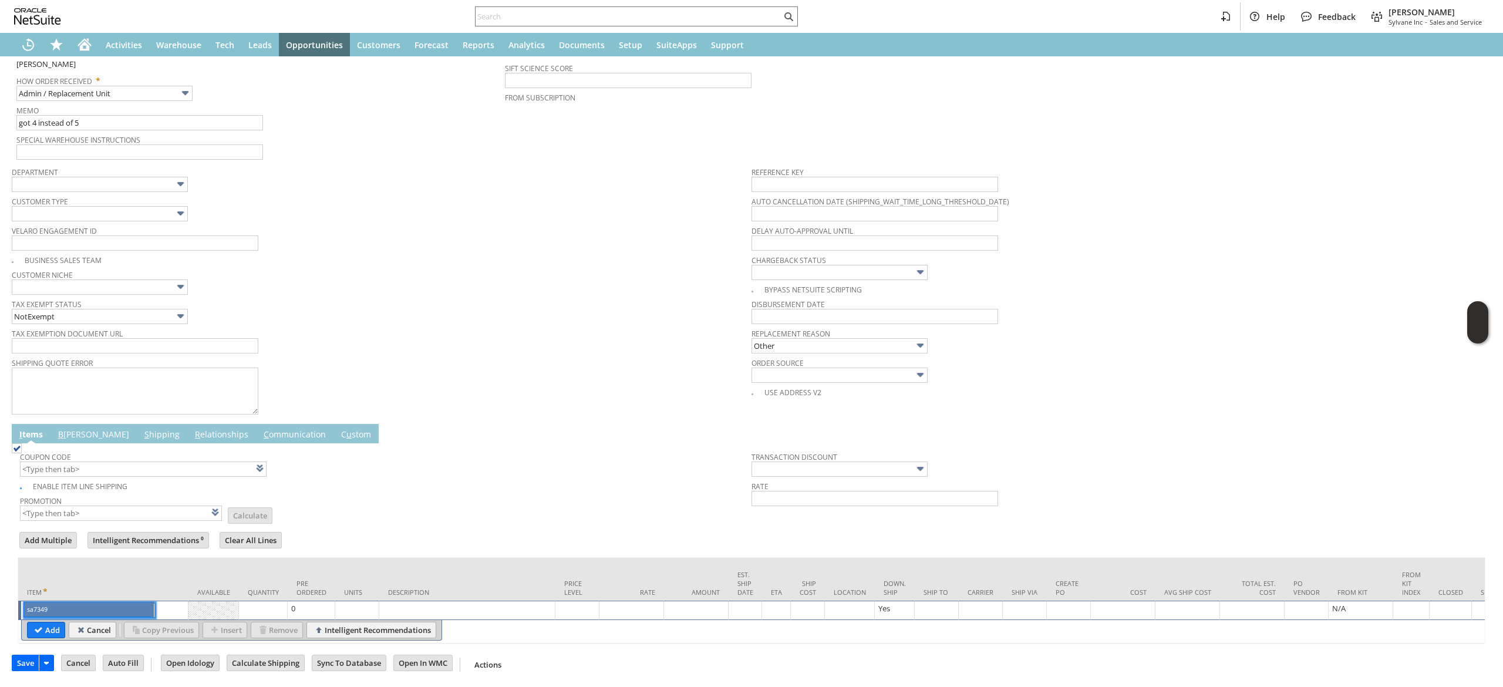
click at [23, 620] on table "Add Cancel Copy Previous Insert Remove Intelligent Recommendations" at bounding box center [231, 630] width 421 height 21
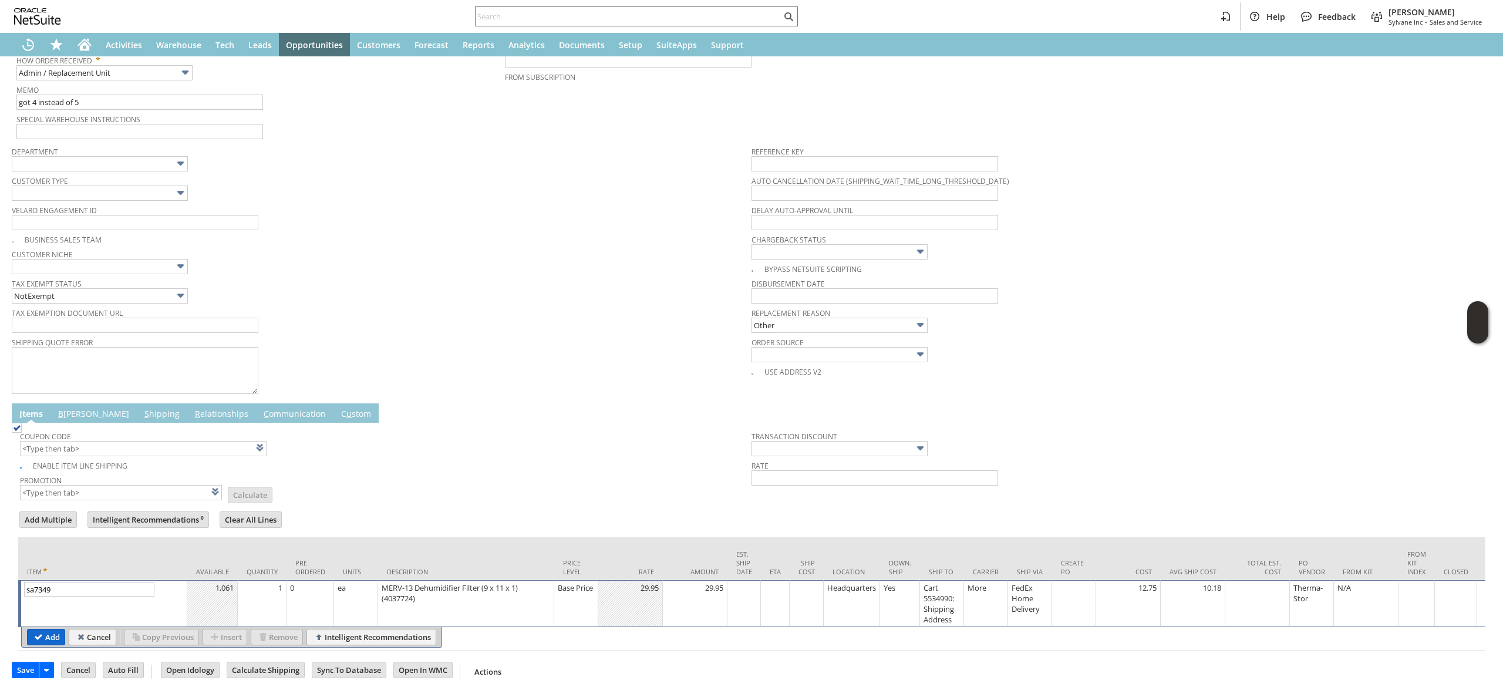
click at [42, 636] on input "Add" at bounding box center [46, 636] width 37 height 15
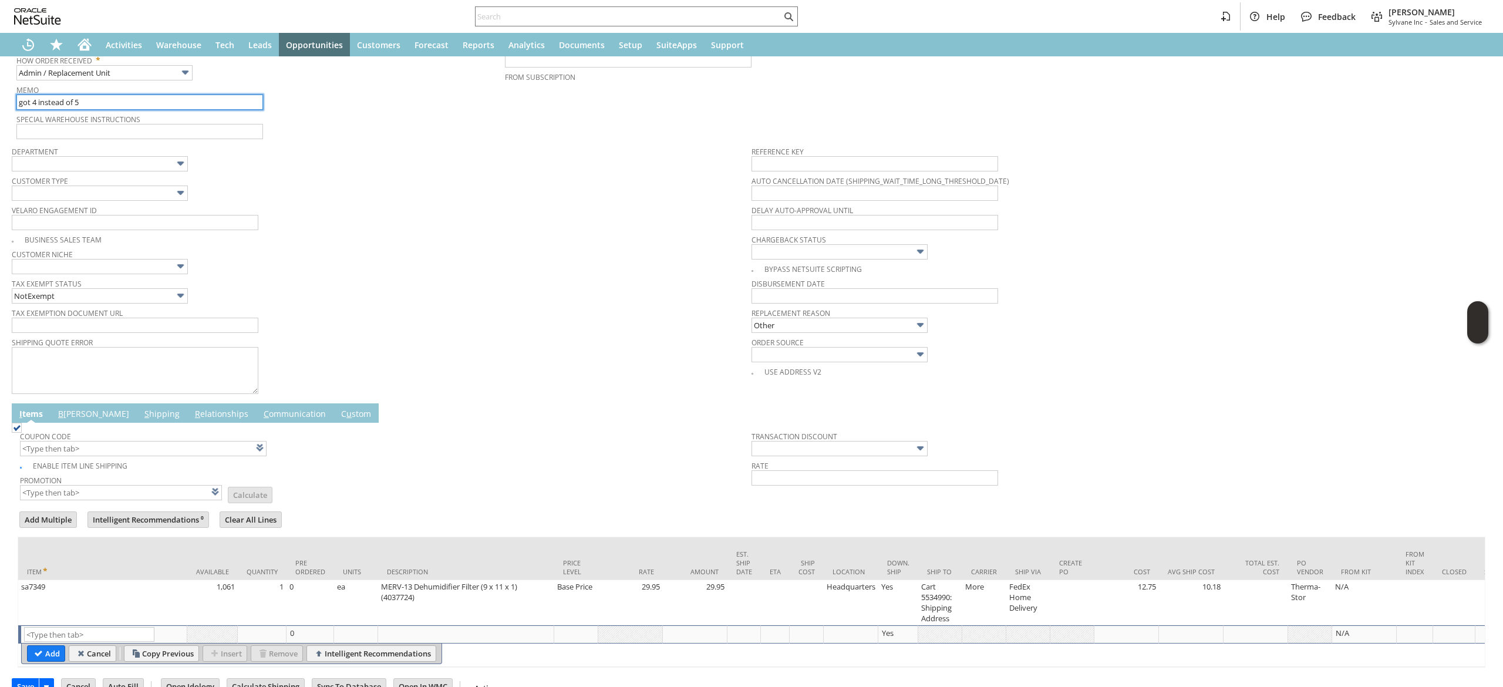
click at [140, 106] on input "got 4 instead of 5" at bounding box center [139, 101] width 247 height 15
type input "Intelligent Recommendations¹⁰"
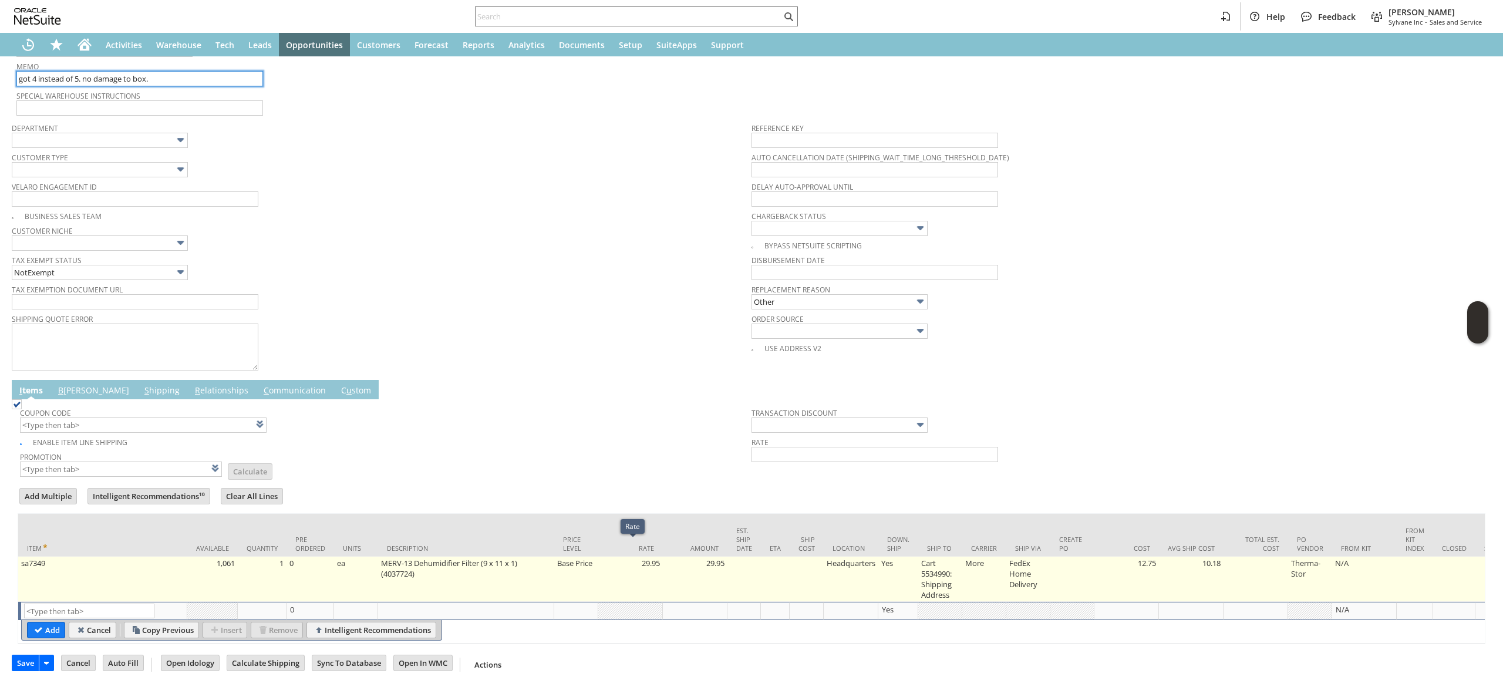
type input "got 4 instead of 5. no damage to box."
drag, startPoint x: 601, startPoint y: 561, endPoint x: 576, endPoint y: 565, distance: 25.6
click at [599, 559] on tr "sa7349 1,061 1 0 ea MERV-13 Dehumidifier Filter (9 x 11 x 1) (4037724) Base Pri…" at bounding box center [1452, 578] width 2869 height 45
click at [549, 556] on td "MERV-13 Dehumidifier Filter (9 x 11 x 1) (4037724)" at bounding box center [466, 578] width 176 height 45
type textarea "MERV-13 Dehumidifier Filter (9 x 11 x 1) (4037724)"
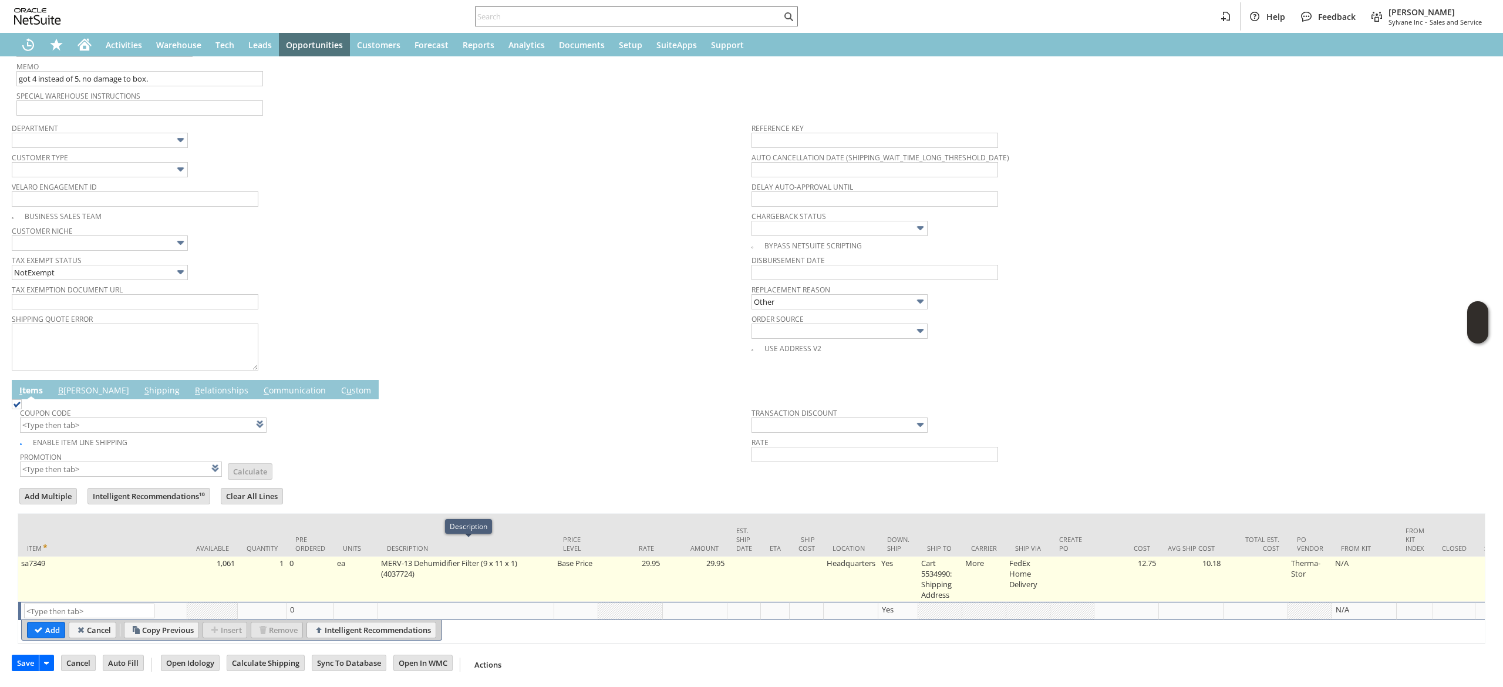
type input "29.95"
type input "OK"
type input "Make Copy"
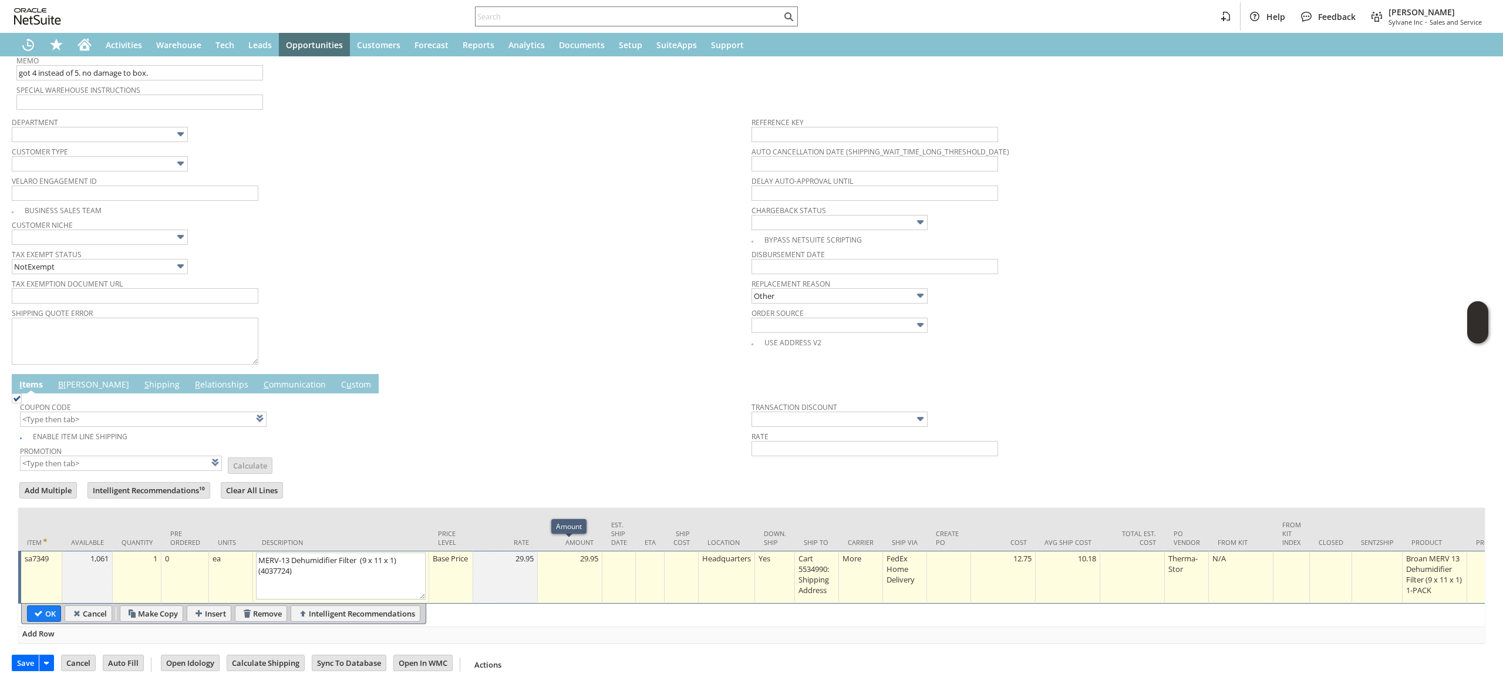
type input "Base Price"
click at [468, 552] on td "Base Price" at bounding box center [451, 577] width 44 height 53
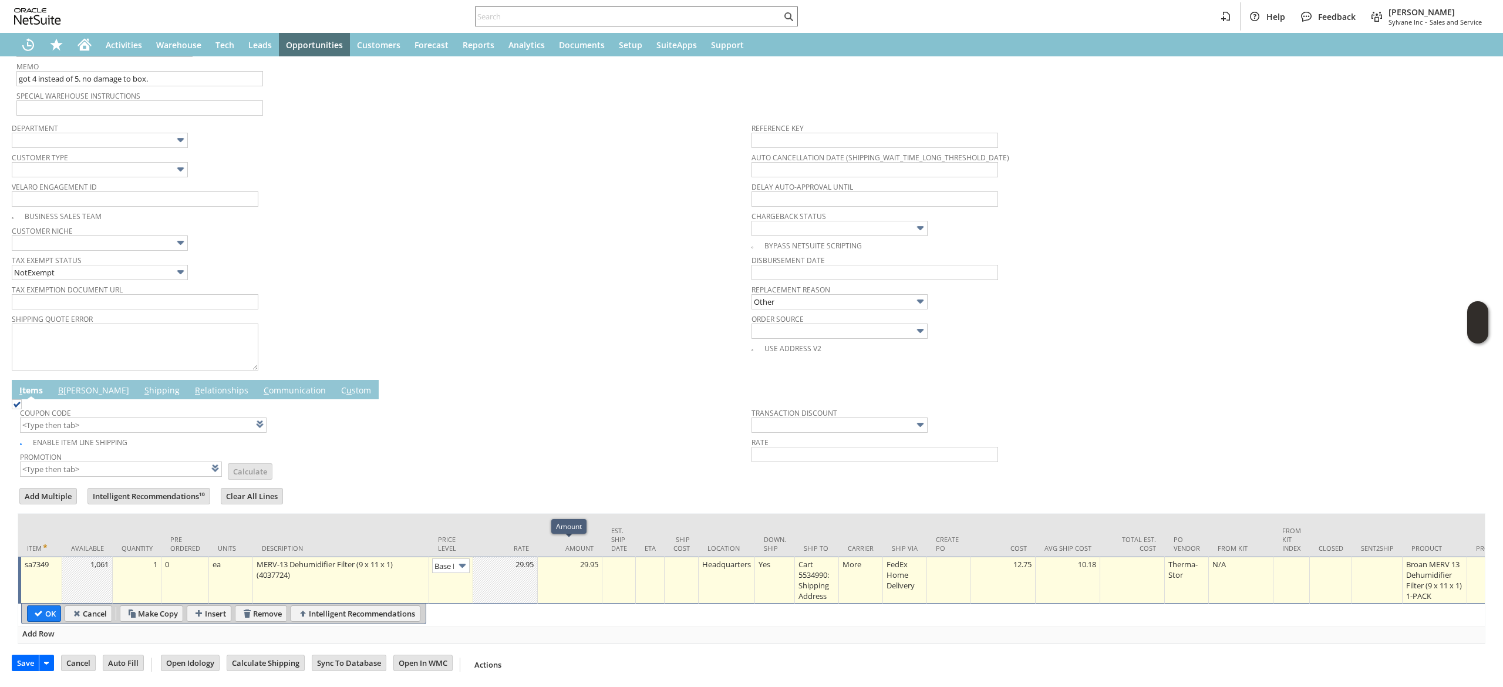
scroll to position [0, 18]
click at [444, 558] on input "Base Price" at bounding box center [451, 565] width 38 height 15
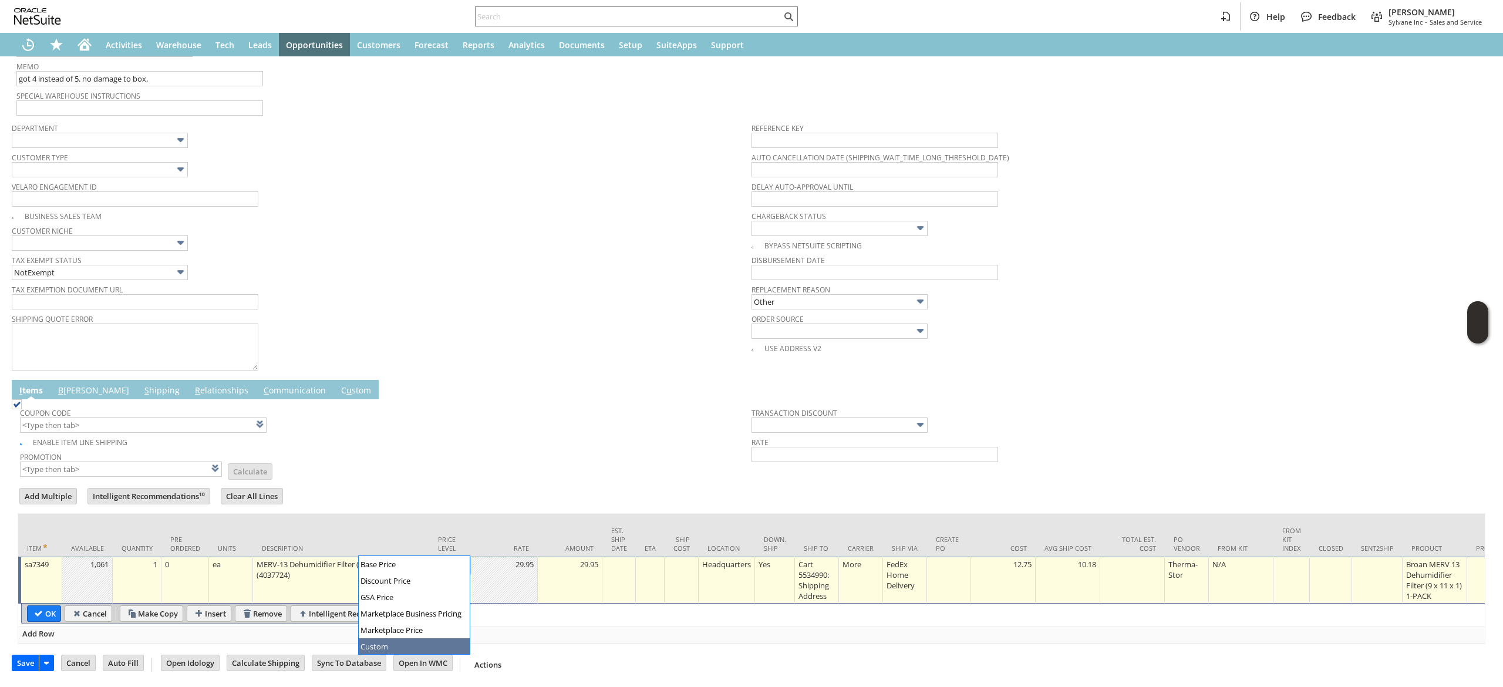
type input "Custom"
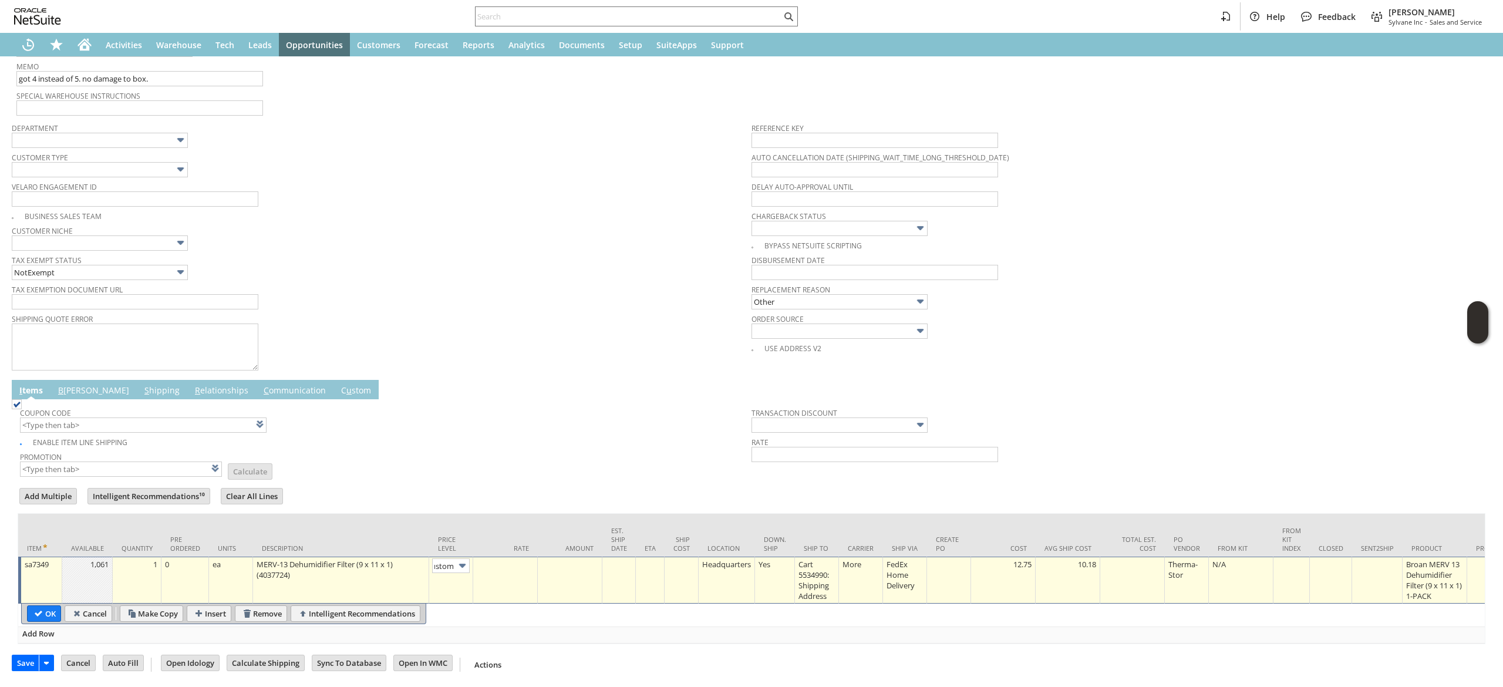
click at [493, 569] on td at bounding box center [505, 579] width 65 height 47
type input "0.00"
click at [52, 606] on input "OK" at bounding box center [44, 613] width 33 height 15
type input "Add"
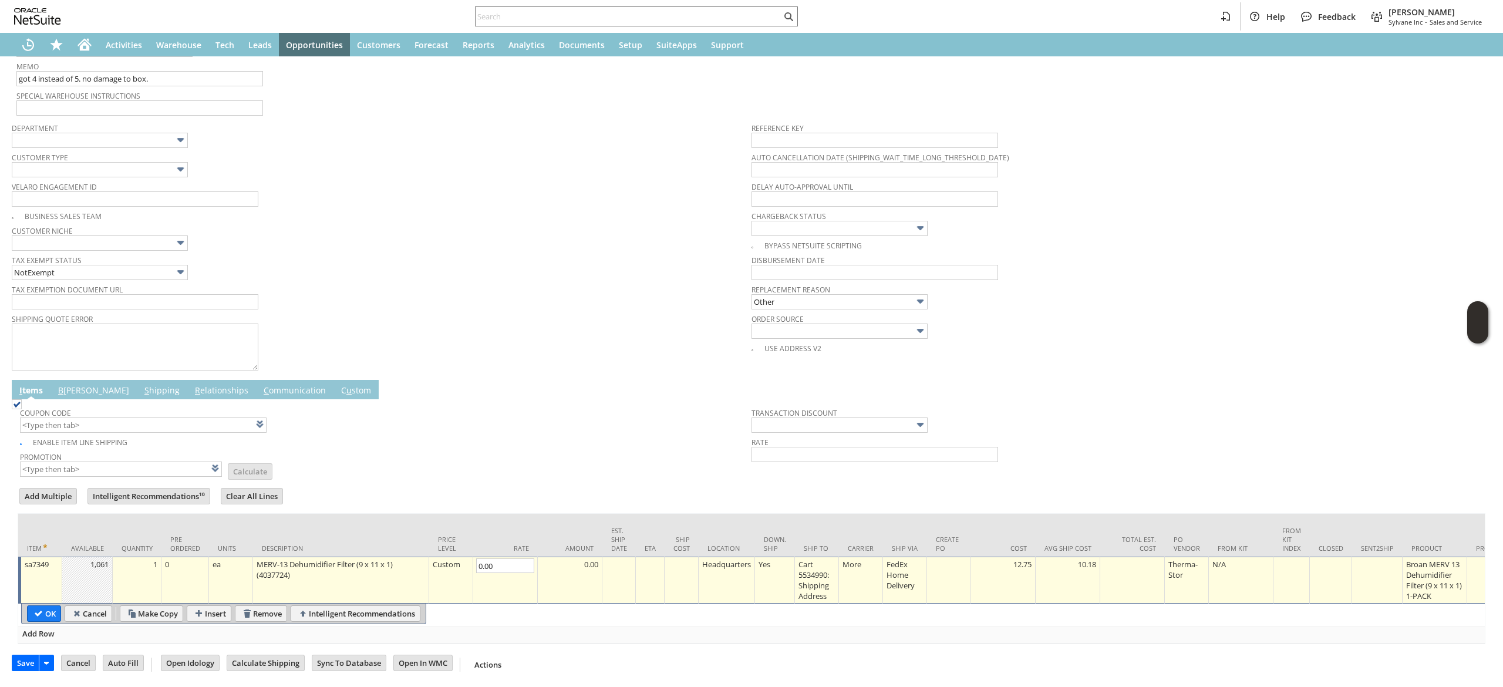
type input "Copy Previous"
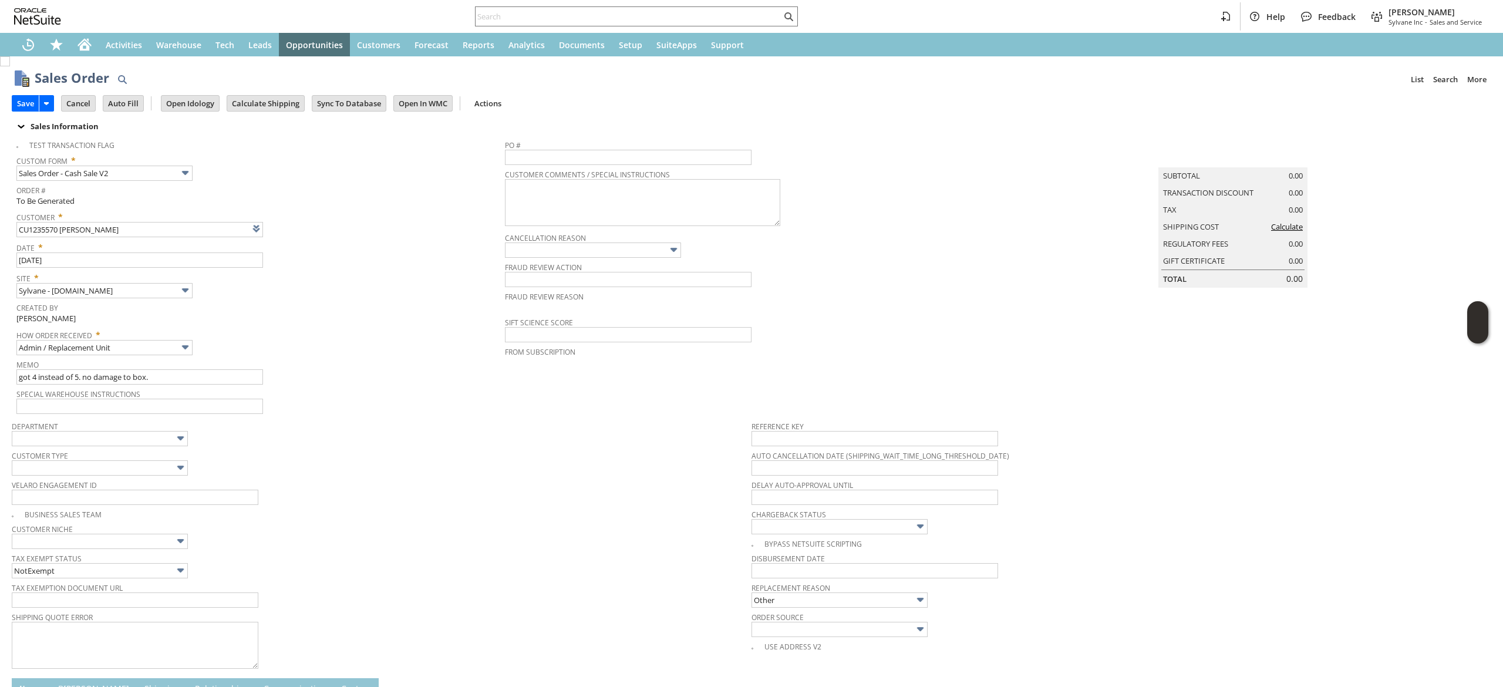
click at [268, 93] on td "Calculate Shipping" at bounding box center [269, 103] width 85 height 22
click at [266, 99] on input "Calculate Shipping" at bounding box center [265, 103] width 77 height 15
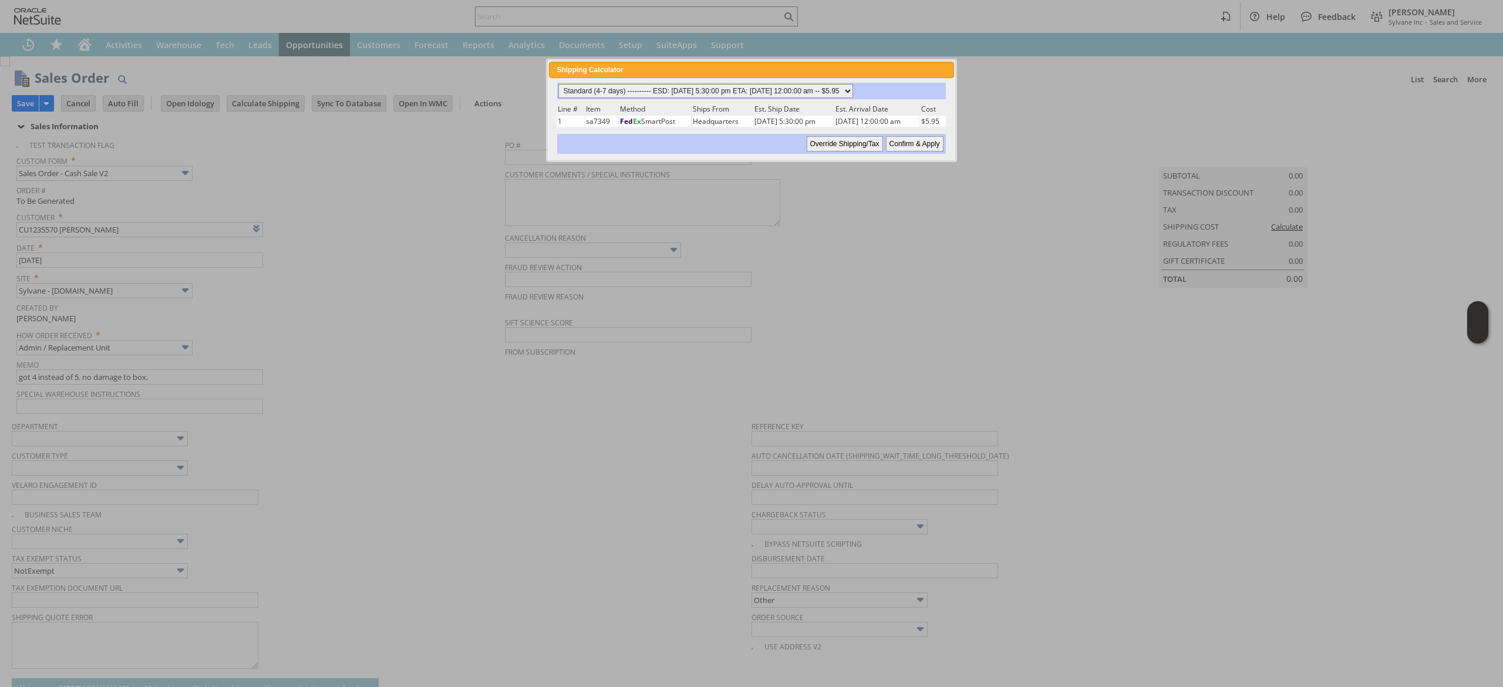
click at [784, 90] on select "Standard (4-7 days) ---------- ESD: 08/20/2025 5:30:00 pm ETA: 08/22/2025 12:00…" at bounding box center [705, 91] width 295 height 14
select select "Next Business Day ------------ ESD: 08/20/2025 5:30:00 pm ETA: 08/21/2025 12:00…"
click at [558, 84] on select "Standard (4-7 days) ---------- ESD: 08/20/2025 5:30:00 pm ETA: 08/22/2025 12:00…" at bounding box center [705, 91] width 295 height 14
click at [921, 136] on input "Confirm & Apply" at bounding box center [915, 143] width 58 height 15
type input "Add"
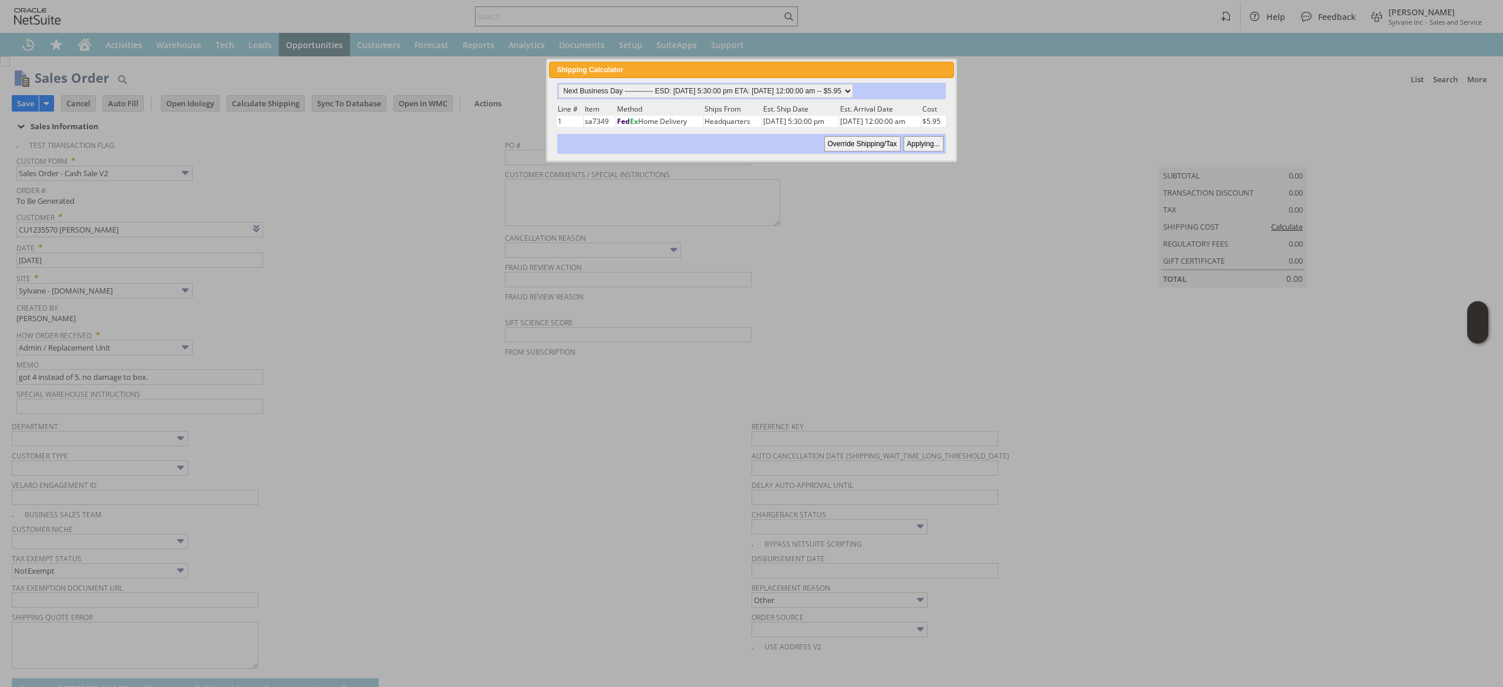
type input "Copy Previous"
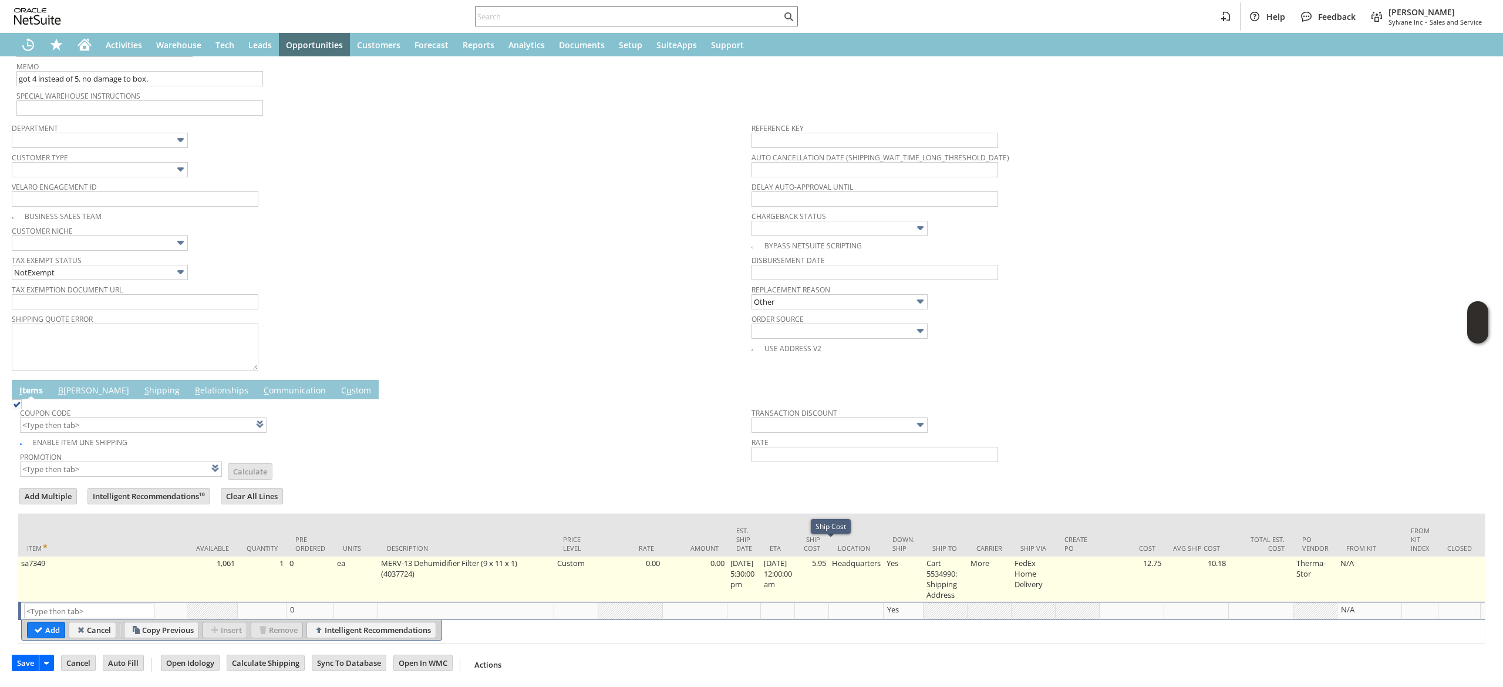
click at [825, 556] on td "5.95" at bounding box center [812, 578] width 34 height 45
type input "5.95"
type input "OK"
type input "Make Copy"
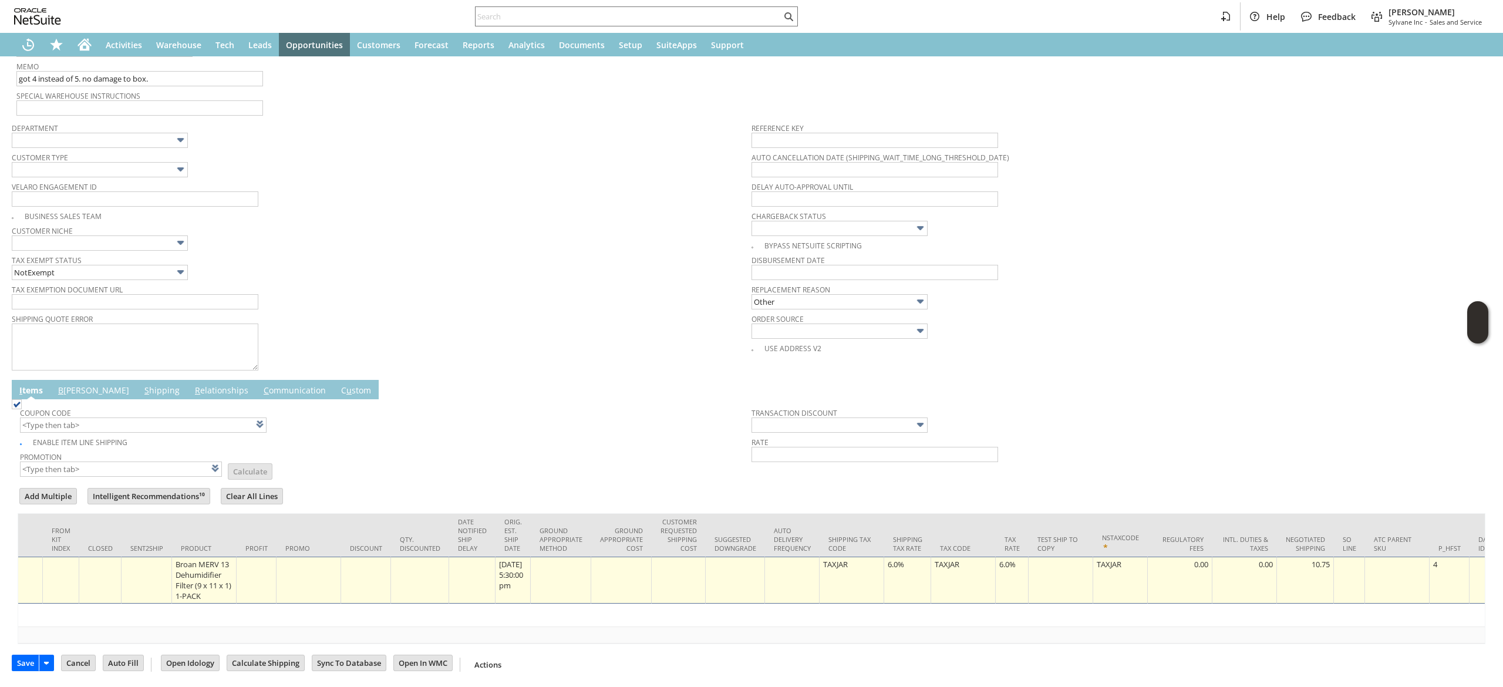
scroll to position [0, 1376]
type input "0"
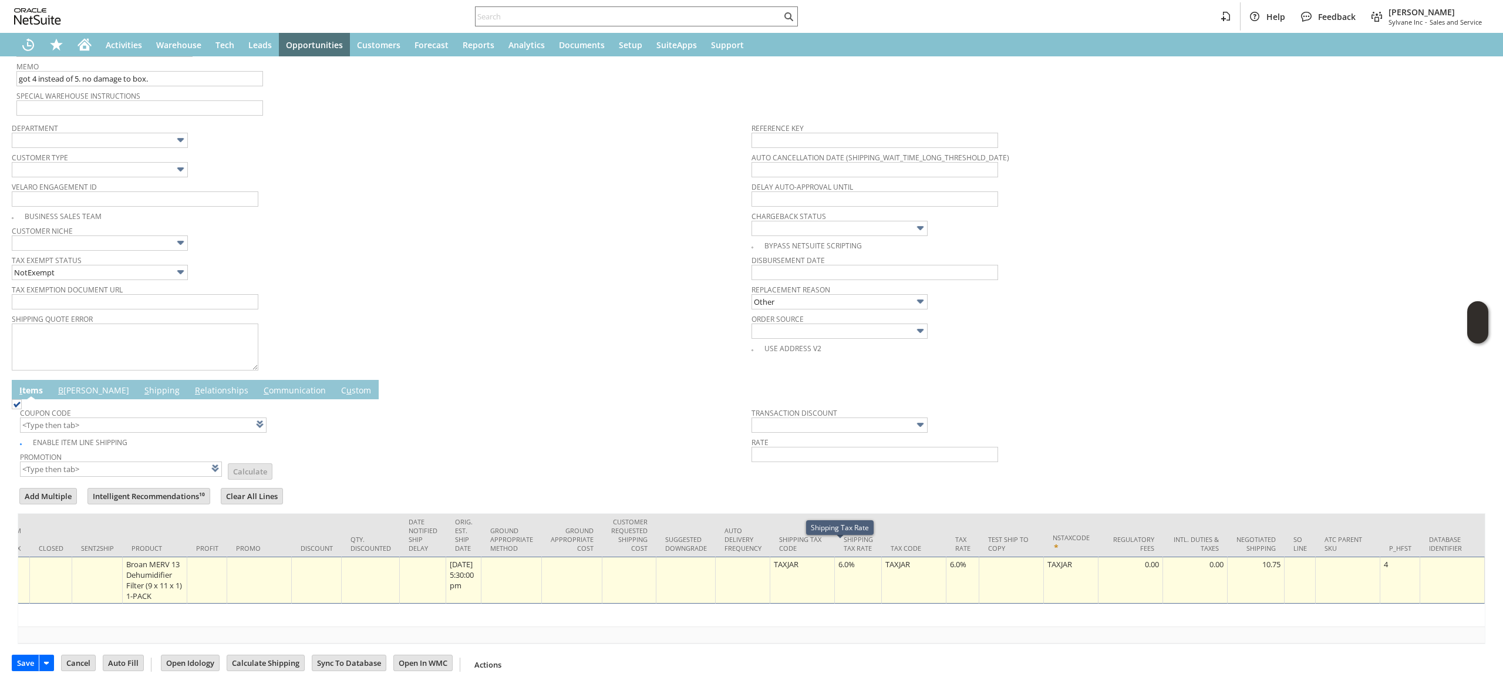
click at [846, 558] on div "6.0%" at bounding box center [858, 564] width 40 height 12
type input "0.0%"
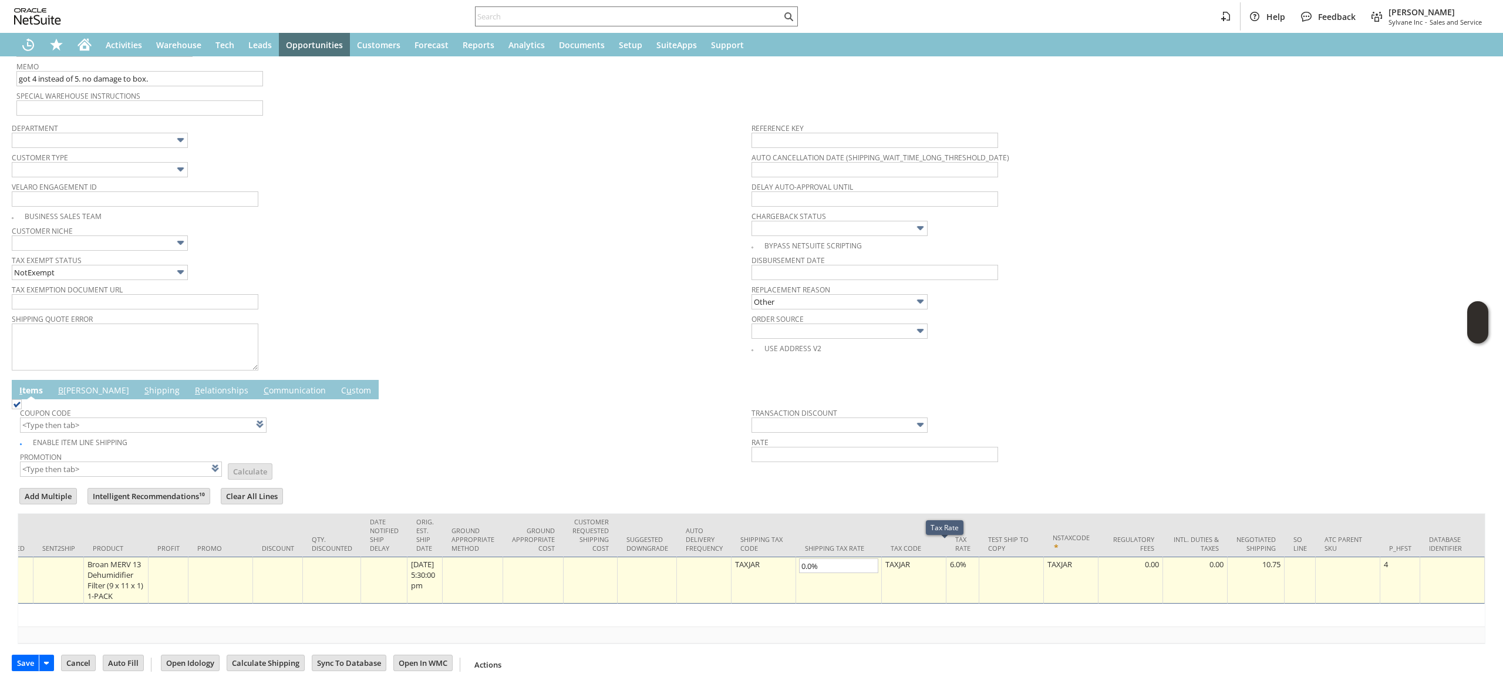
click at [949, 558] on div "6.0%" at bounding box center [962, 564] width 26 height 12
type input "0.0%"
drag, startPoint x: 794, startPoint y: 647, endPoint x: 781, endPoint y: 647, distance: 13.5
click at [781, 647] on div "Save Save Cancel Auto Fill Open Idology Calculate Shipping Go To Register" at bounding box center [751, 659] width 1479 height 31
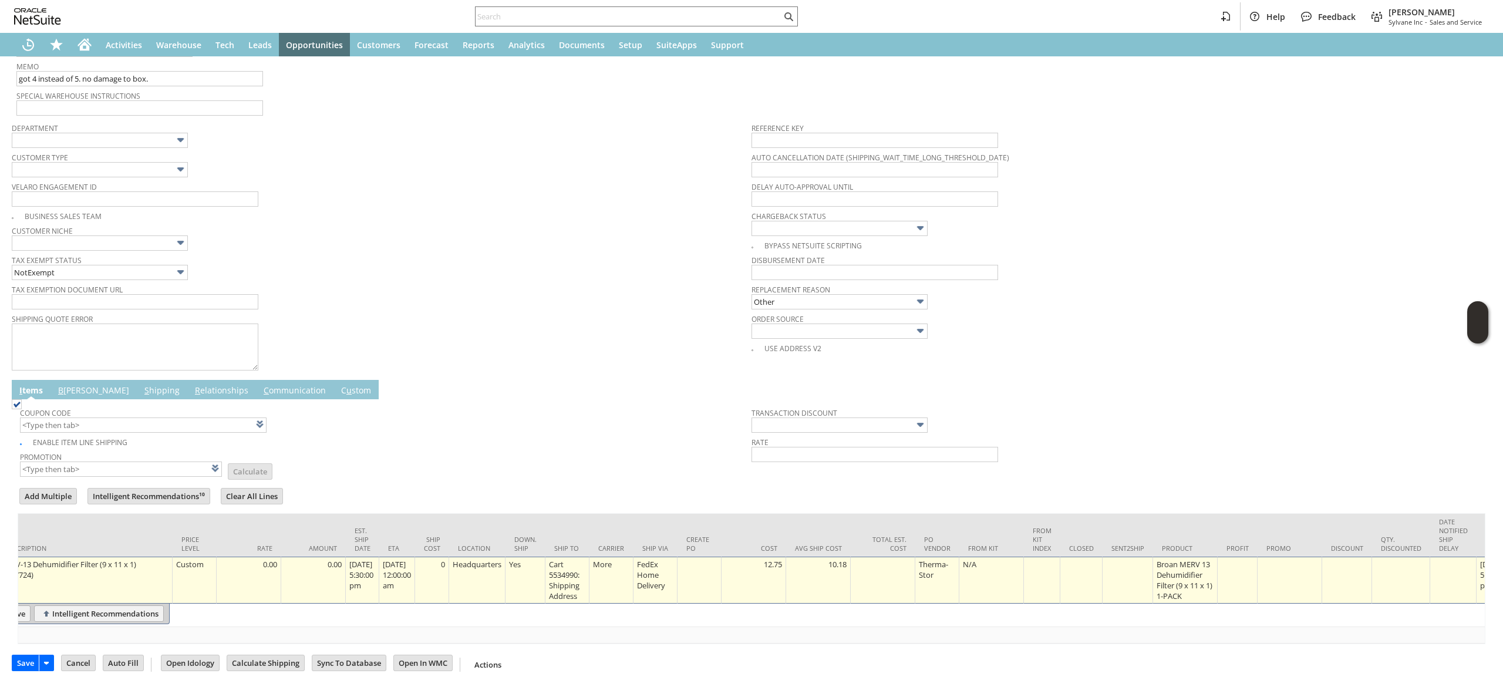
scroll to position [0, 0]
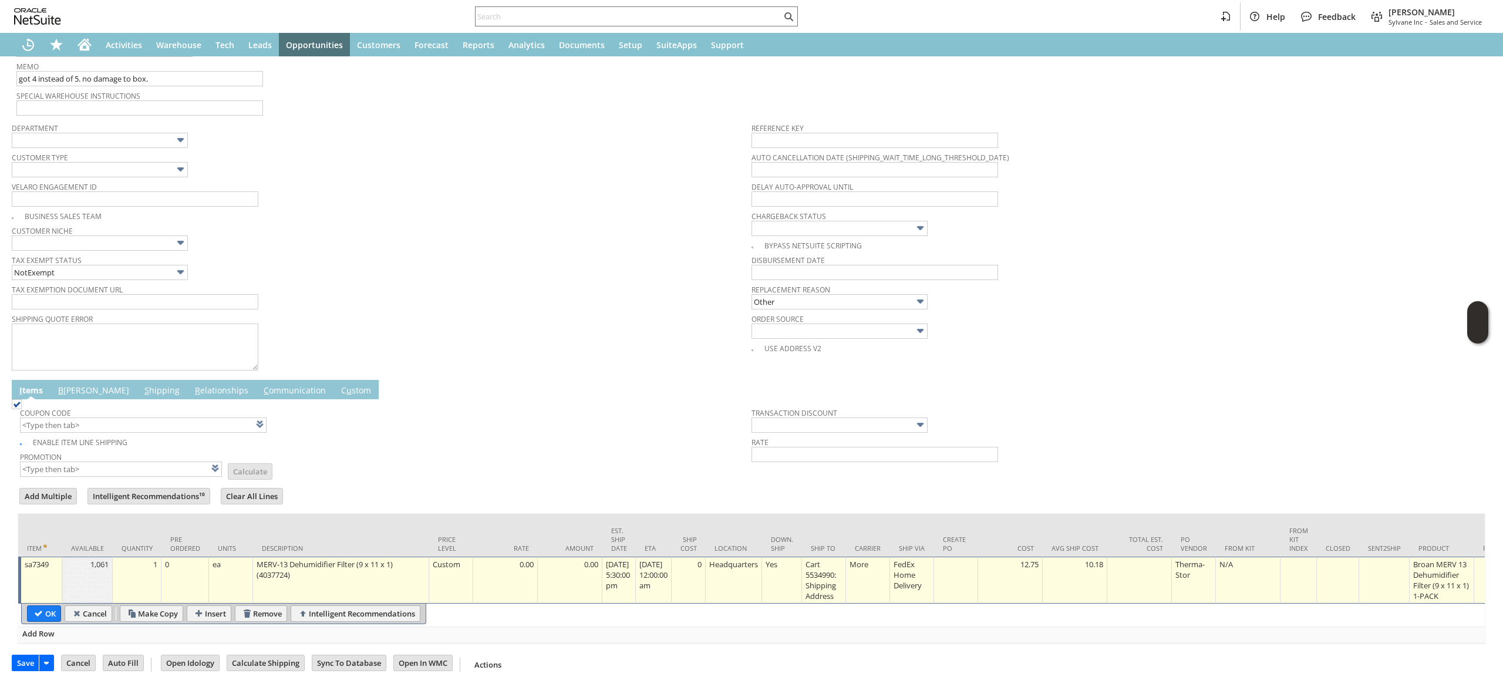
drag, startPoint x: 36, startPoint y: 579, endPoint x: 38, endPoint y: 586, distance: 7.3
click at [36, 579] on td "sa7349" at bounding box center [40, 579] width 44 height 47
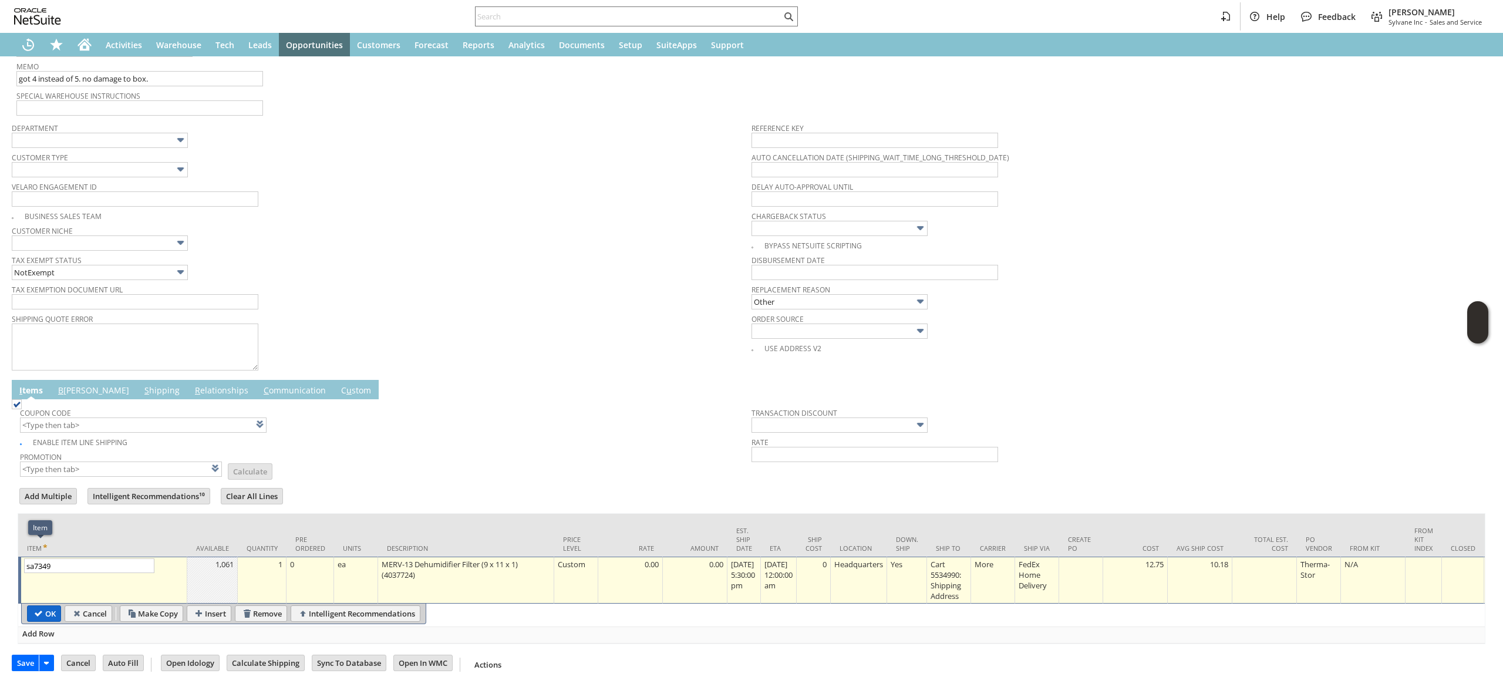
click at [39, 603] on table "OK Cancel Make Copy Insert Remove Intelligent Recommendations" at bounding box center [223, 613] width 405 height 21
click at [38, 606] on input "OK" at bounding box center [44, 613] width 33 height 15
type input "Add"
type input "Copy Previous"
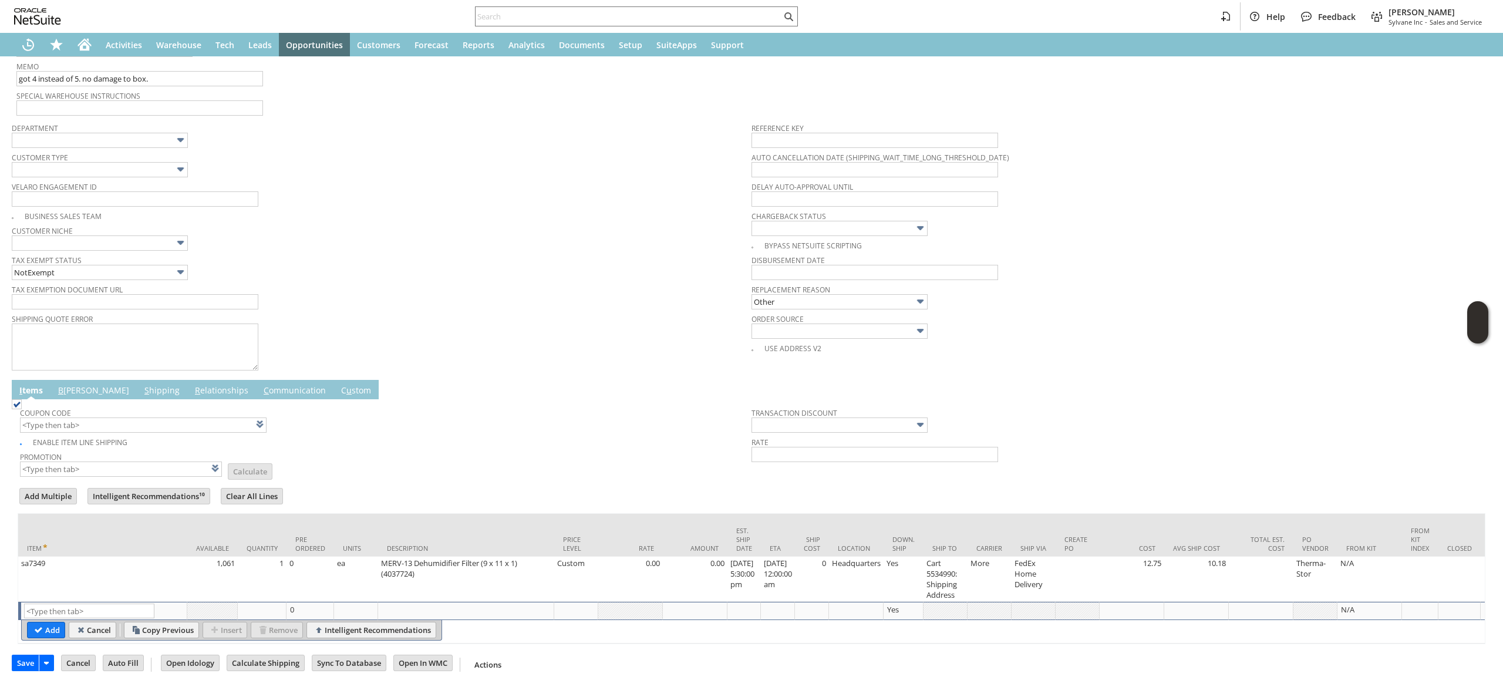
click at [62, 399] on td "Coupon Code Enable Item Line Shipping Promotion List Calculate Transaction Disc…" at bounding box center [751, 439] width 1467 height 81
click at [71, 384] on link "B illing" at bounding box center [93, 390] width 77 height 13
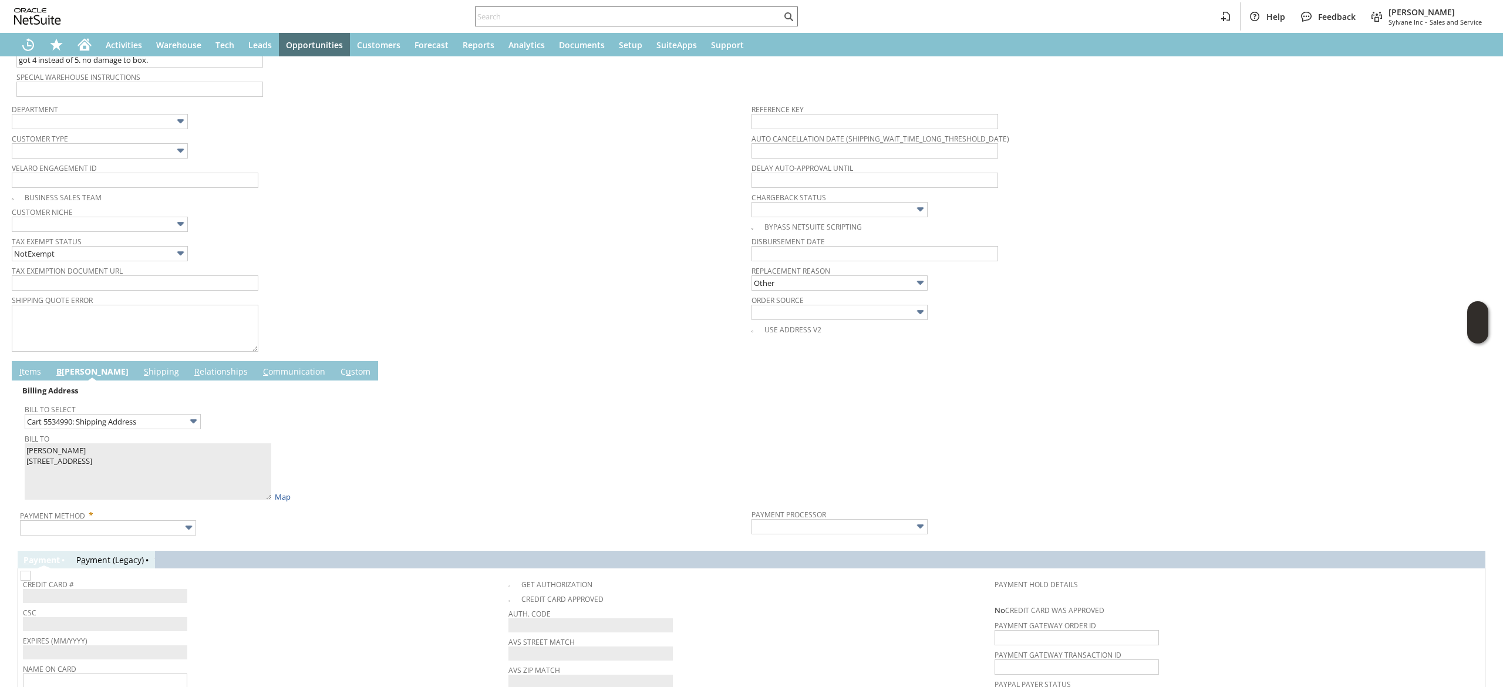
click at [144, 545] on div at bounding box center [751, 542] width 1467 height 6
click at [151, 532] on input "text" at bounding box center [108, 527] width 176 height 15
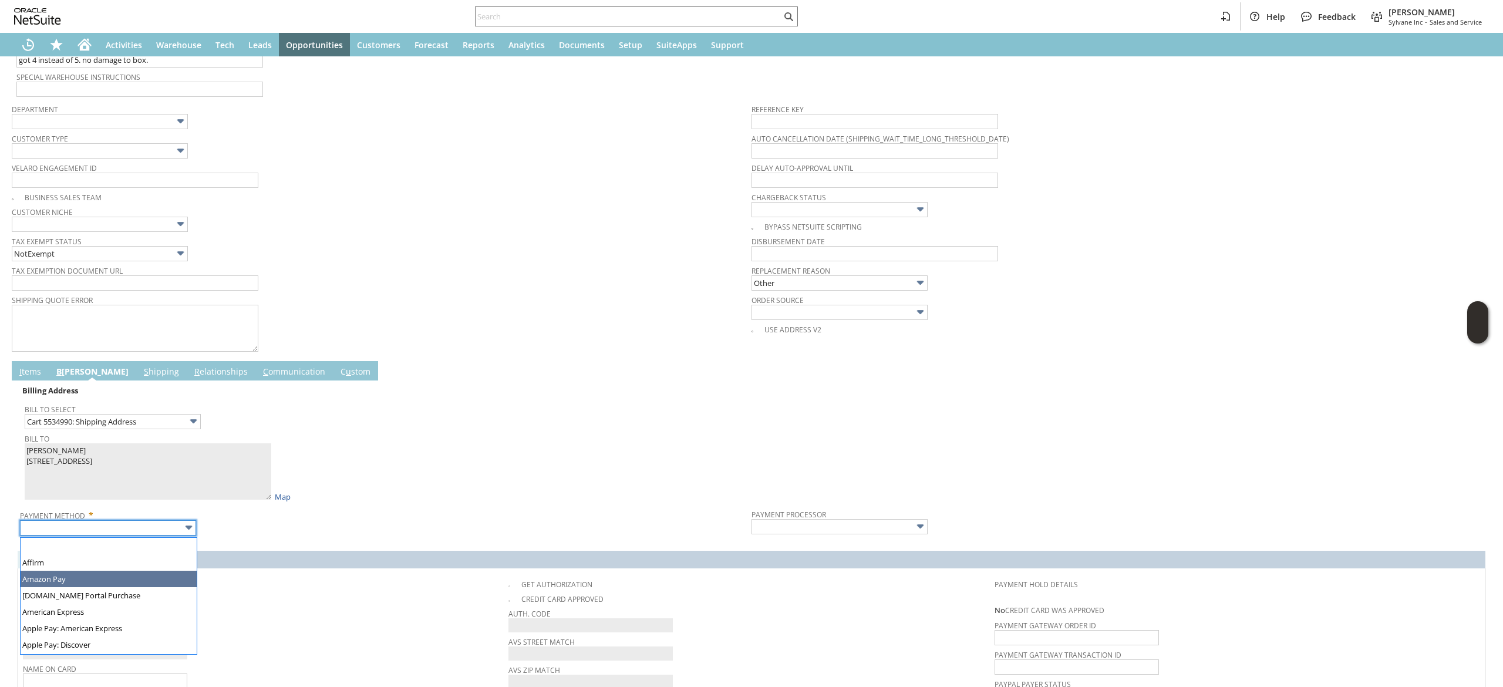
scroll to position [317, 0]
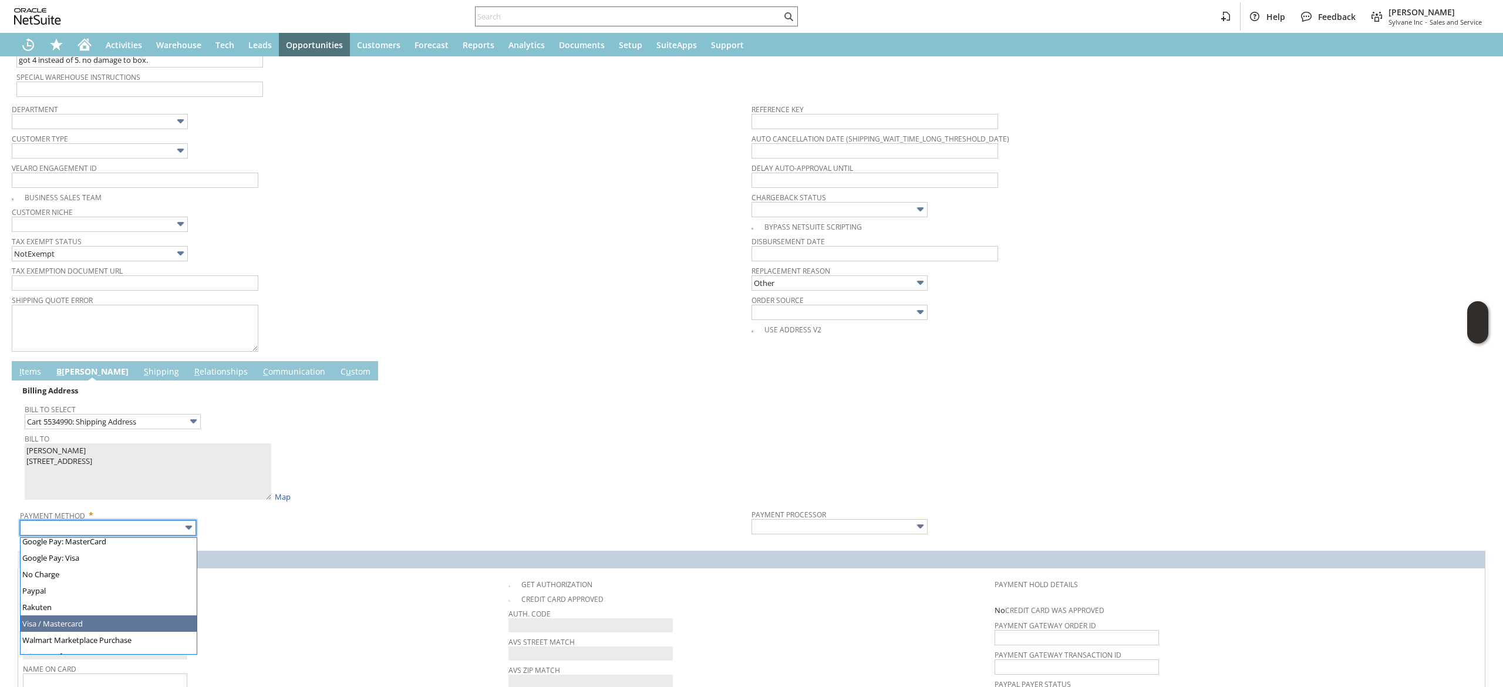
type input "Visa / Mastercard"
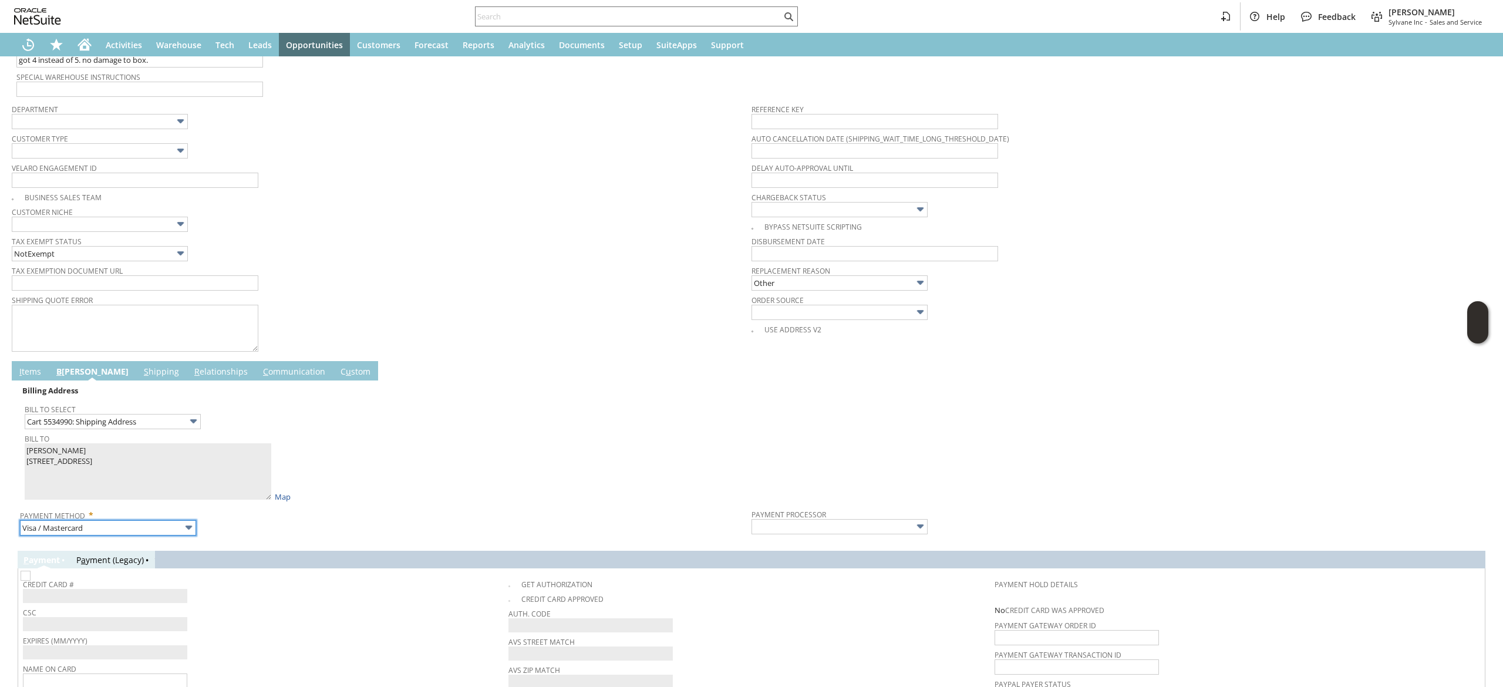
type input "Braintree"
checkbox input "true"
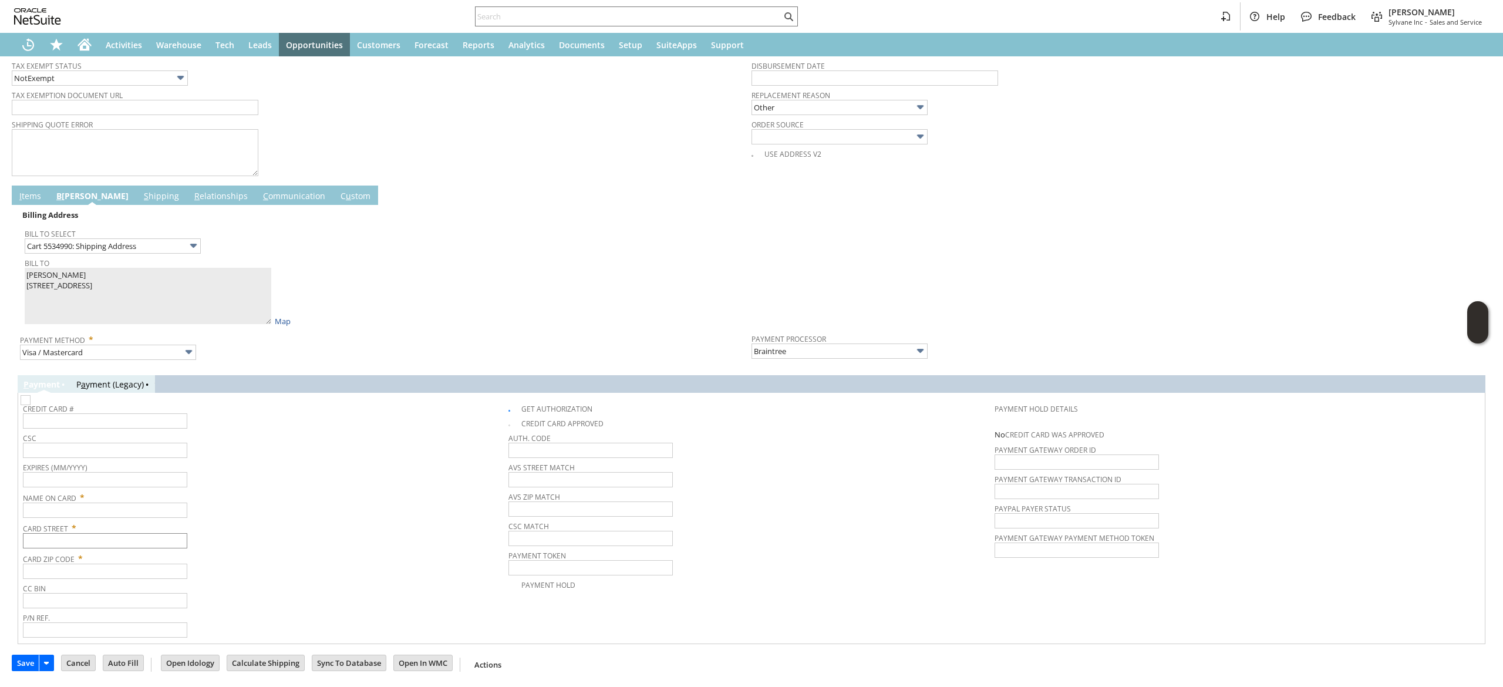
scroll to position [495, 0]
click at [127, 521] on span "Card Street *" at bounding box center [263, 526] width 480 height 14
click at [119, 507] on input "text" at bounding box center [105, 509] width 164 height 15
paste input "[PERSON_NAME]"
type input "[PERSON_NAME]"
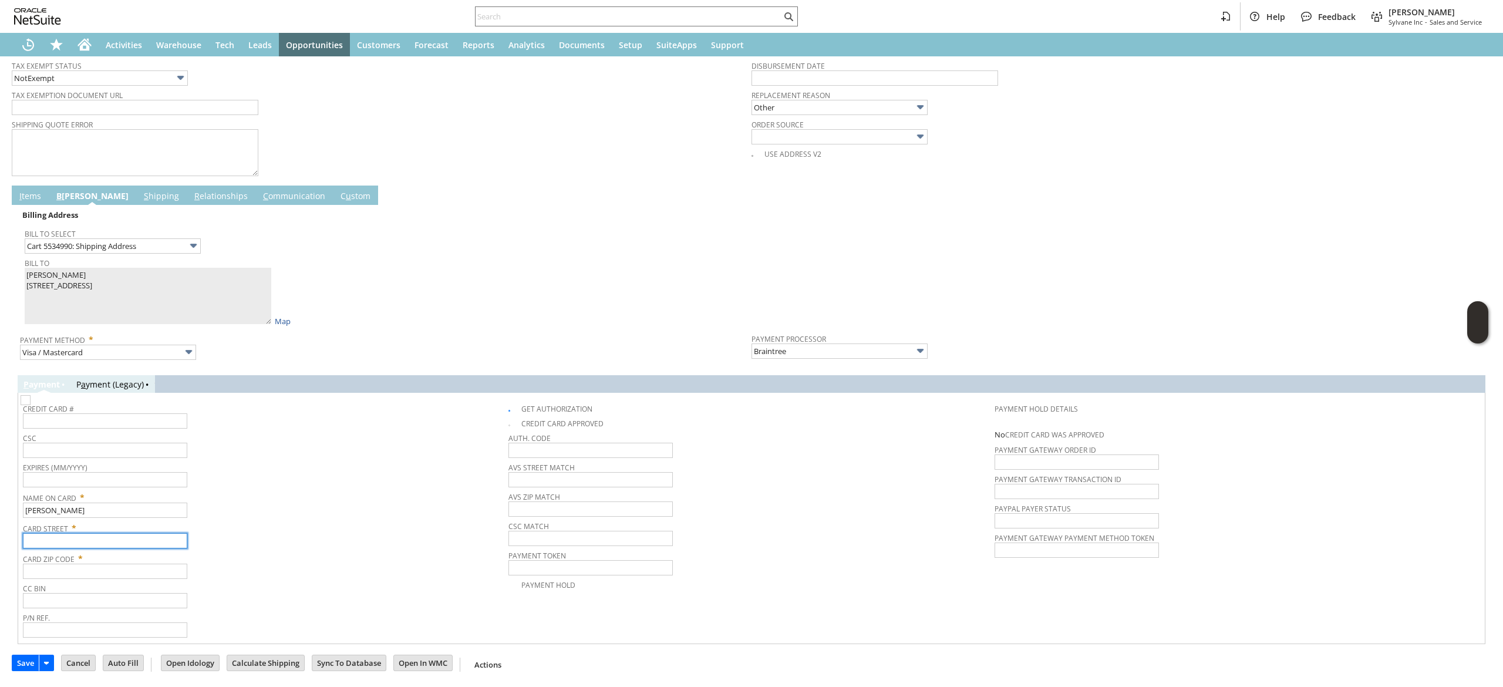
drag, startPoint x: 113, startPoint y: 546, endPoint x: 109, endPoint y: 533, distance: 13.6
click at [115, 546] on input "text" at bounding box center [105, 540] width 164 height 15
paste input "[STREET_ADDRESS]"
type input "[STREET_ADDRESS]"
click at [131, 571] on input "text" at bounding box center [105, 570] width 164 height 15
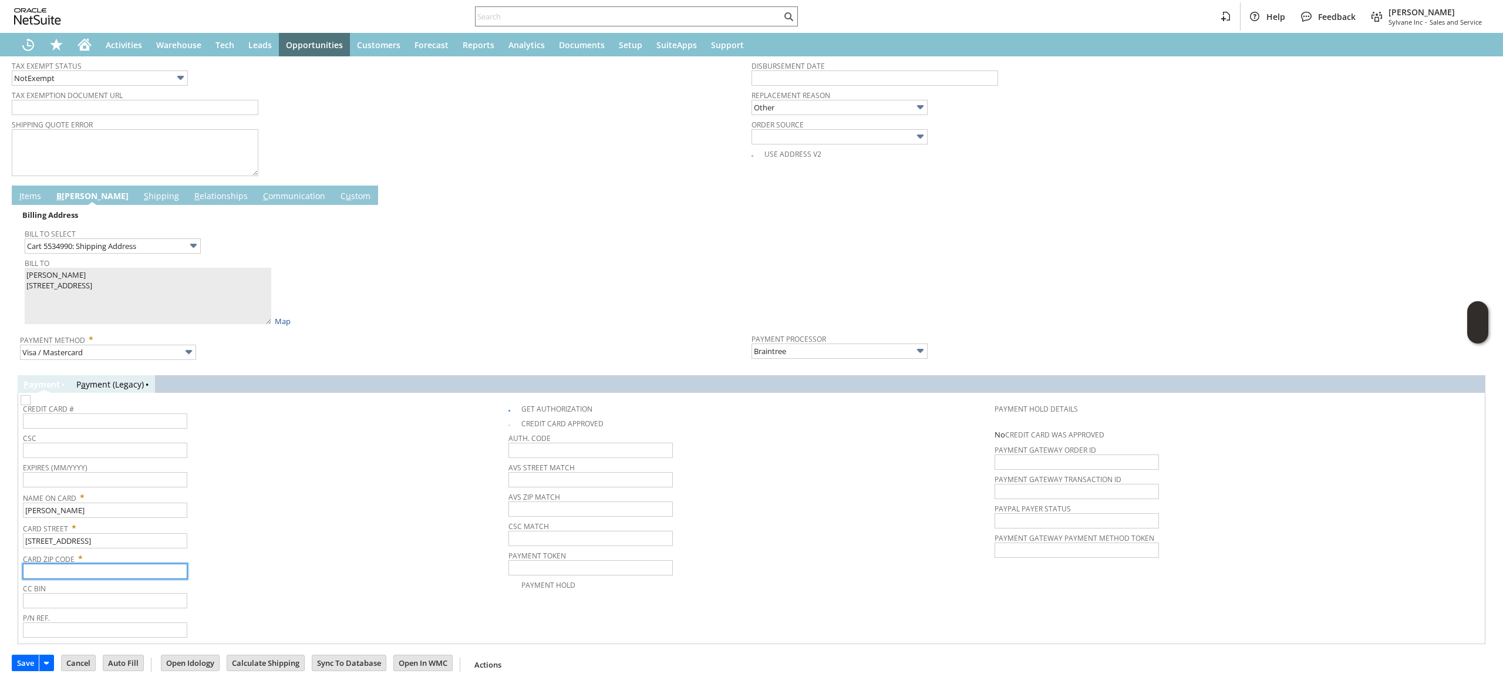
paste input "30144"
type input "30144"
click at [261, 563] on span "Card Zip Code *" at bounding box center [263, 556] width 480 height 14
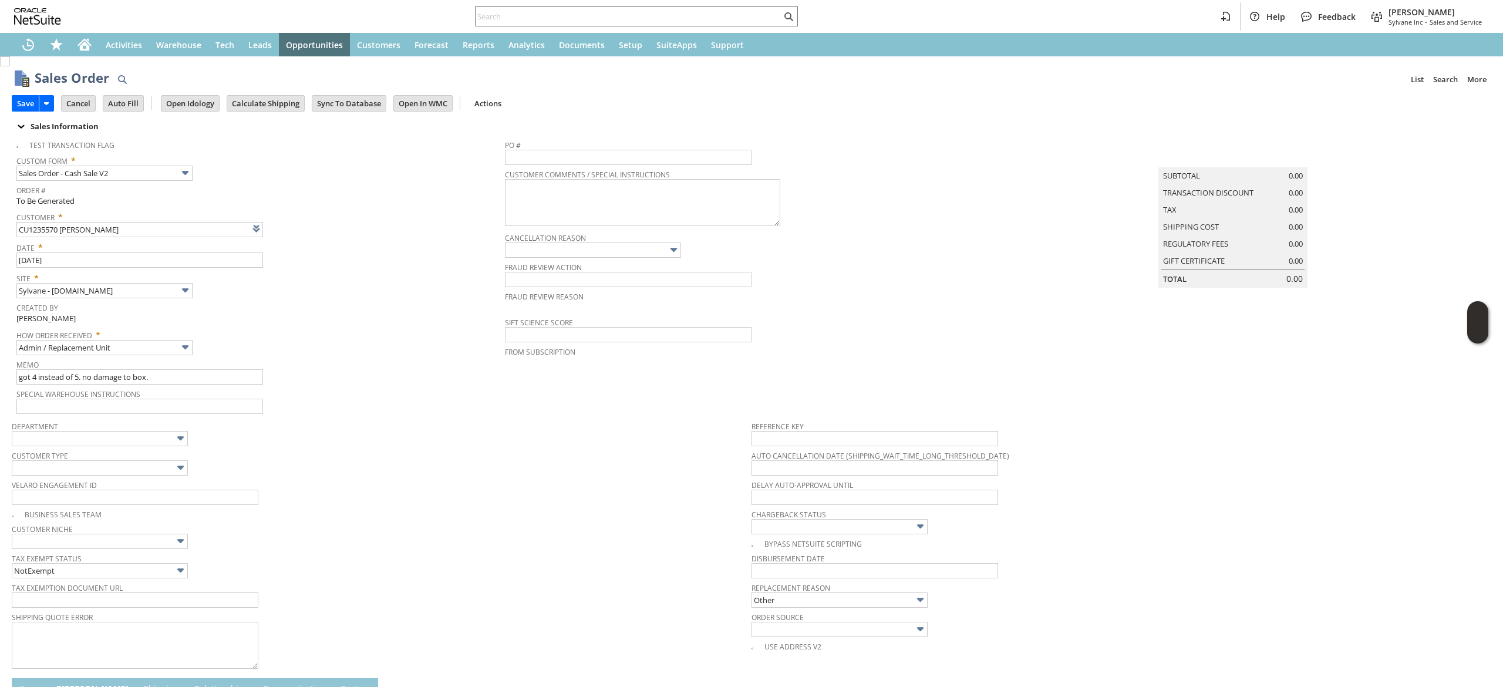
scroll to position [352, 0]
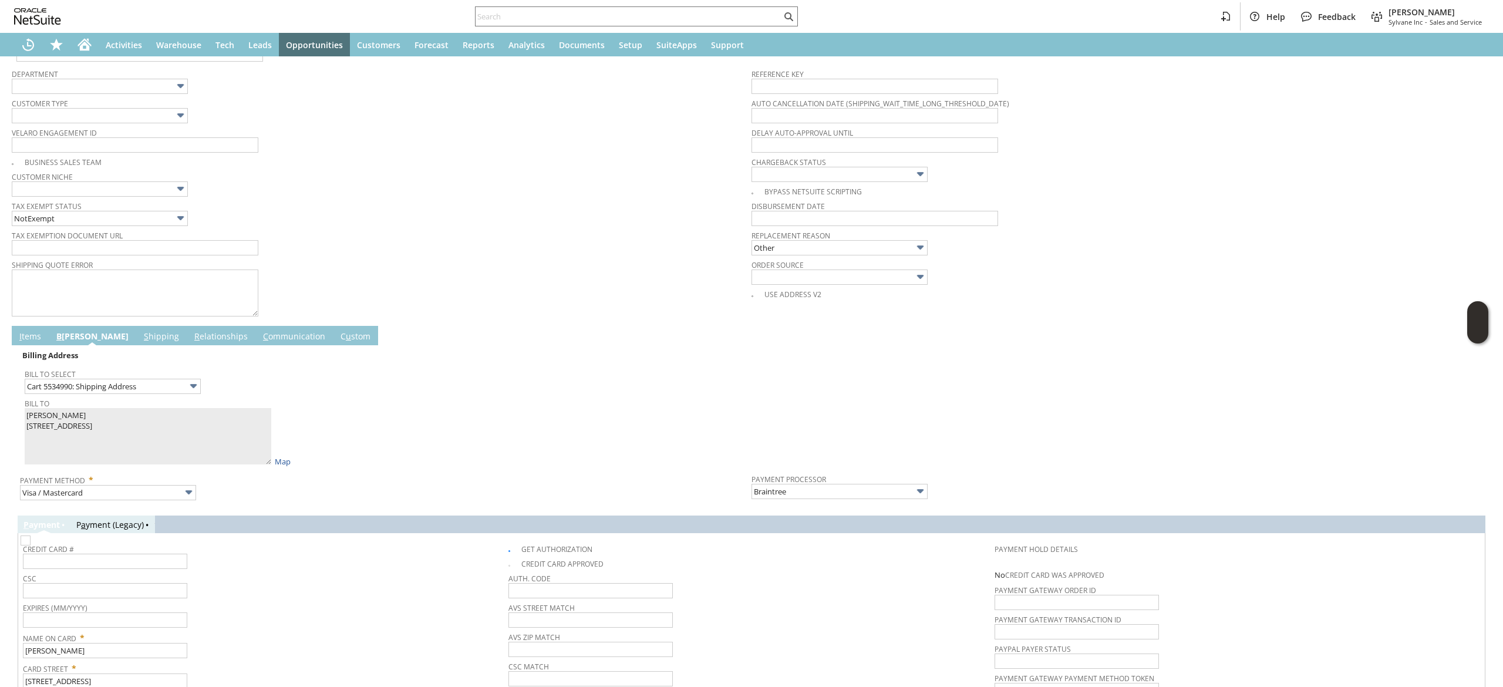
click at [31, 545] on img at bounding box center [26, 540] width 10 height 10
checkbox input "false"
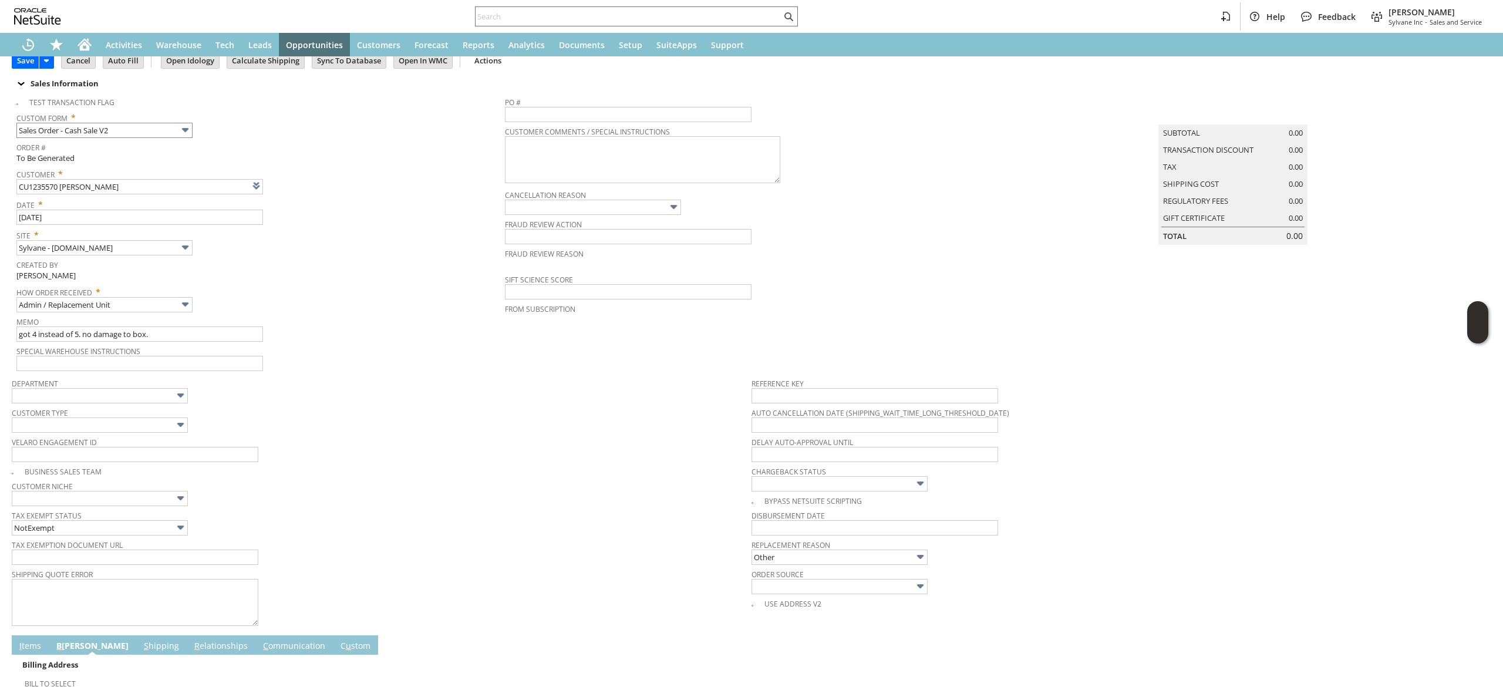
scroll to position [0, 0]
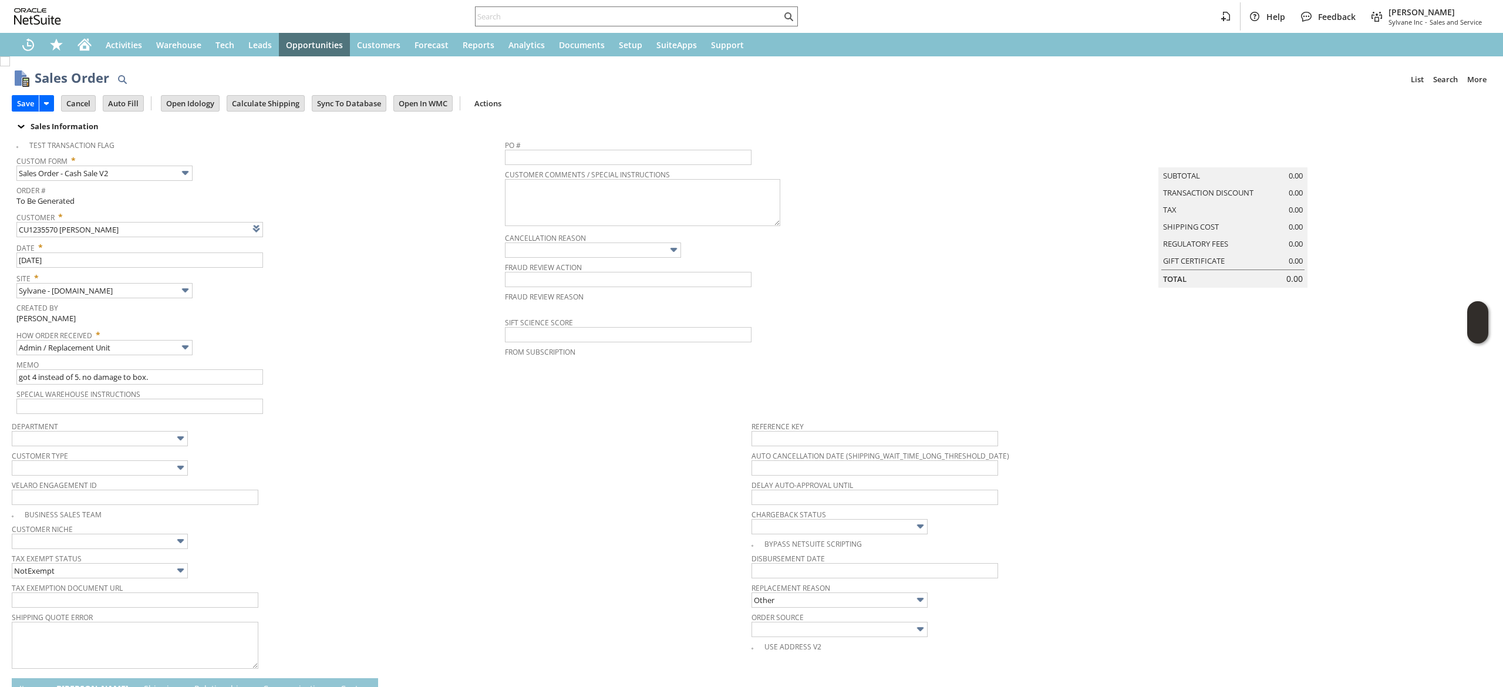
drag, startPoint x: 16, startPoint y: 102, endPoint x: 183, endPoint y: 196, distance: 191.3
click at [17, 100] on input "Save" at bounding box center [25, 103] width 26 height 15
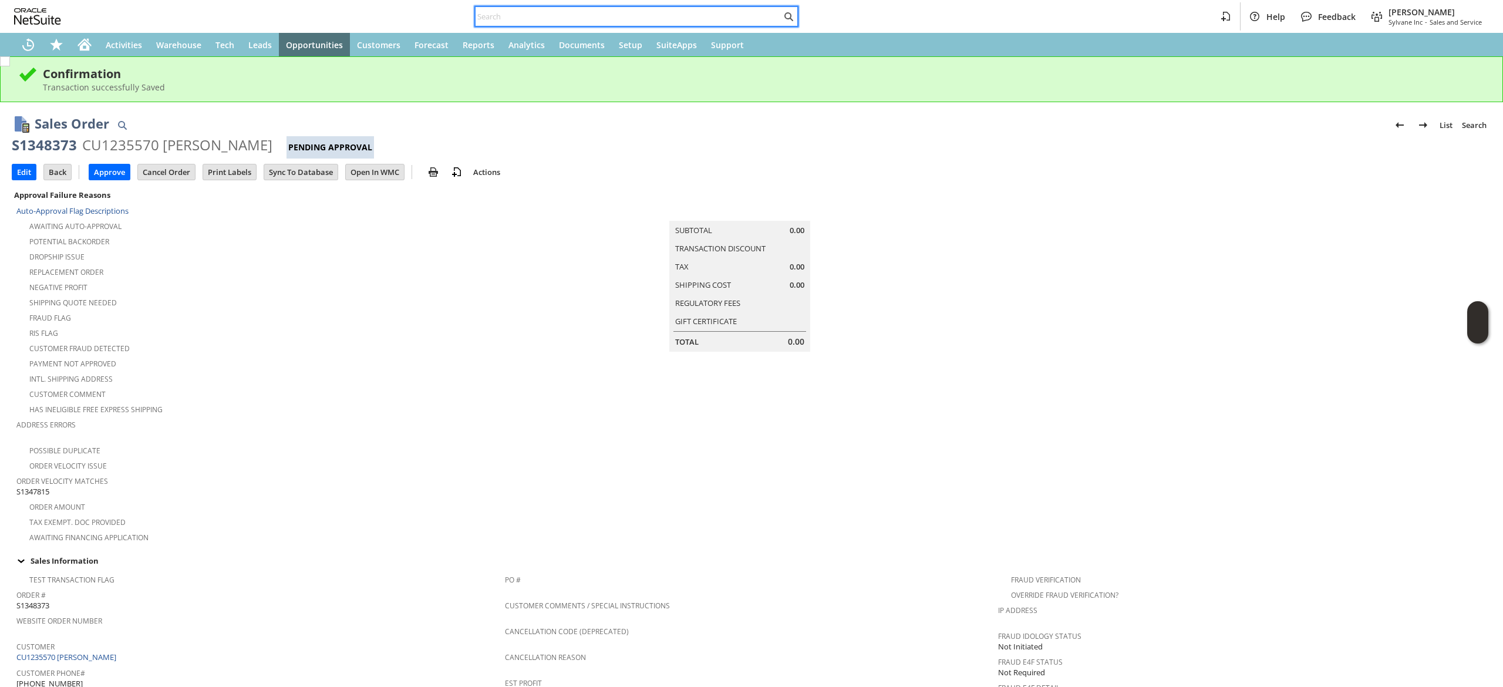
click at [562, 16] on input "text" at bounding box center [628, 16] width 306 height 14
paste input "pi11489k"
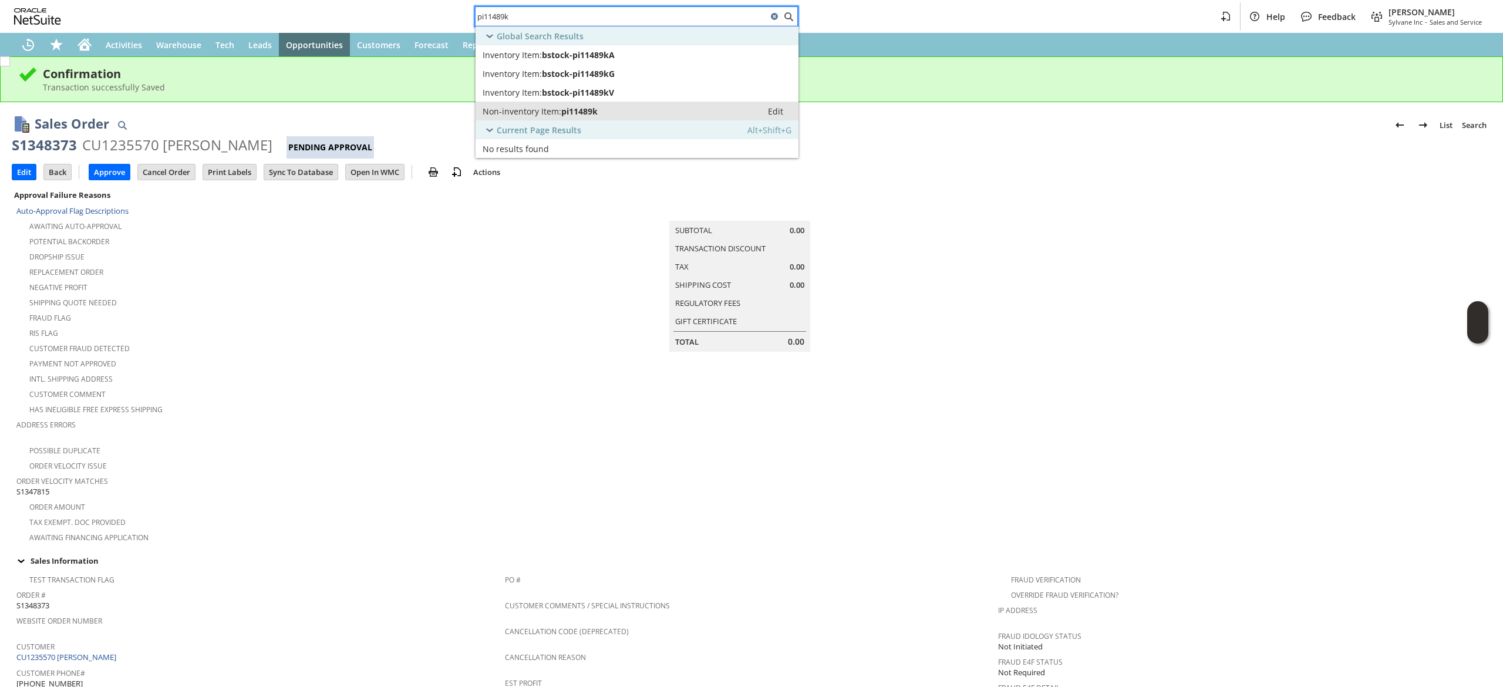
type input "pi11489k"
click at [579, 115] on span "pi11489k" at bounding box center [579, 111] width 36 height 11
